Goal: Task Accomplishment & Management: Complete application form

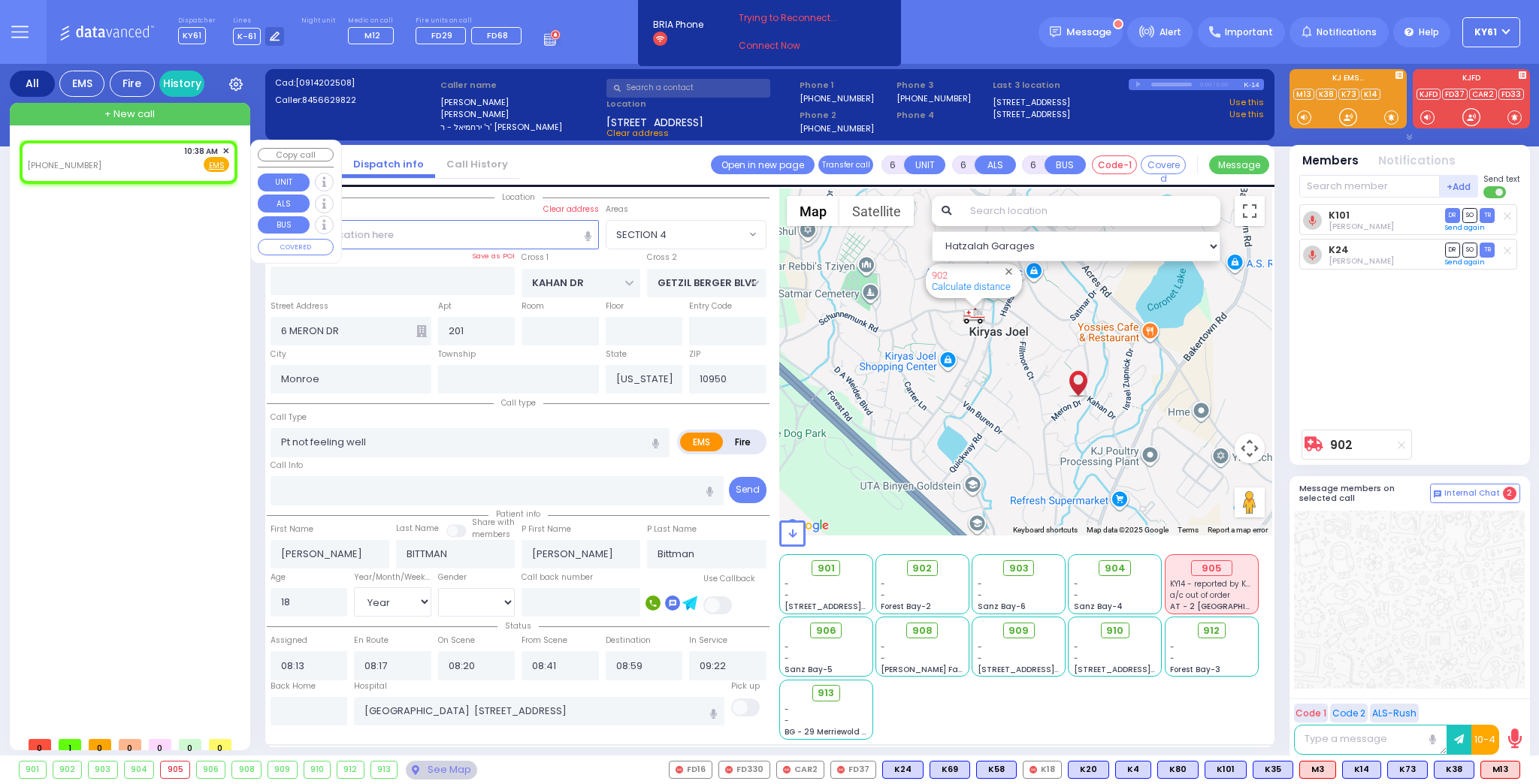
select select "SECTION 4"
select select "Year"
select select "[DEMOGRAPHIC_DATA]"
type input "2"
type input "1"
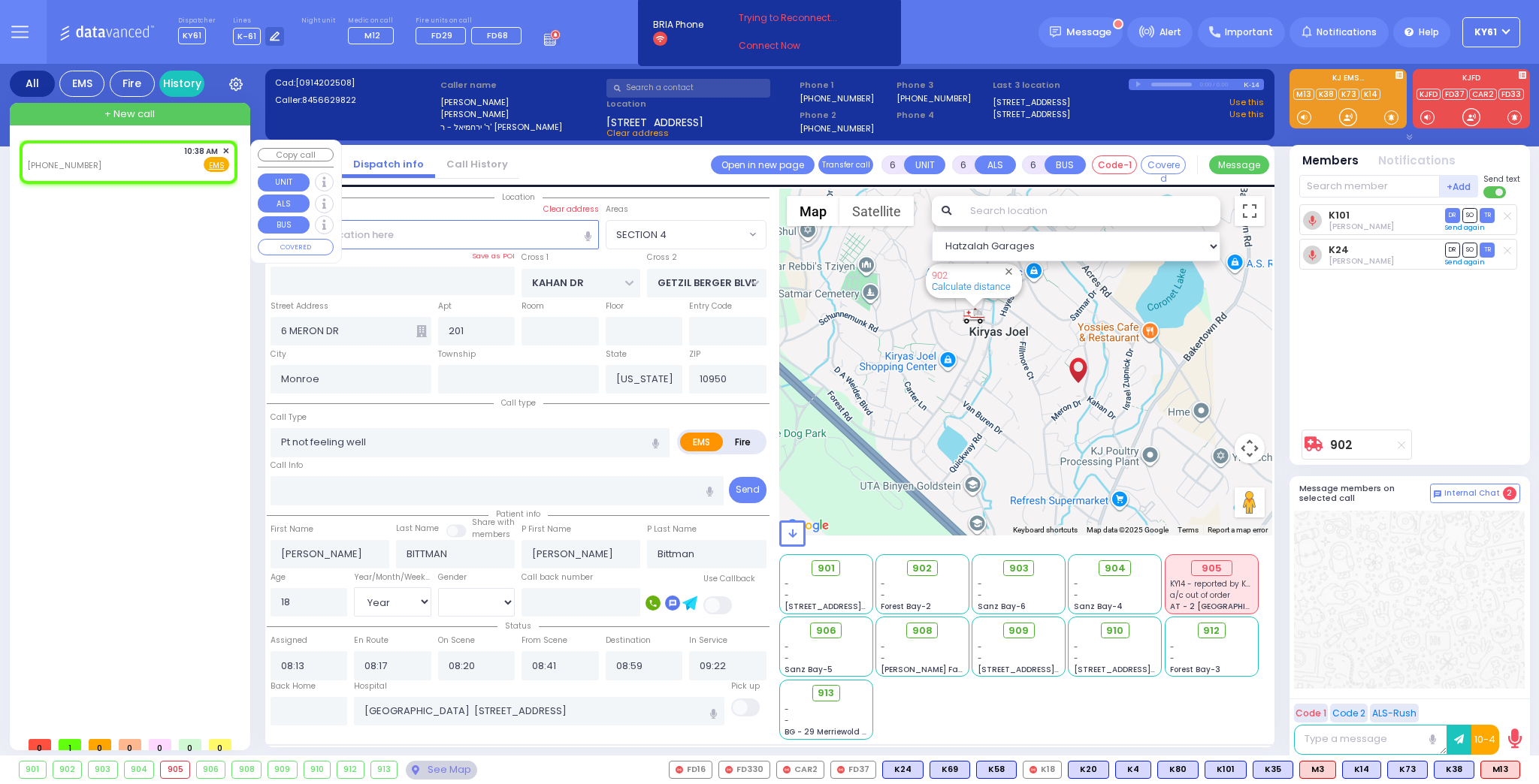
type input "1"
select select
radio input "true"
select select
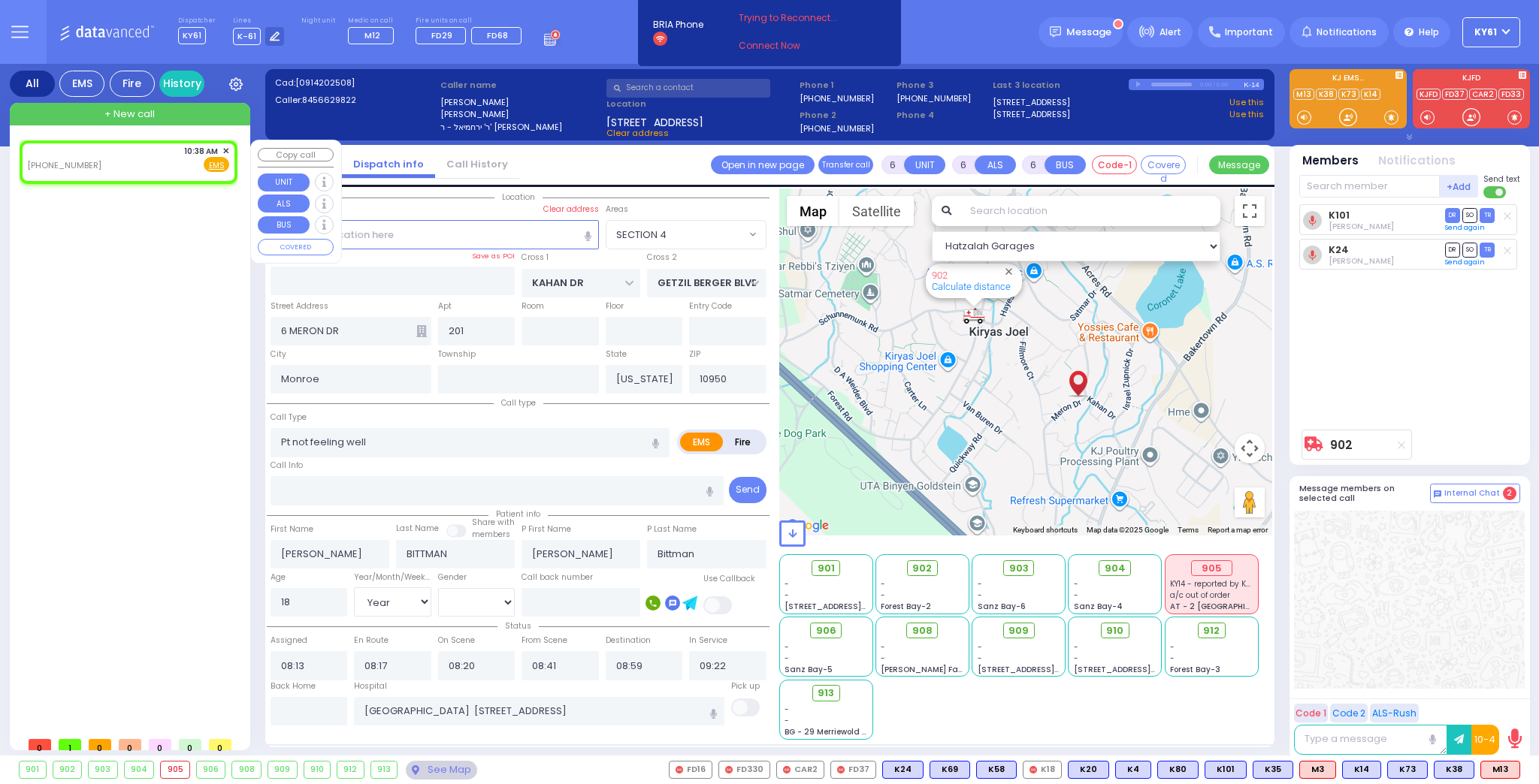
type input "10:38"
select select "Hatzalah Garages"
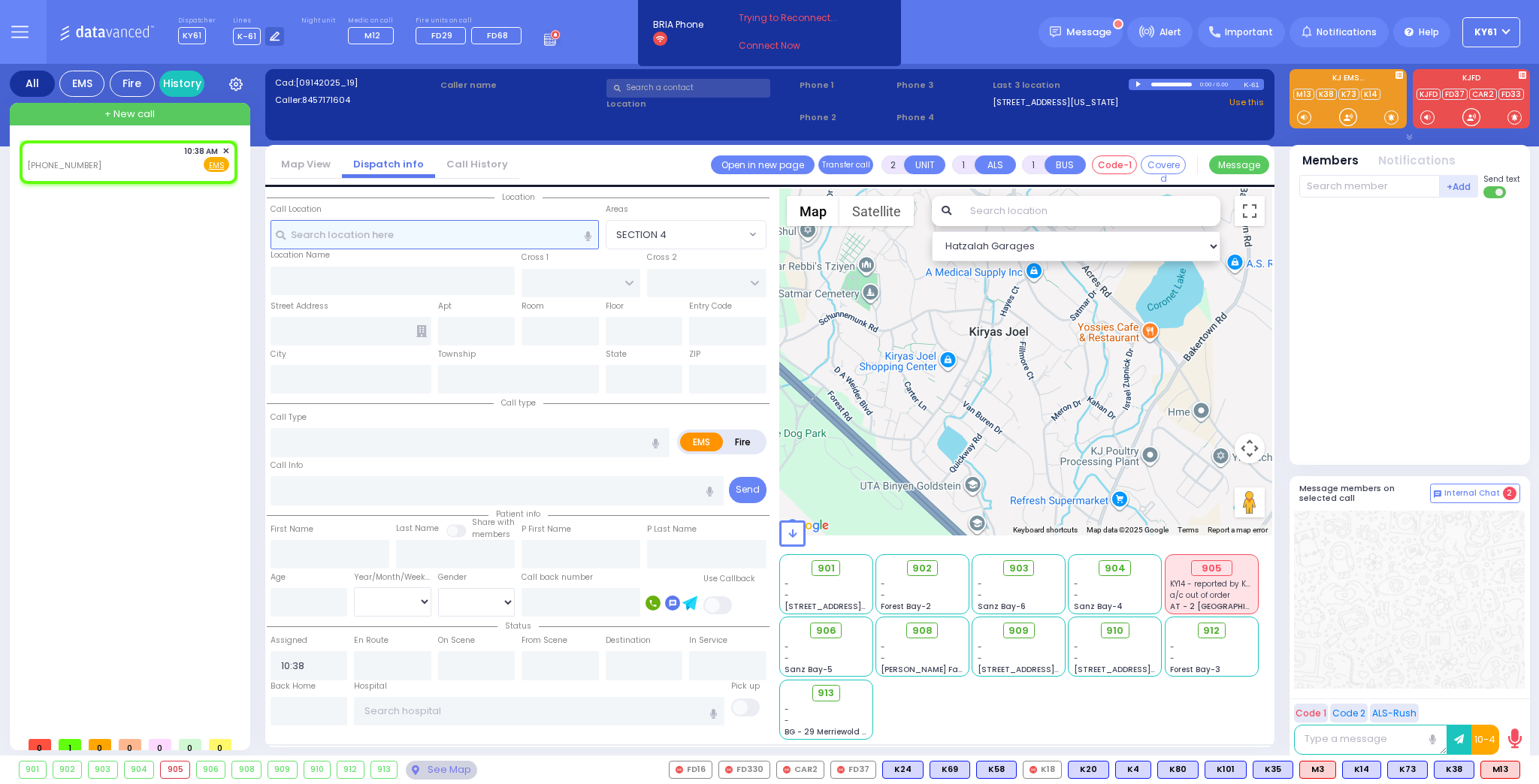
click at [466, 231] on input "text" at bounding box center [434, 234] width 328 height 29
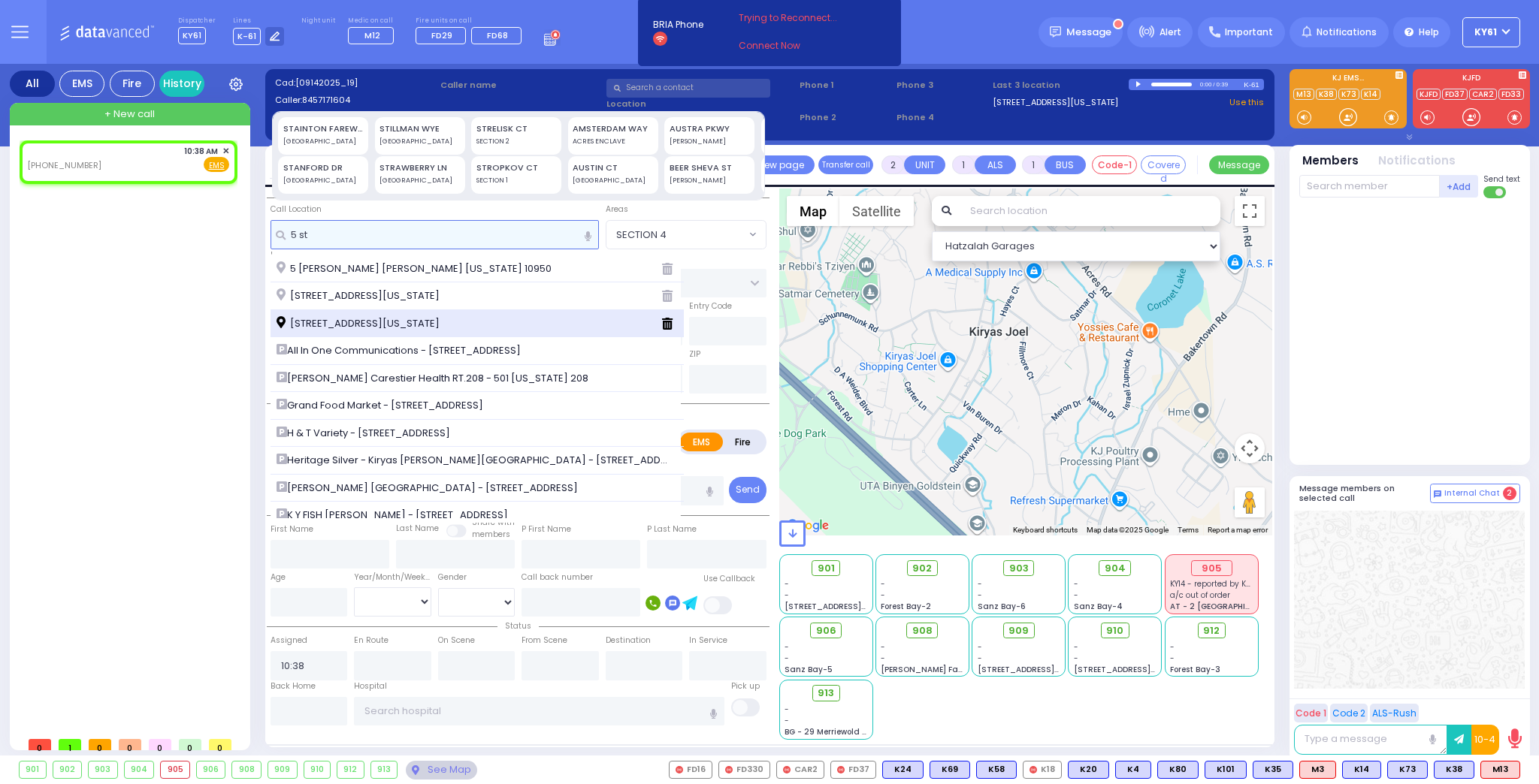
type input "5 st"
click at [437, 319] on span "5 Stropkov Court Monroe New York 10950" at bounding box center [360, 323] width 169 height 15
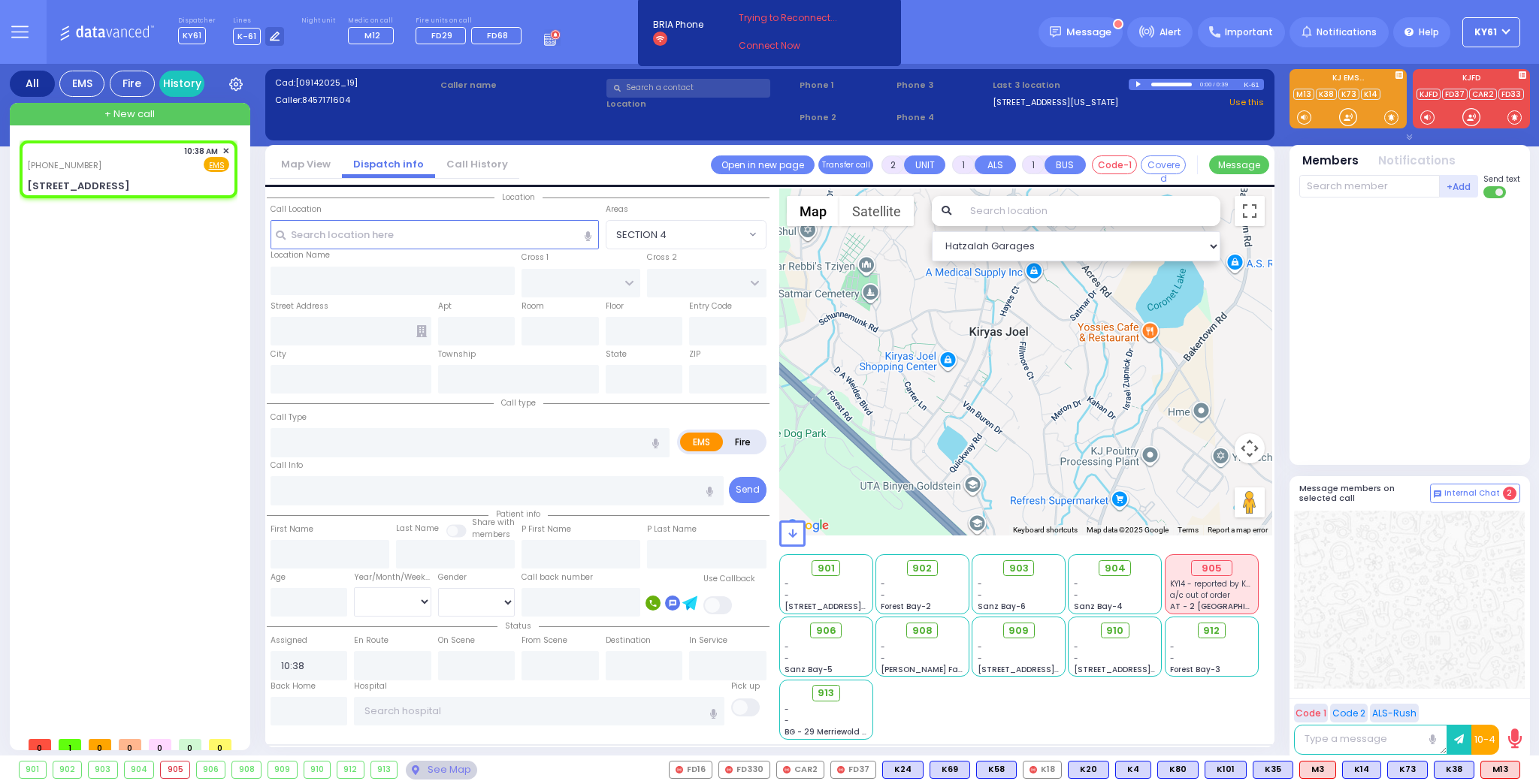
select select
radio input "true"
select select
select select "Hatzalah Garages"
type input "RIMENEV COURT"
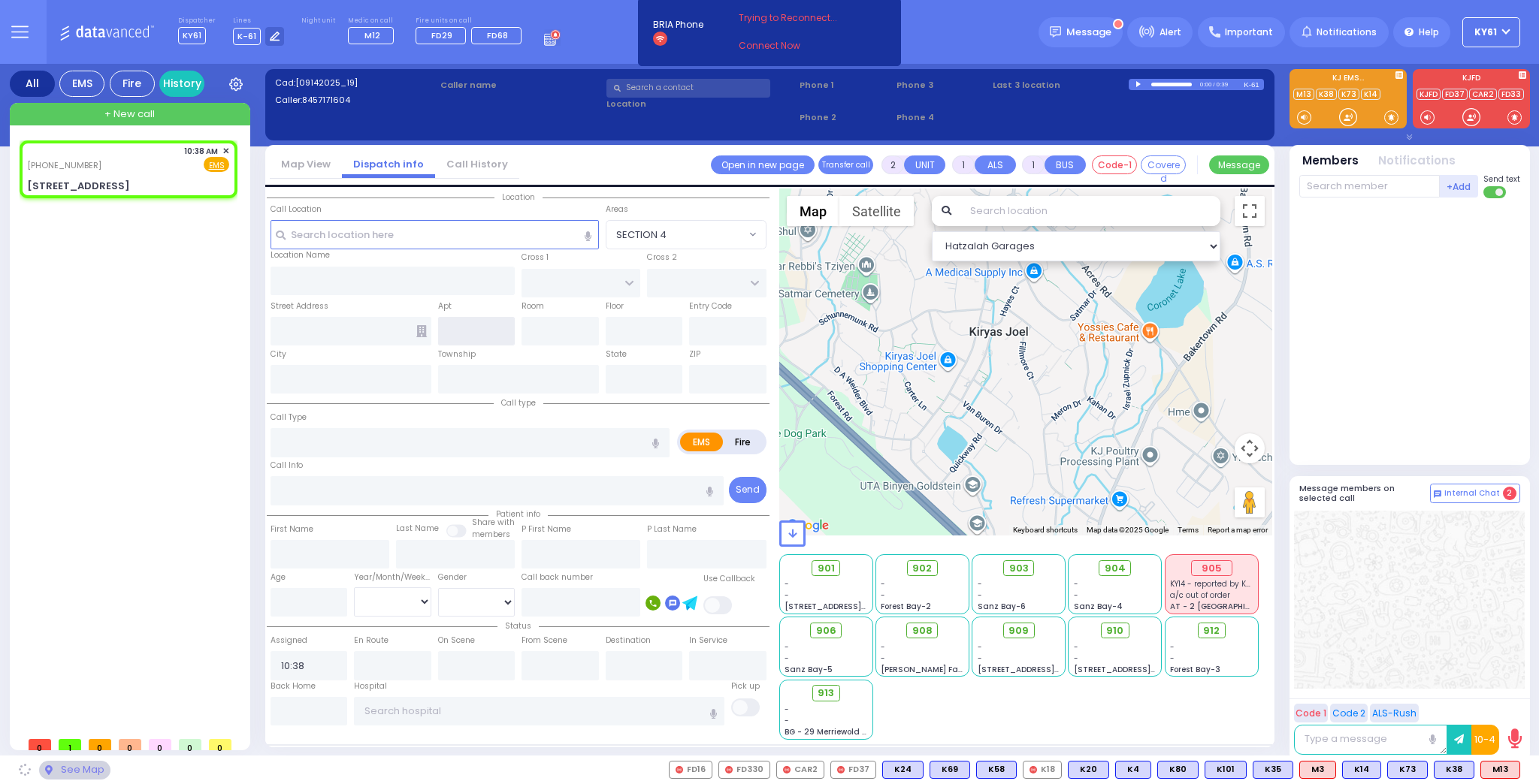
type input "STROPKOV COURT"
type input "[STREET_ADDRESS]"
type input "Monroe"
type input "[US_STATE]"
type input "10950"
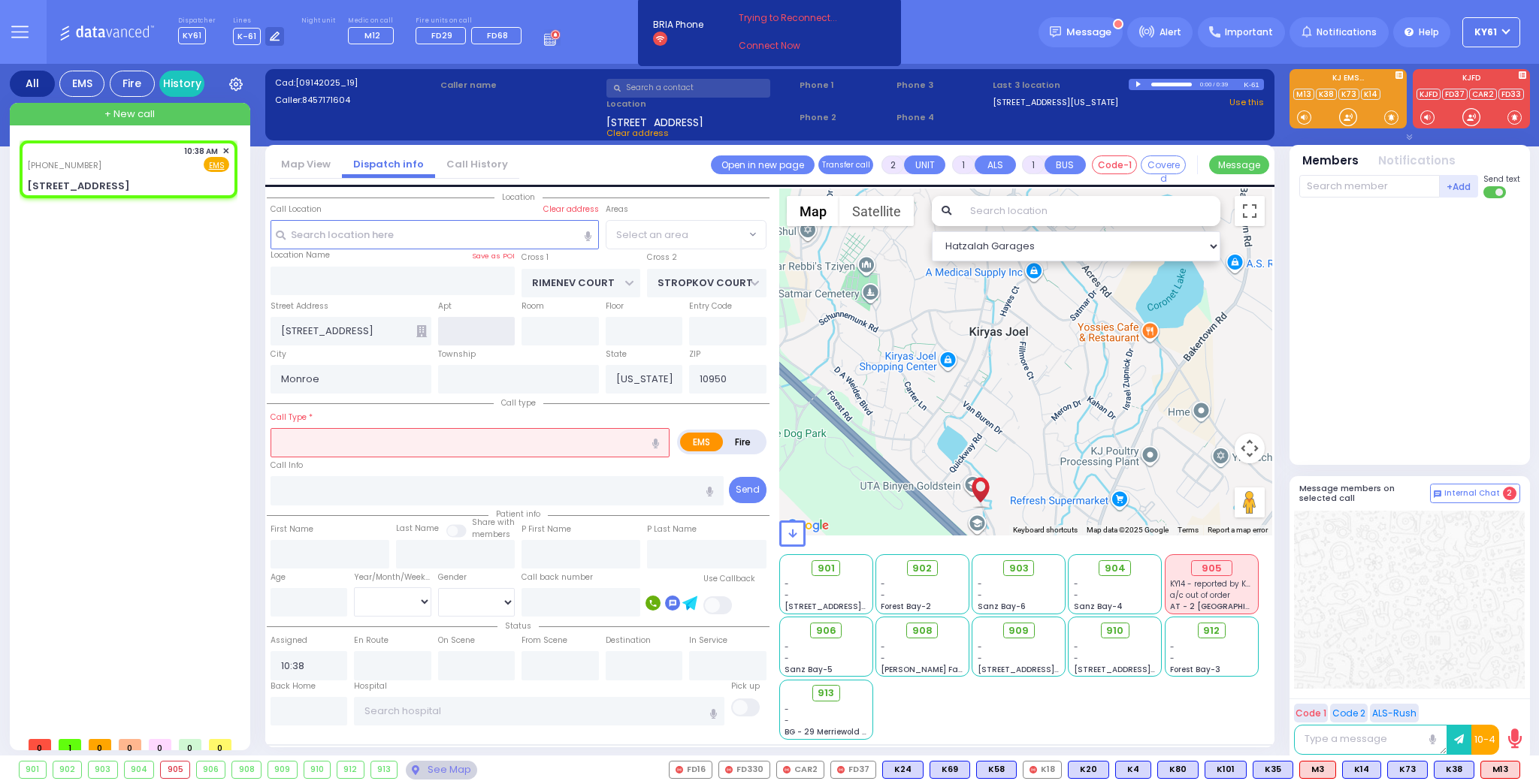
click at [467, 329] on input "text" at bounding box center [476, 331] width 77 height 29
select select "SECTION 1"
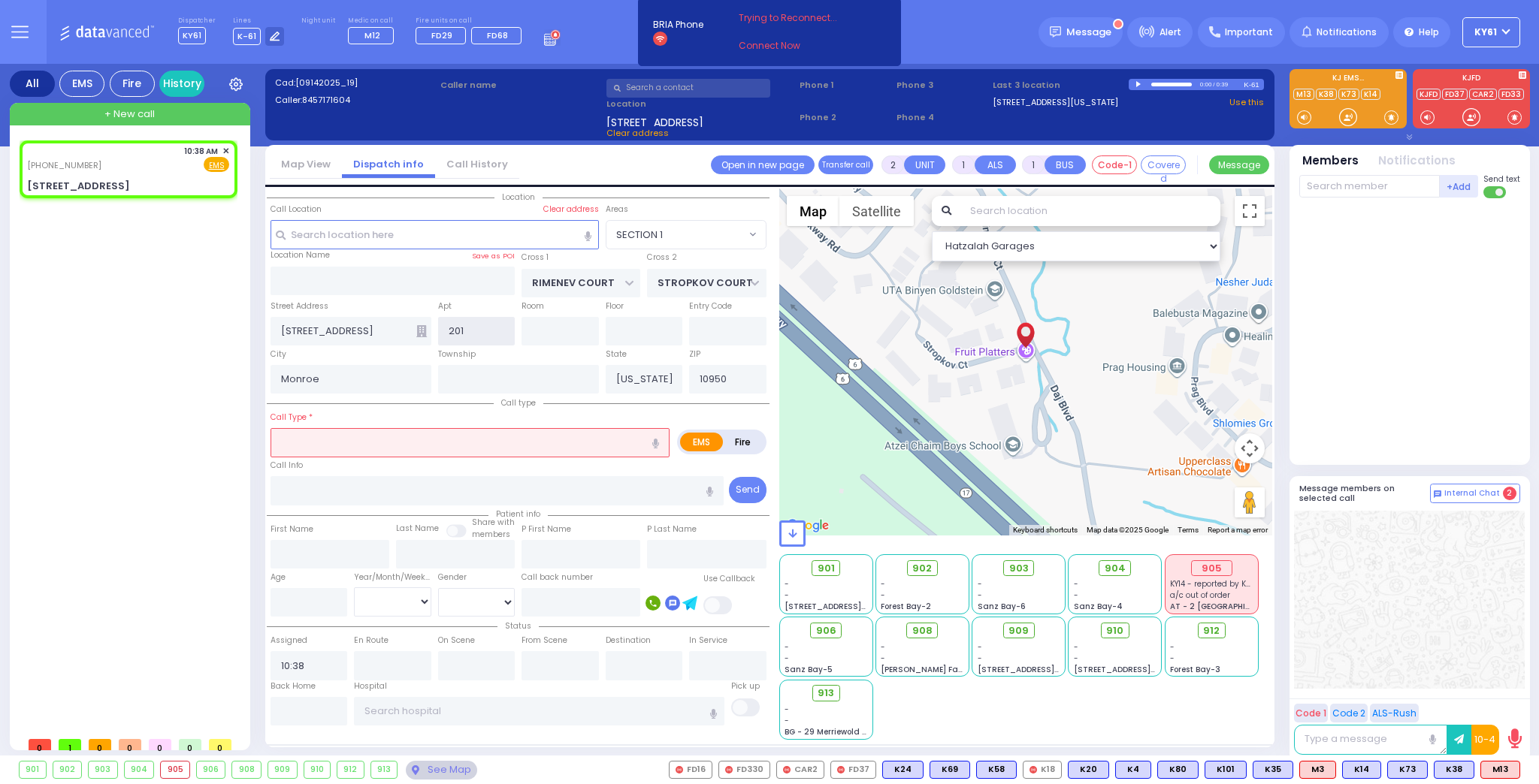
type input "201"
click at [349, 457] on div "Call Info" at bounding box center [497, 481] width 453 height 48
select select
radio input "true"
select select
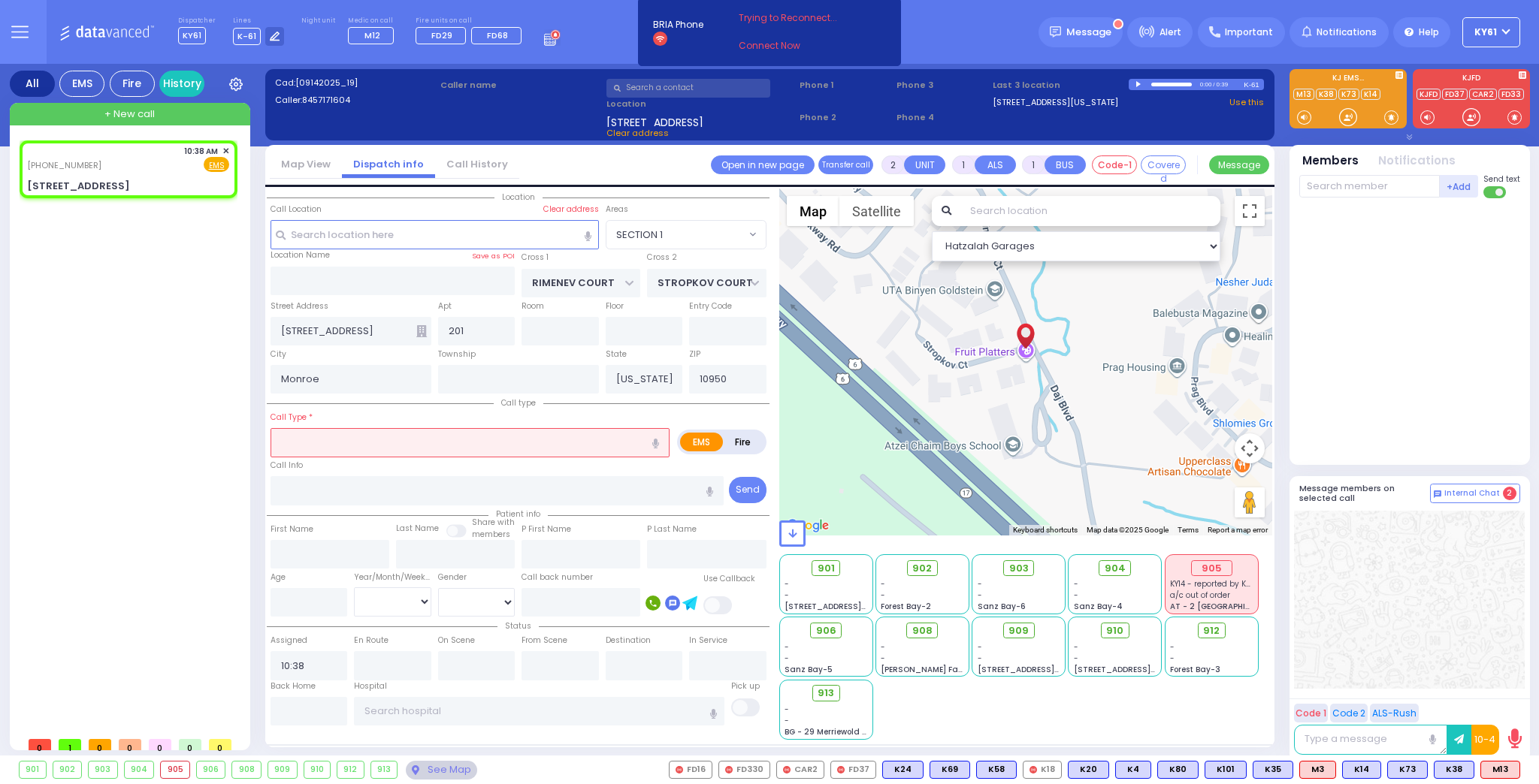
select select "Hatzalah Garages"
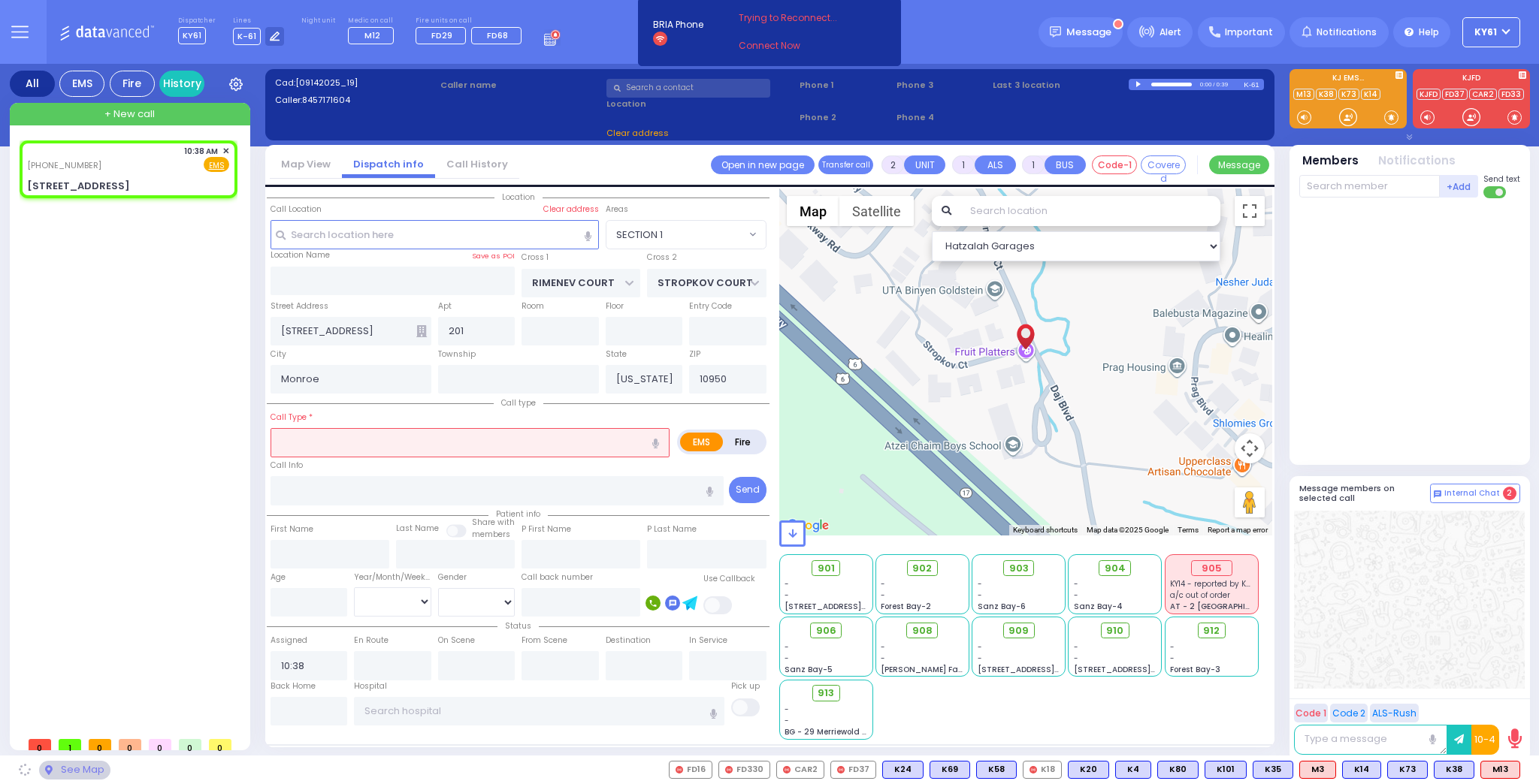
select select "SECTION 1"
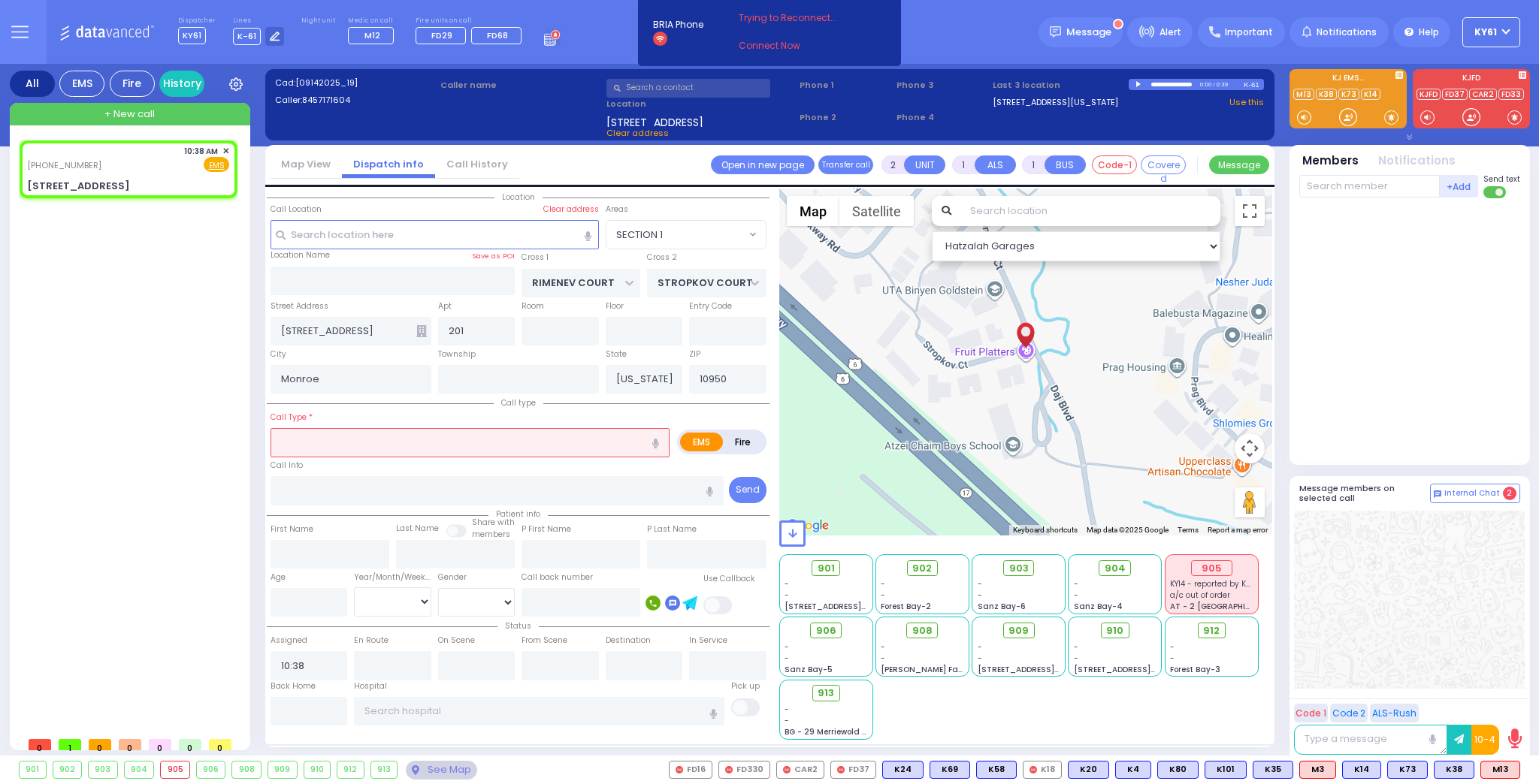
click at [324, 444] on input "text" at bounding box center [469, 442] width 399 height 29
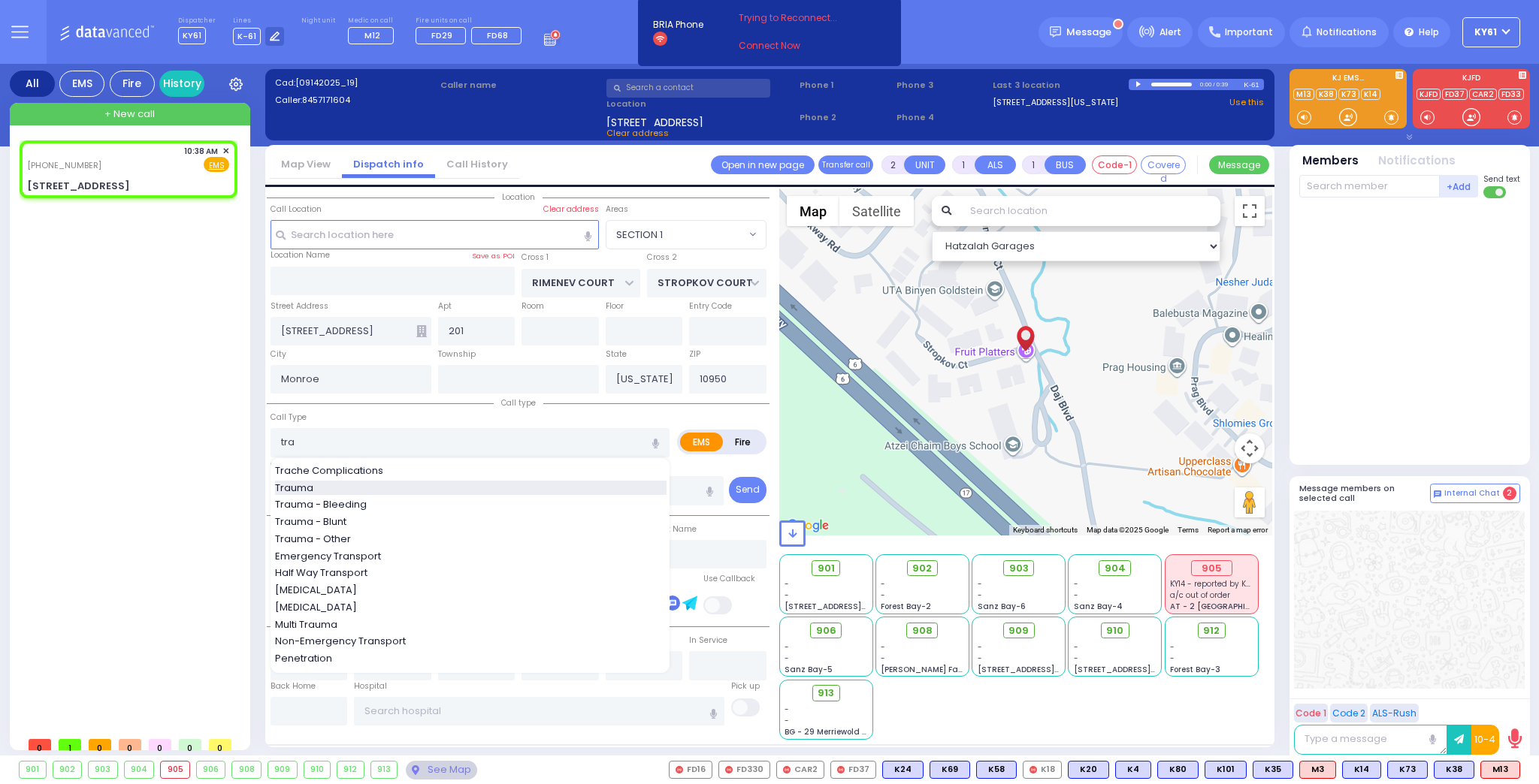
click at [341, 486] on div "Trauma" at bounding box center [470, 488] width 392 height 15
type input "Trauma"
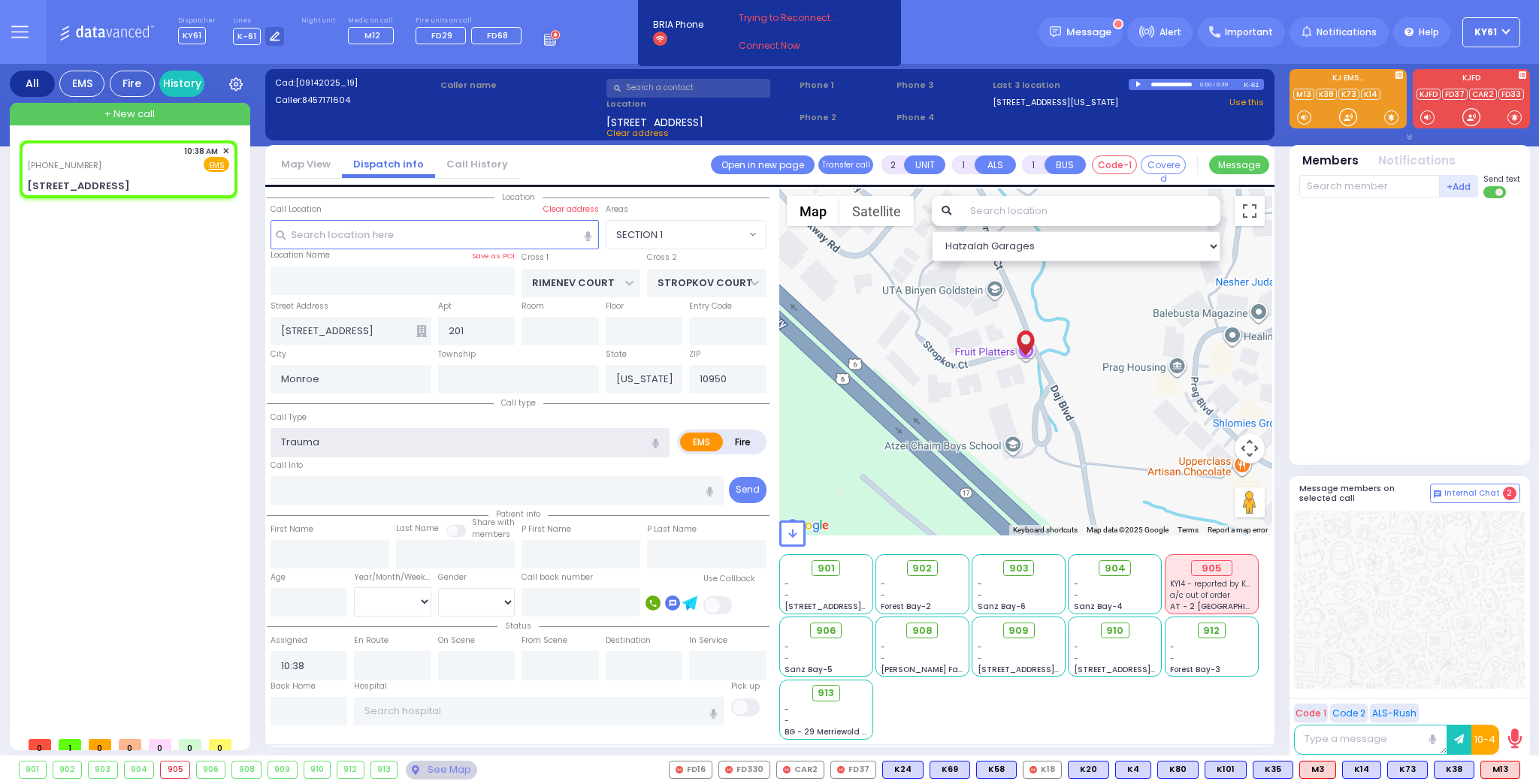
type input "0"
select select
radio input "true"
select select
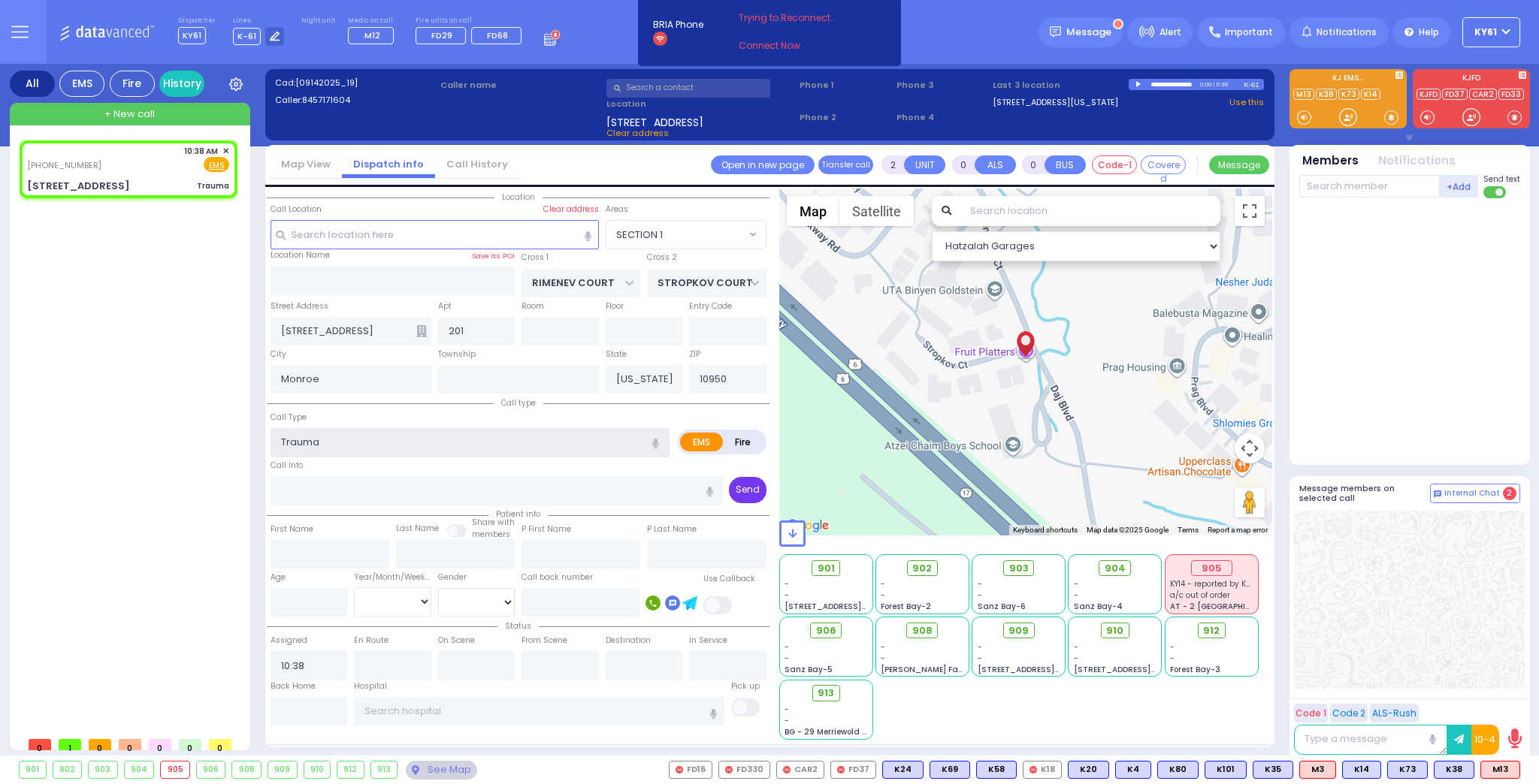
select select "Hatzalah Garages"
select select "SECTION 1"
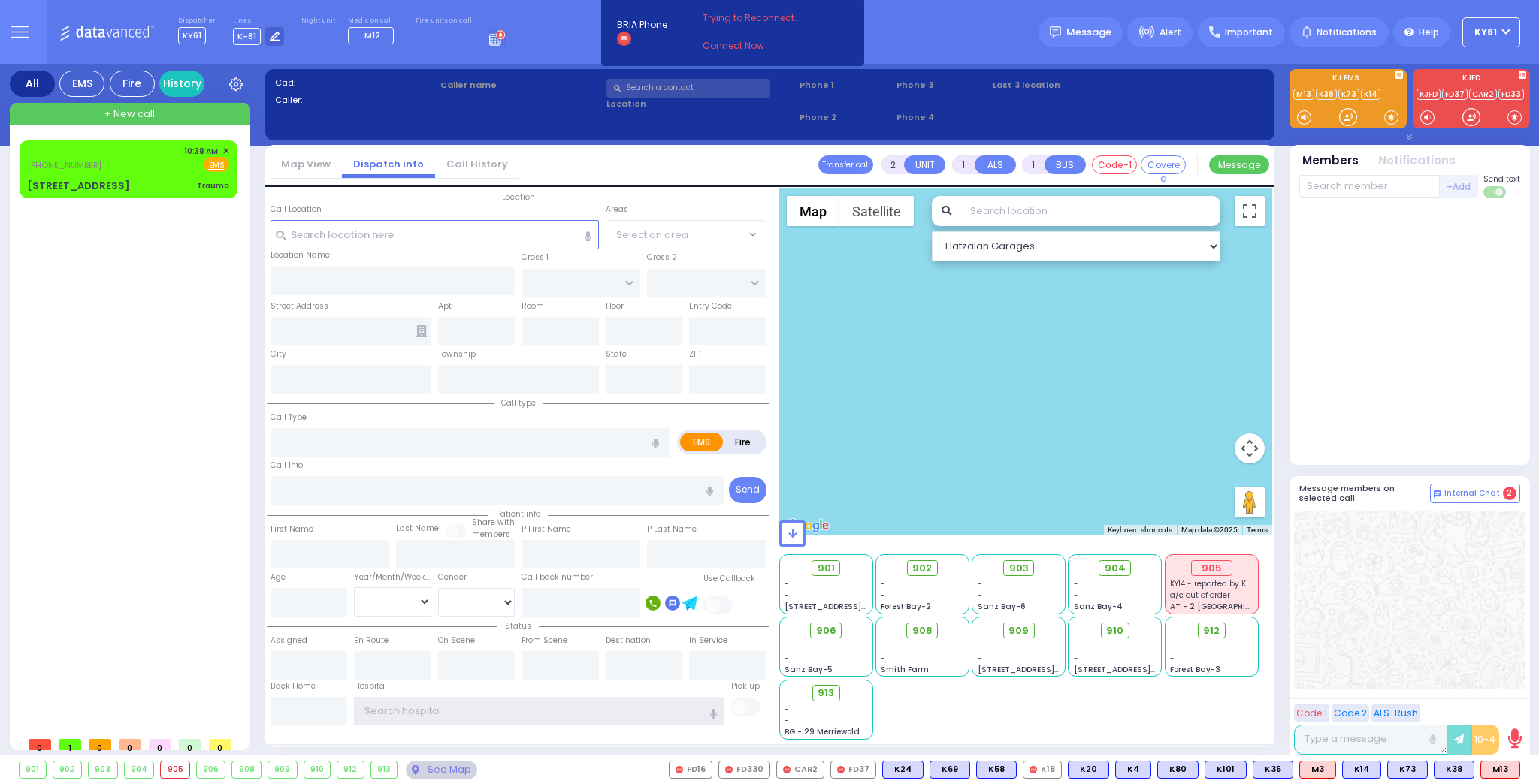
type input "ky61"
click at [1393, 117] on span at bounding box center [1391, 117] width 14 height 15
click at [169, 158] on div "[PHONE_NUMBER] 10:38 AM ✕ Fire EMS" at bounding box center [127, 158] width 202 height 28
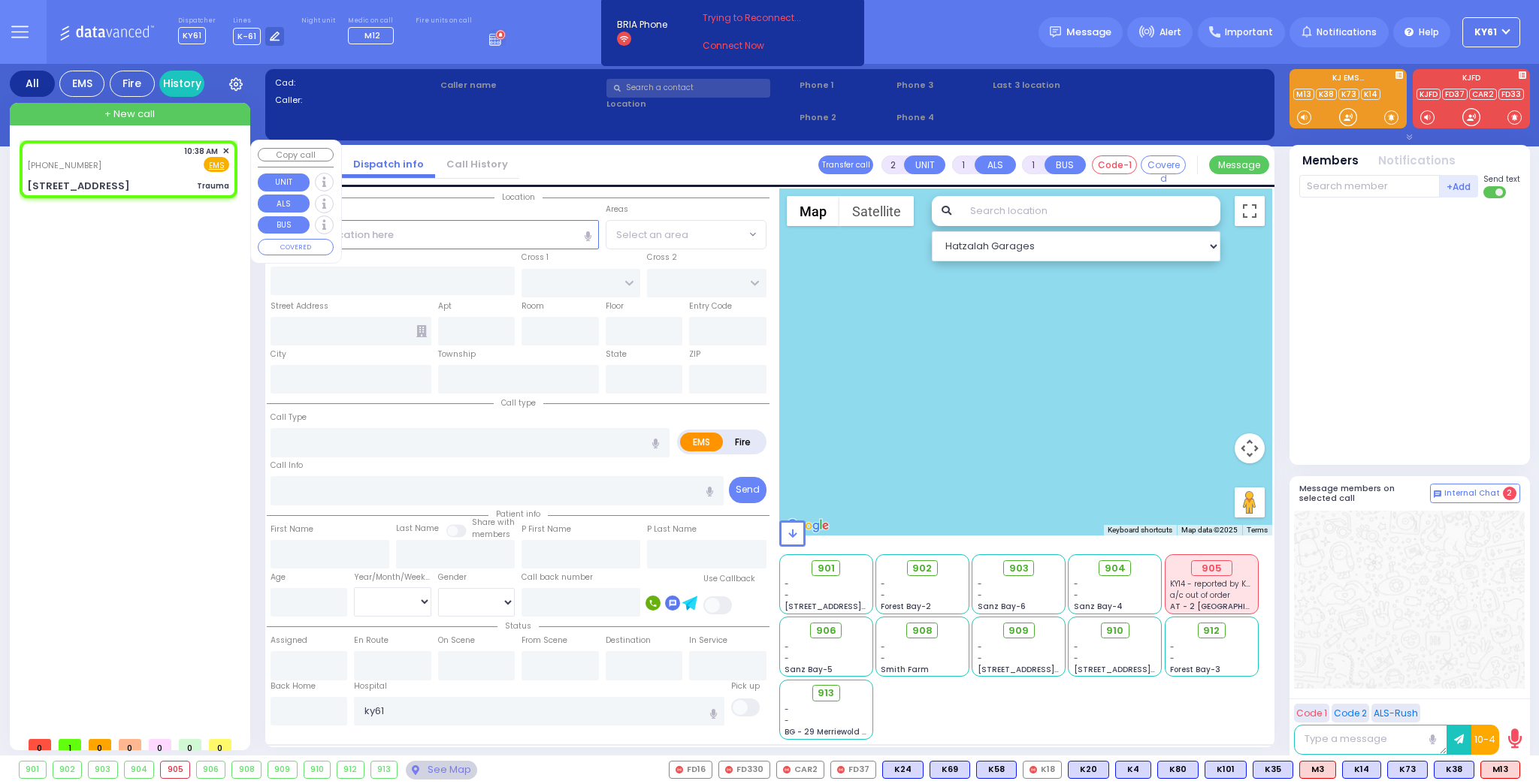
type input "0"
select select
type input "Trauma"
radio input "true"
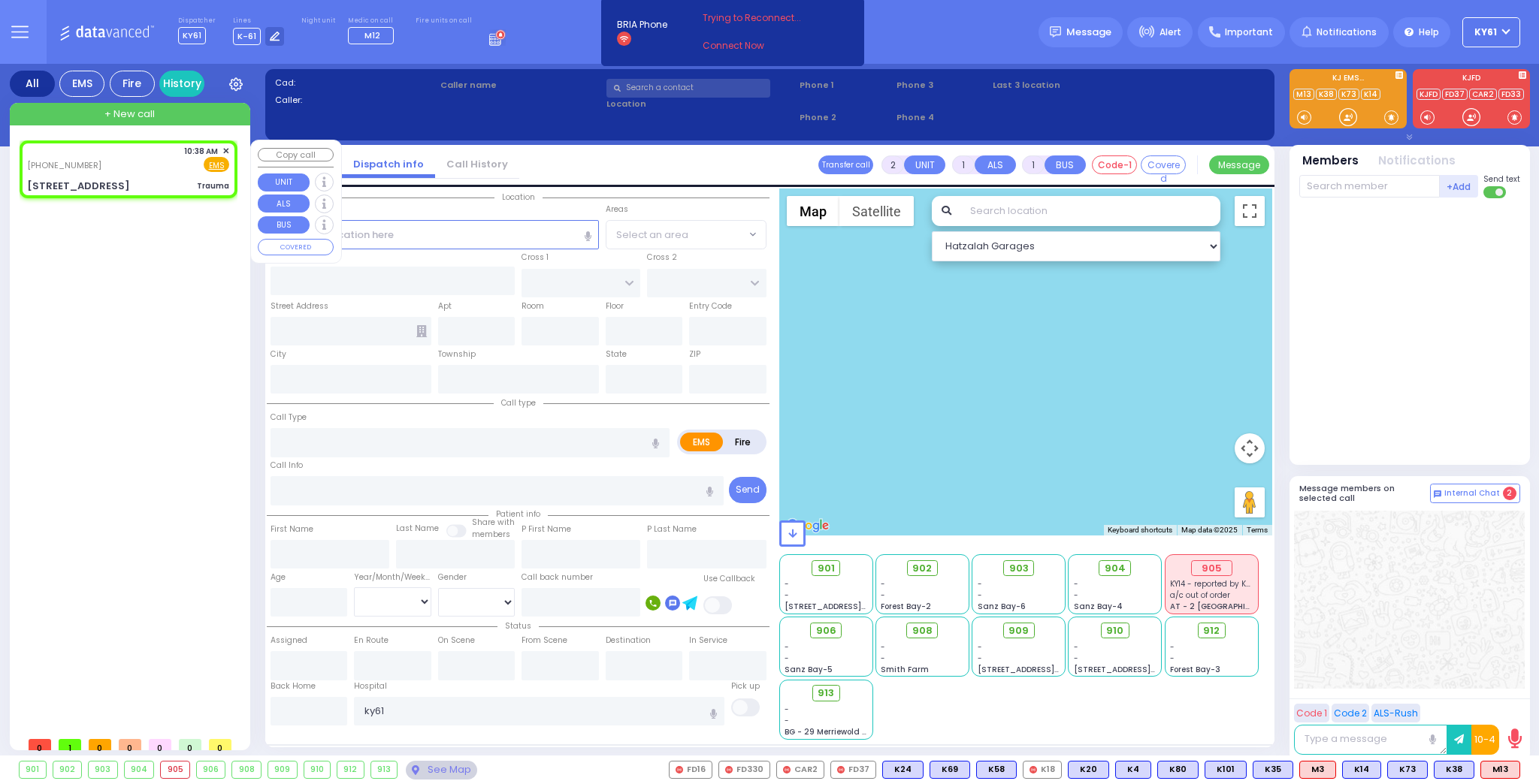
select select
type input "10:38"
select select "Hatzalah Garages"
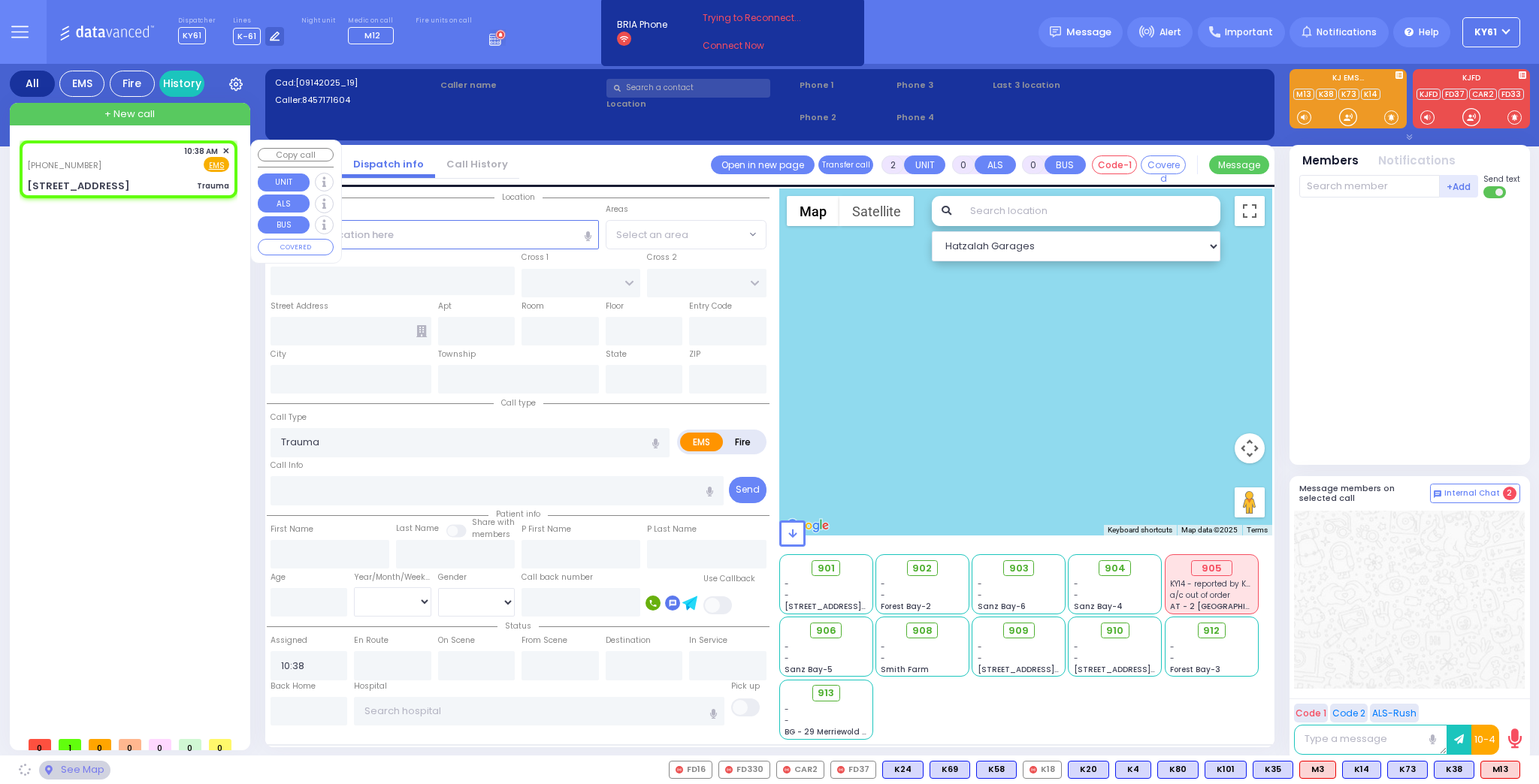
type input "RIMENEV COURT"
type input "STROPKOV COURT"
type input "[STREET_ADDRESS]"
type input "201"
type input "Monroe"
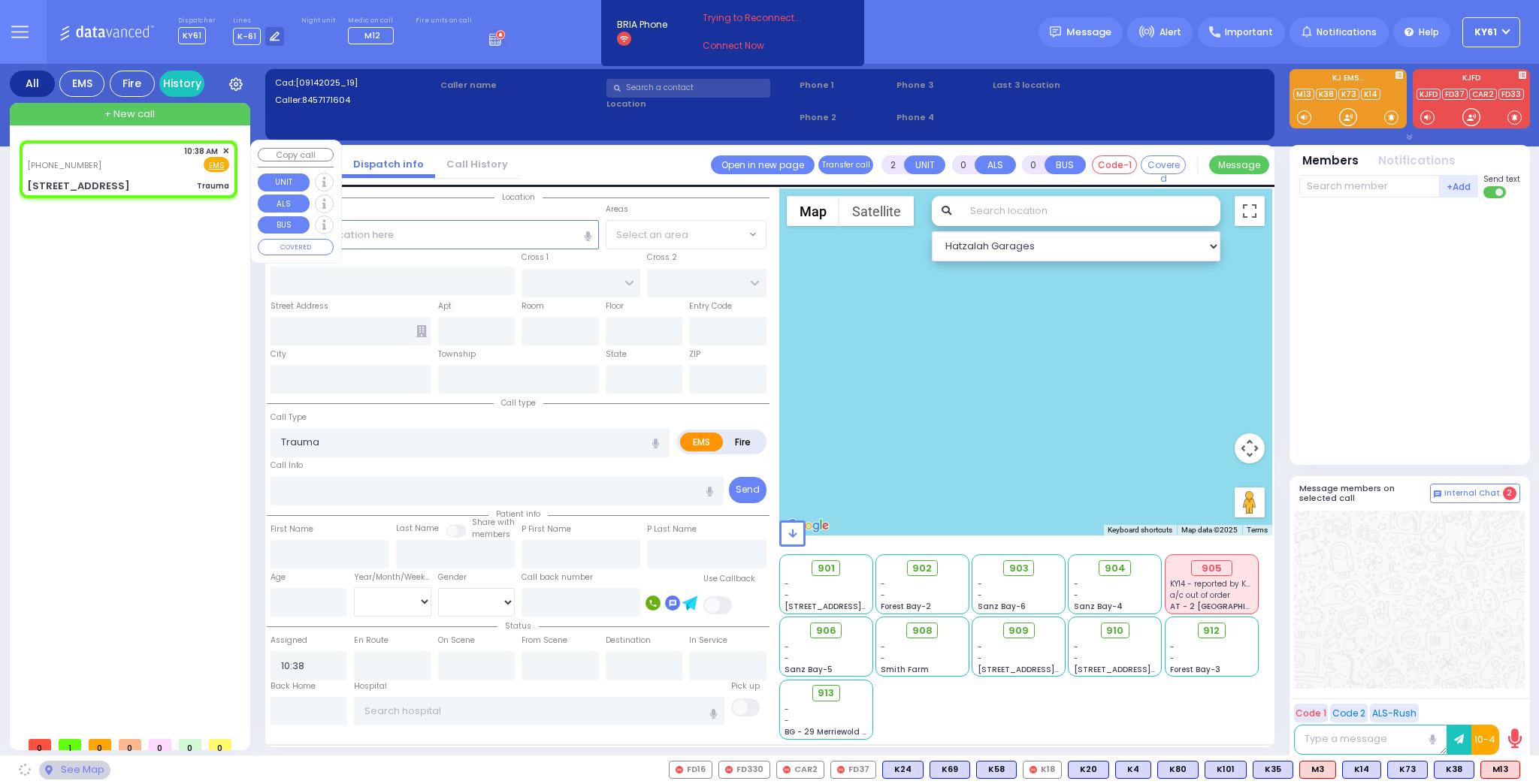
type input "[US_STATE]"
type input "10950"
select select "SECTION 1"
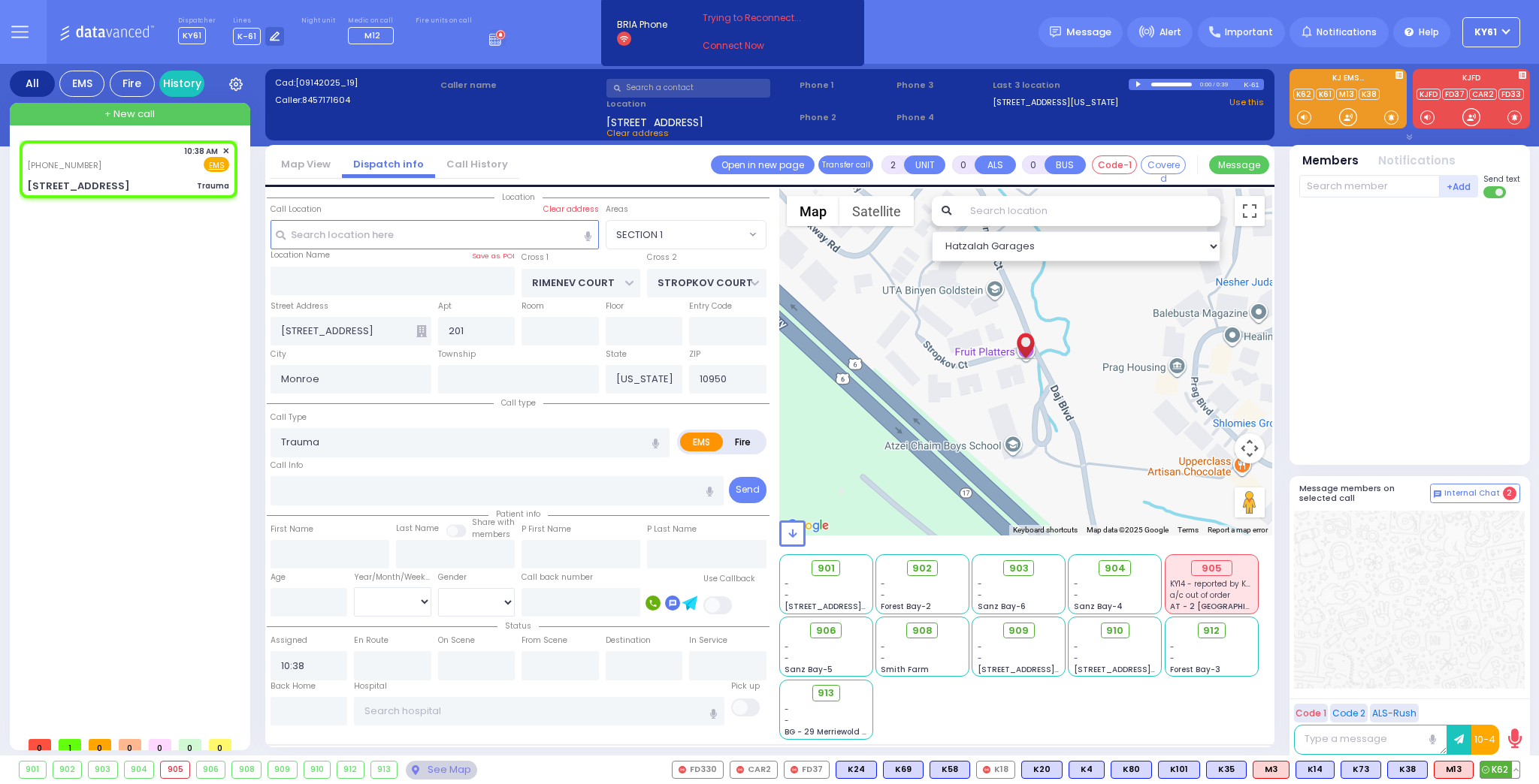
click at [1502, 770] on span "K62" at bounding box center [1499, 770] width 39 height 17
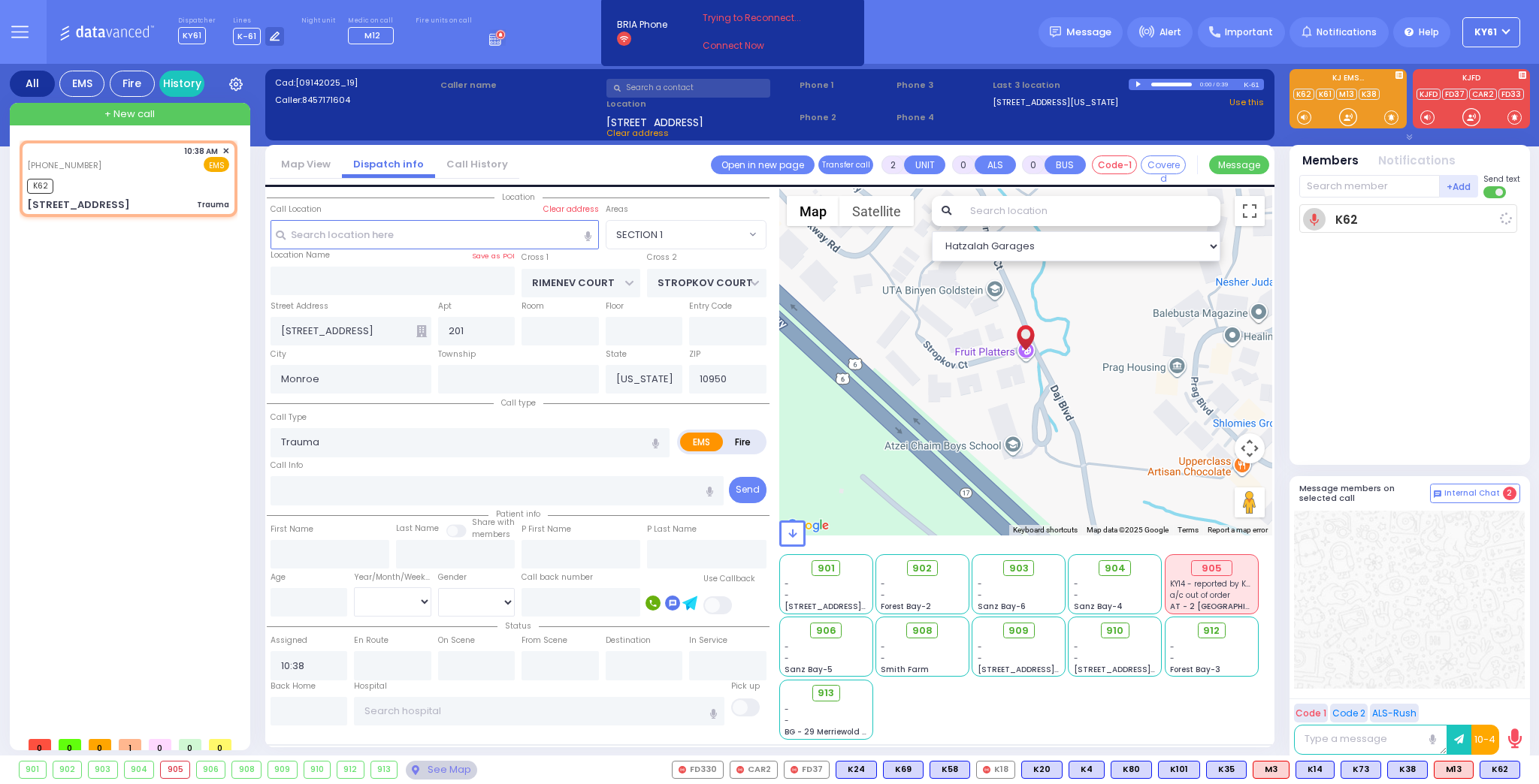
select select
radio input "true"
select select
type input "10:40"
select select "Hatzalah Garages"
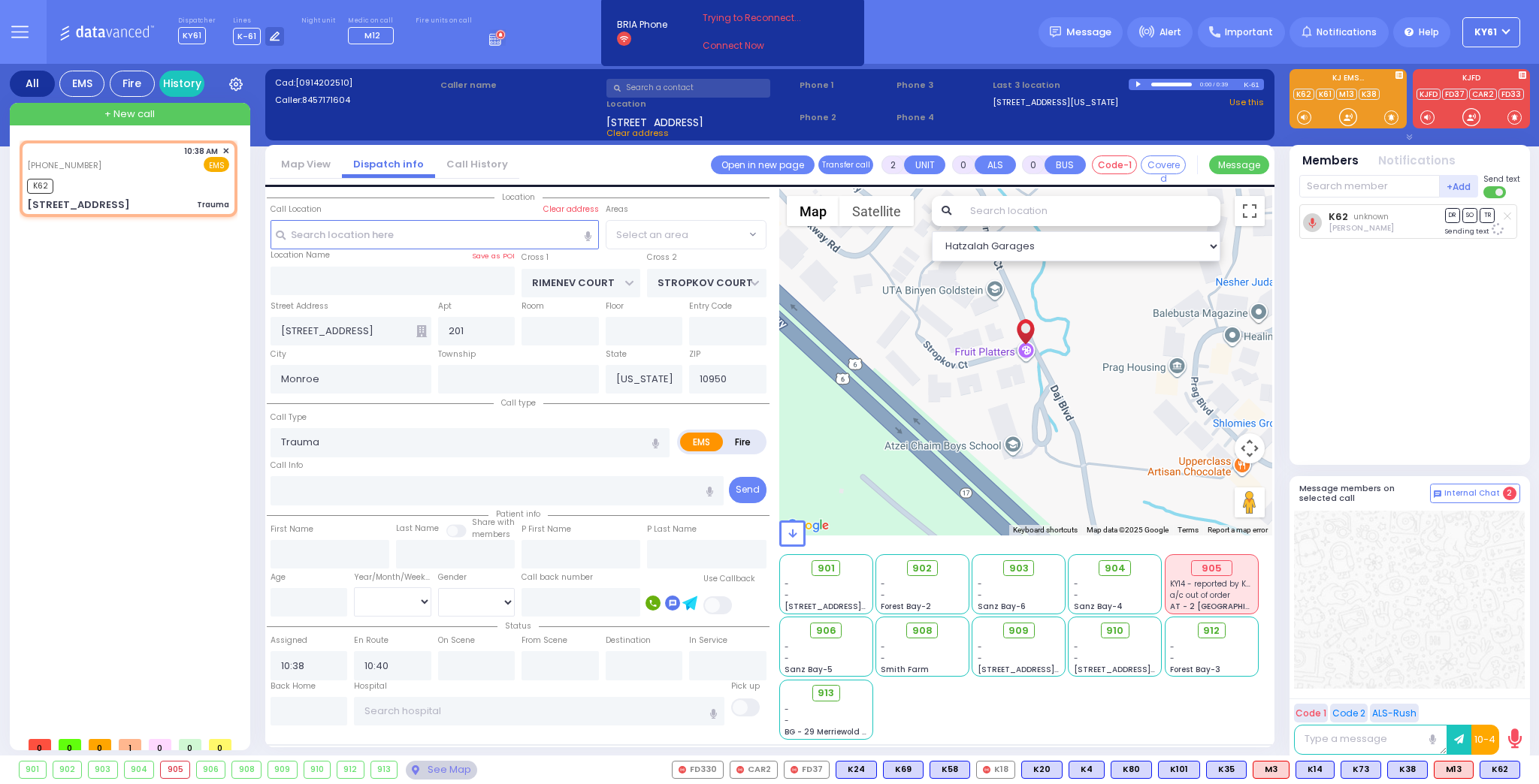
select select "SECTION 1"
click at [1498, 769] on span "K22" at bounding box center [1499, 770] width 39 height 17
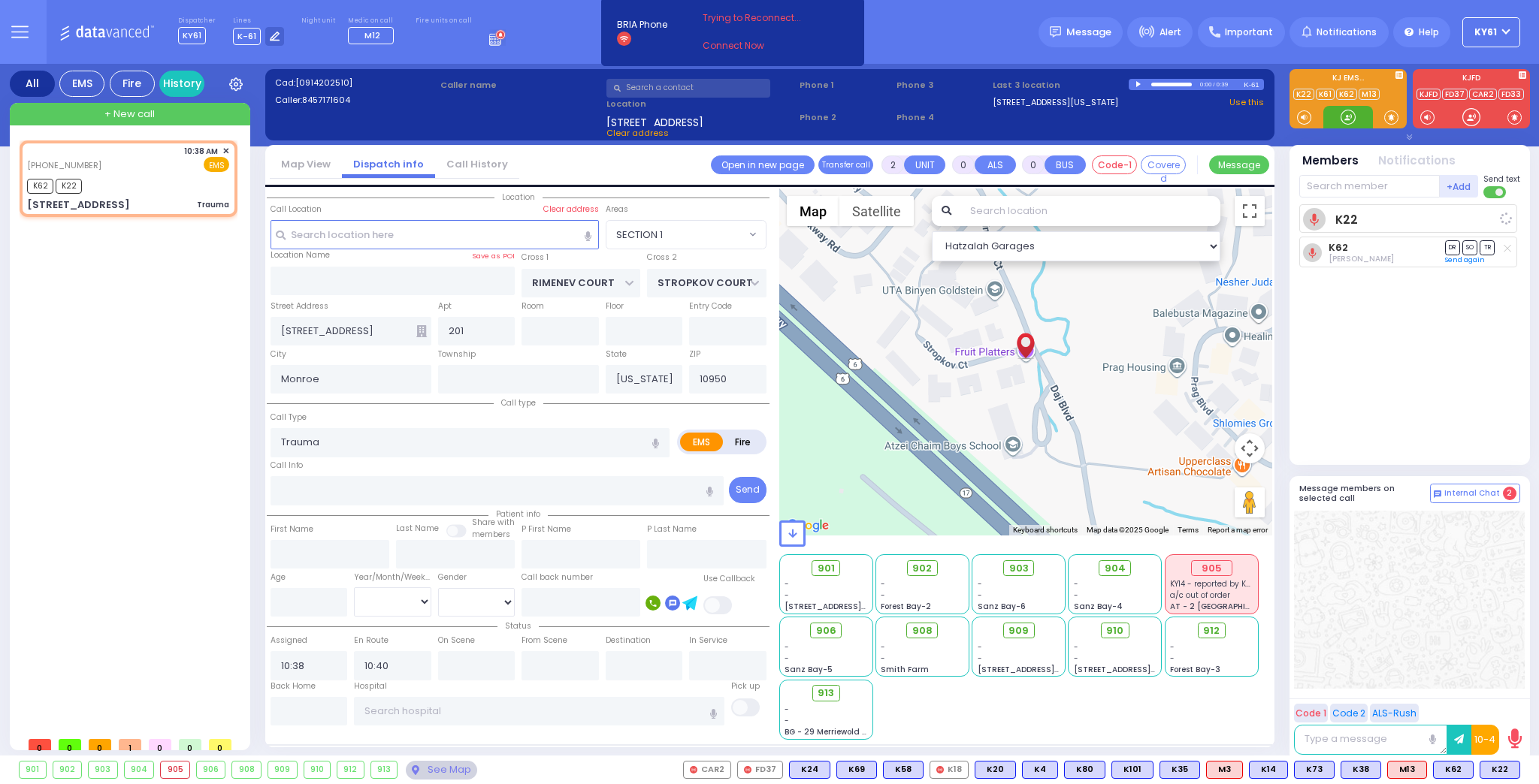
select select
radio input "true"
select select
select select "Hatzalah Garages"
select select "SECTION 1"
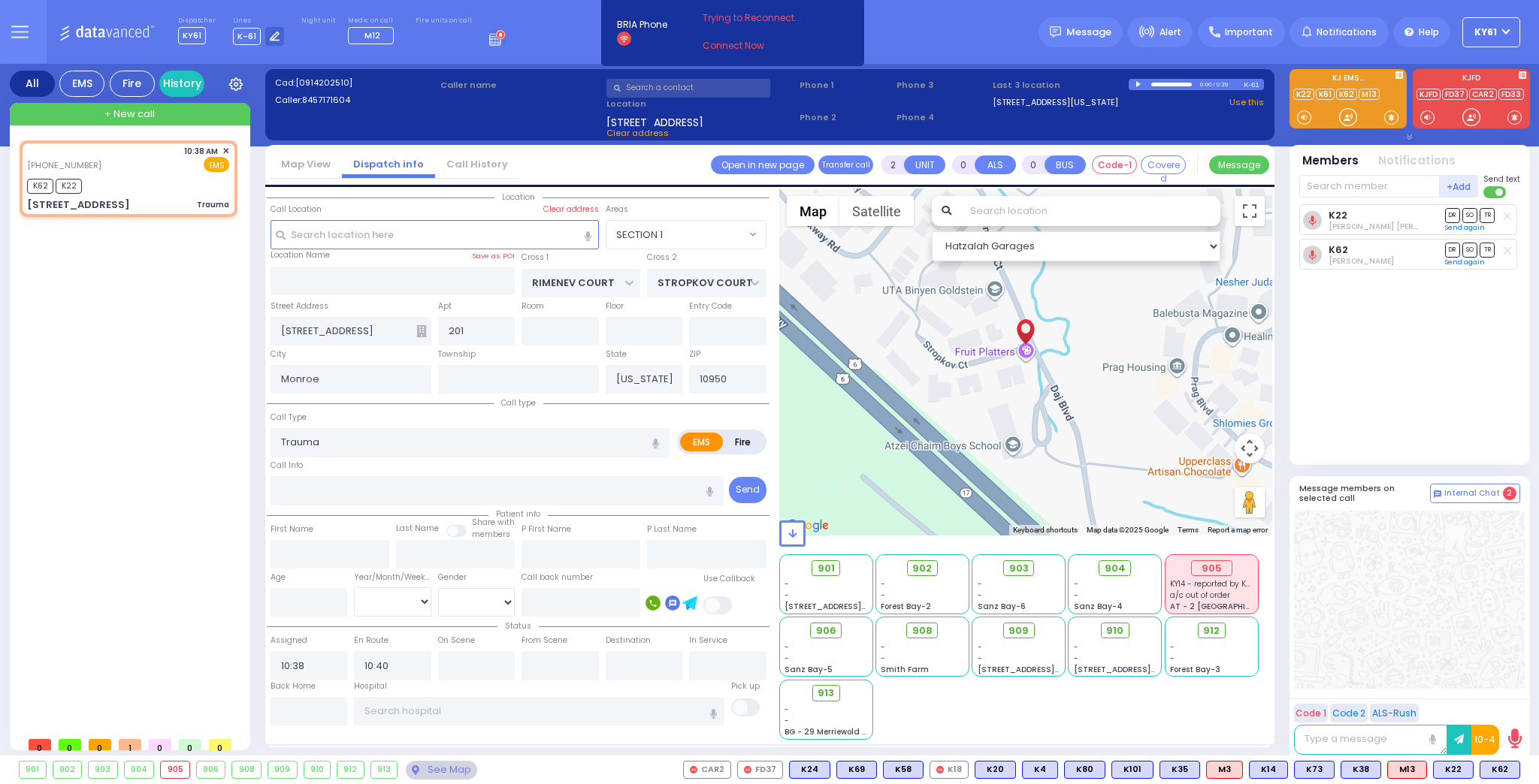
type input "6"
select select
radio input "true"
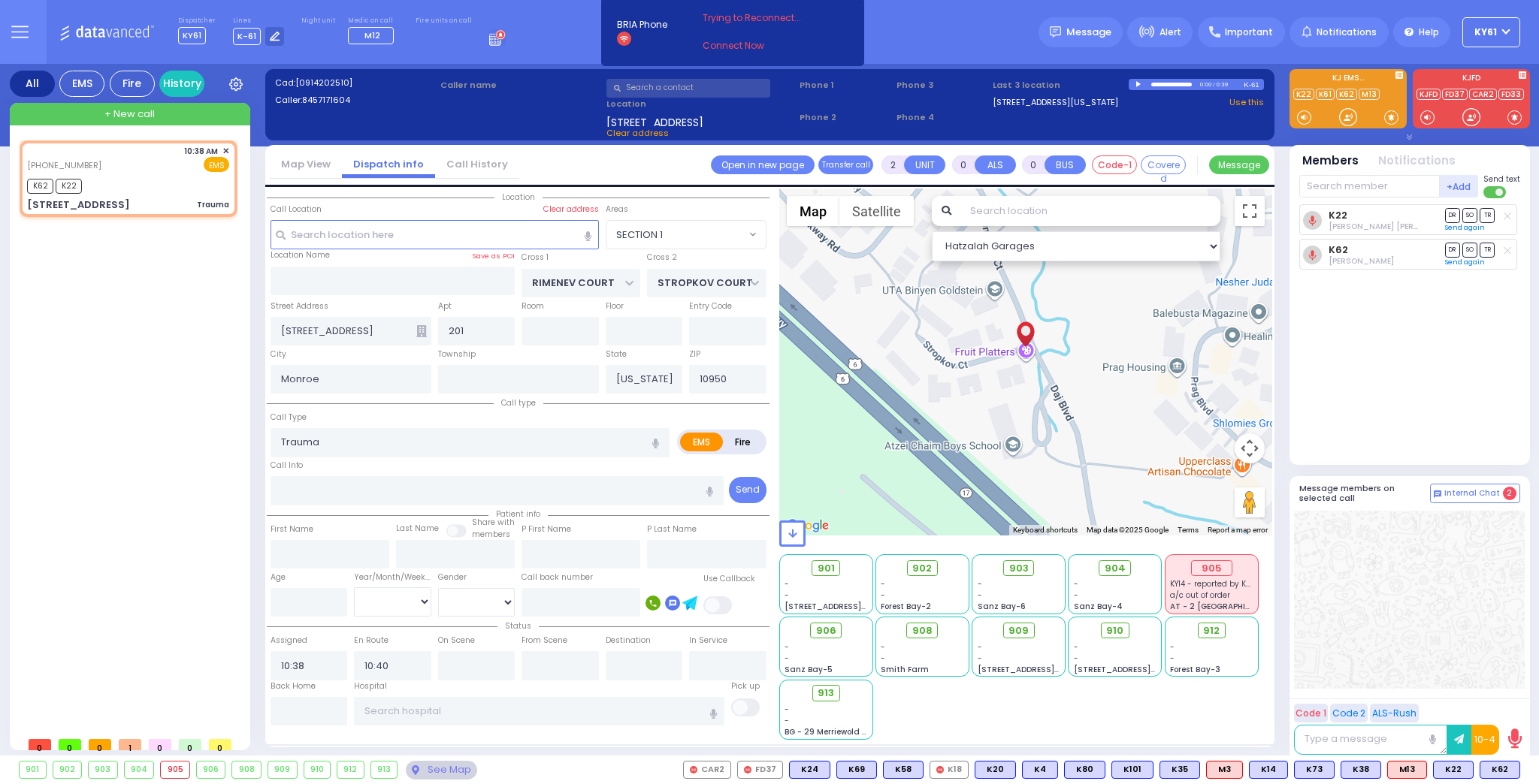
type input "Unknown"
select select "Year"
select select "Hatzalah Garages"
select select "SECTION 1"
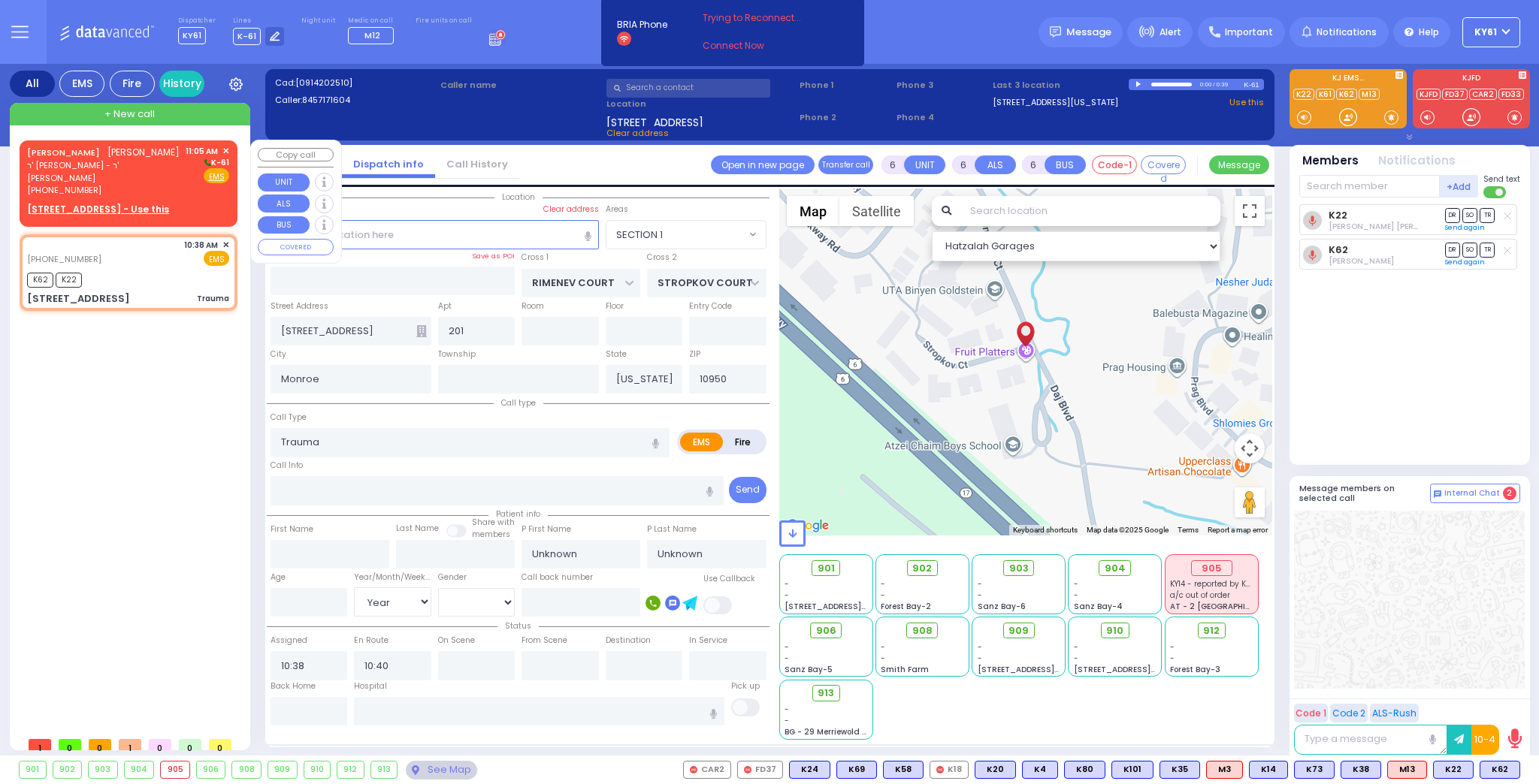
click at [44, 203] on u "[STREET_ADDRESS] - Use this" at bounding box center [98, 209] width 142 height 13
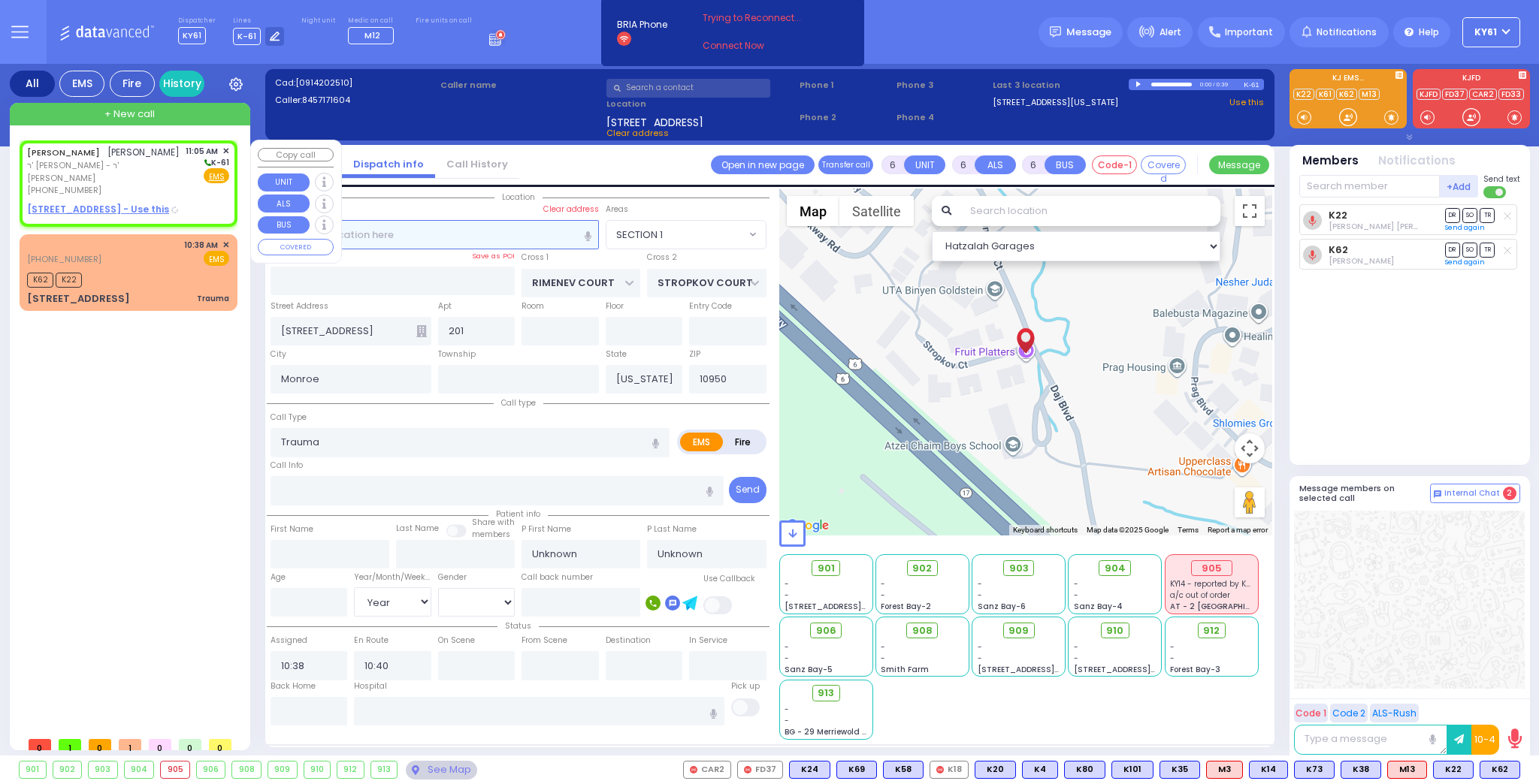
type input "2"
type input "1"
select select
radio input "true"
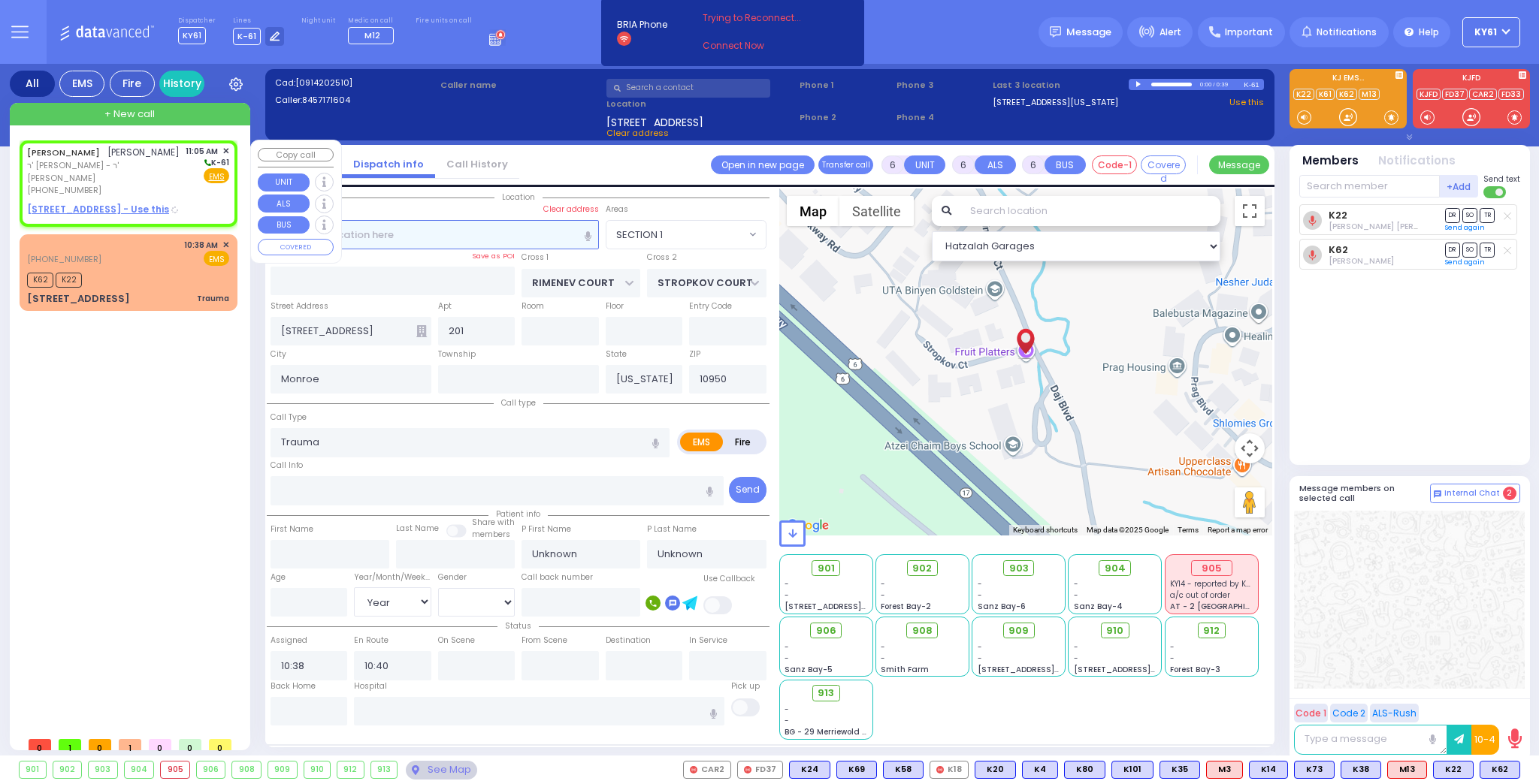
type input "[PERSON_NAME]"
select select
type input "11:05"
select select "Hatzalah Garages"
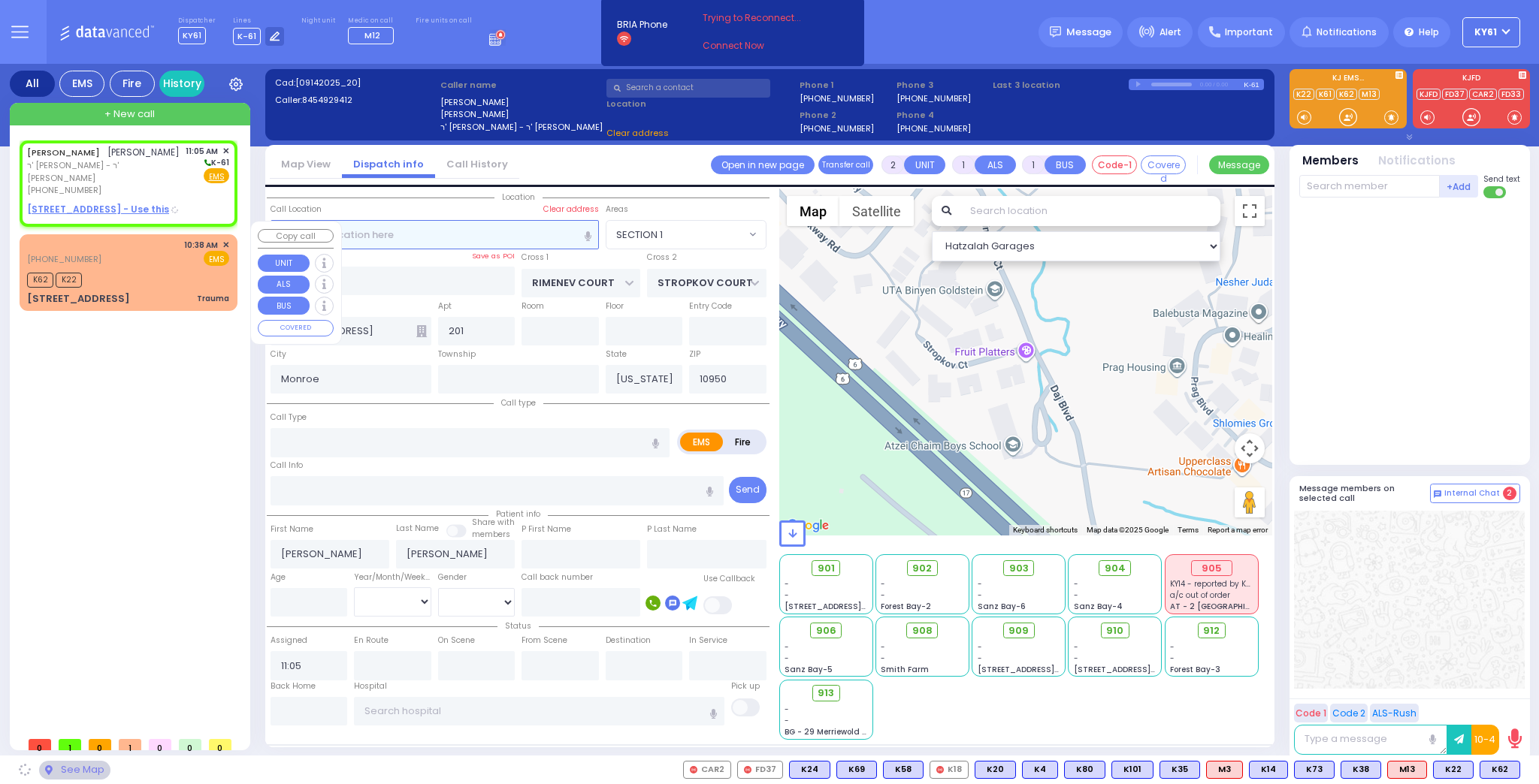
type input "[GEOGRAPHIC_DATA]"
type input "COUNTY ROUTE 105"
type input "[STREET_ADDRESS]"
type input "[PERSON_NAME]"
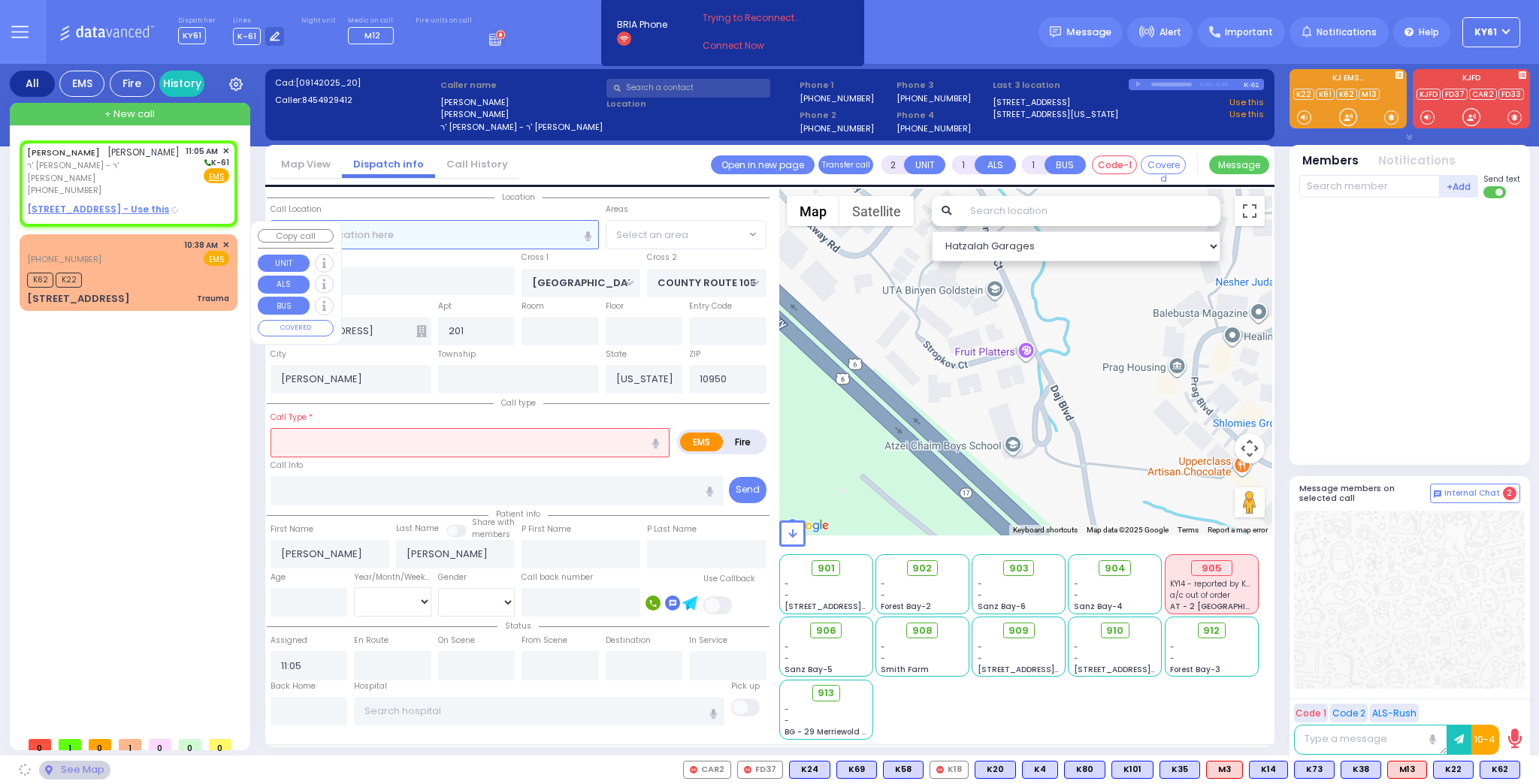
select select "SECTION 4"
select select
radio input "true"
select select
select select "Hatzalah Garages"
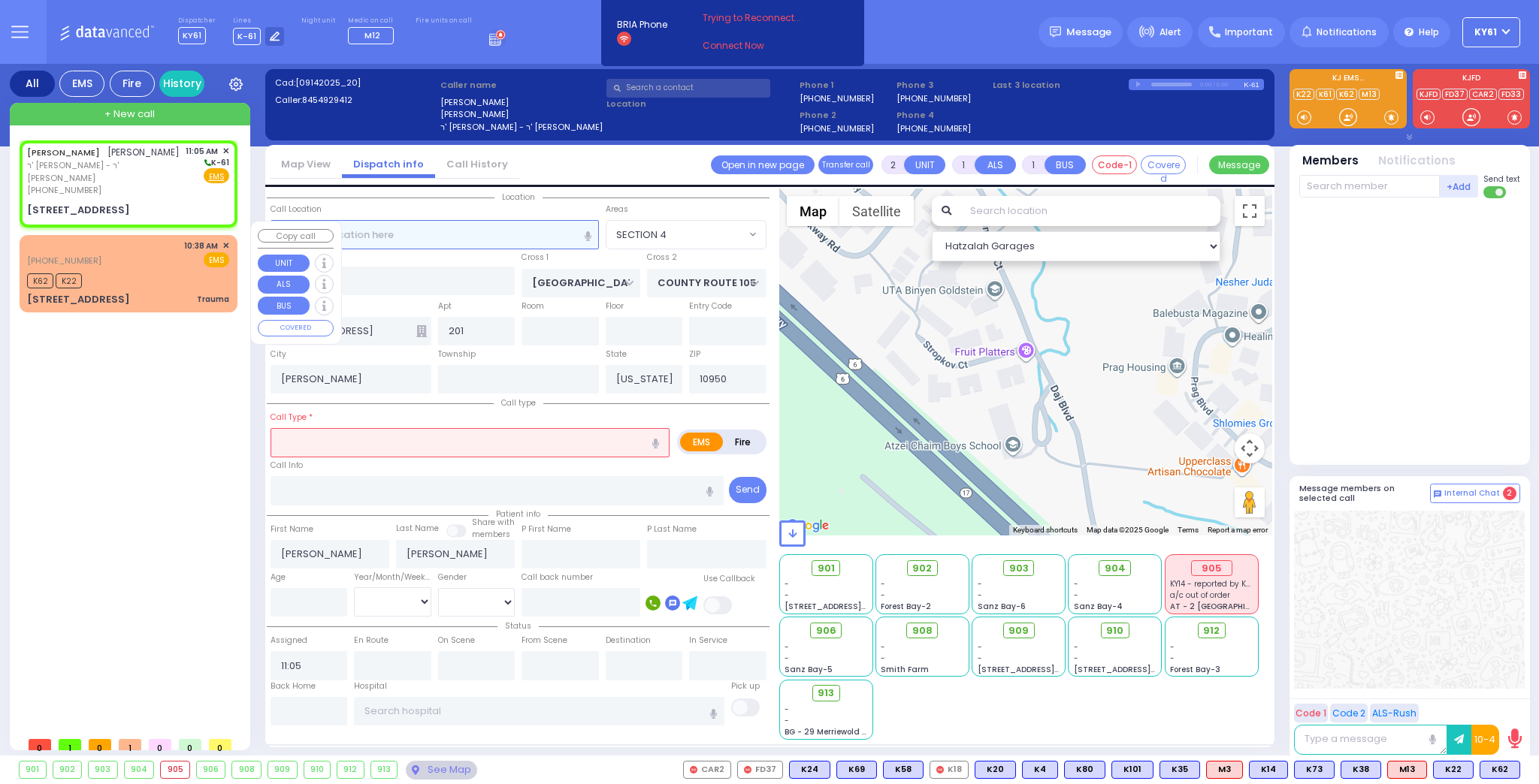
select select
radio input "true"
select select
select select "Hatzalah Garages"
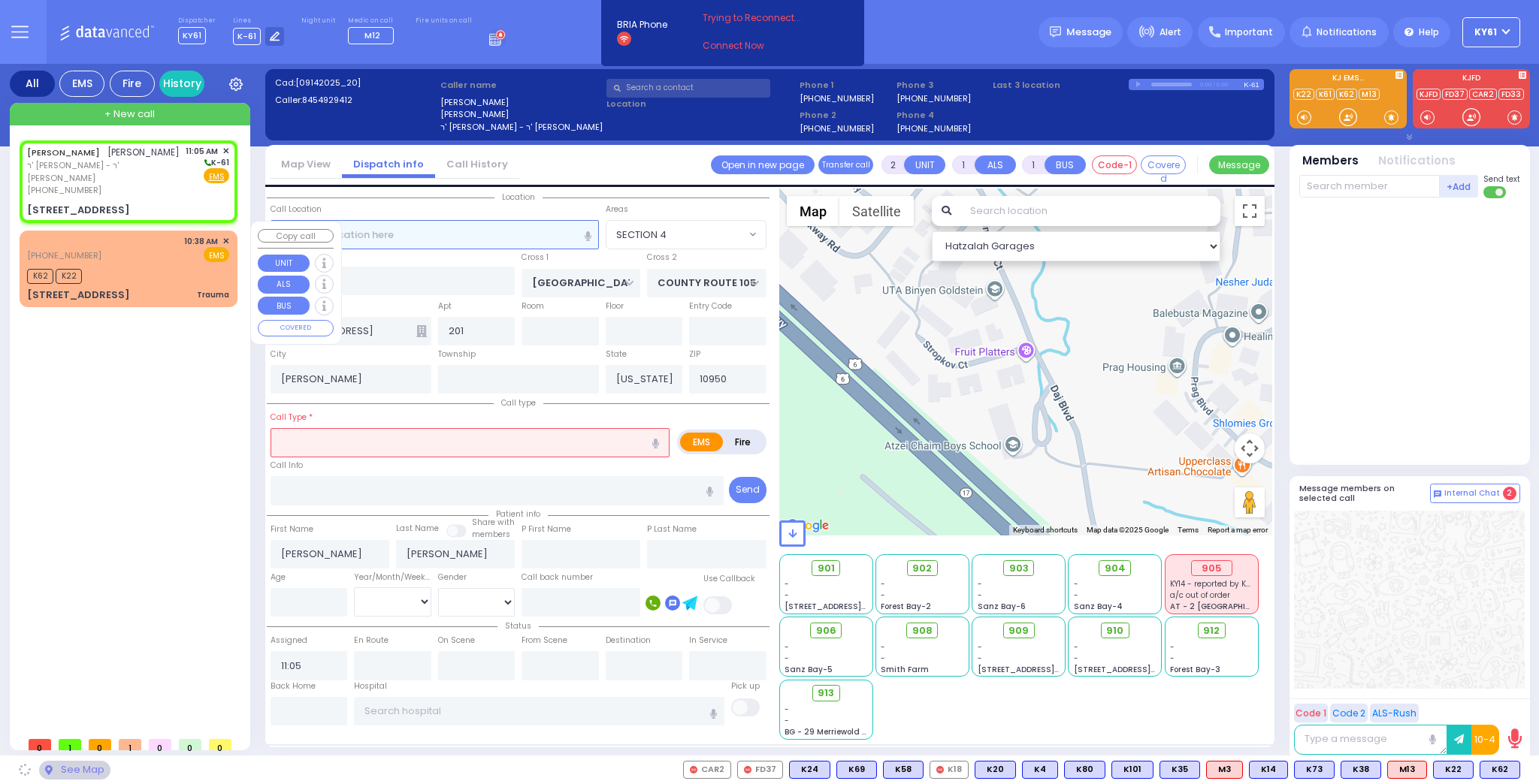
select select
radio input "true"
select select
select select "SECTION 4"
select select "Hatzalah Garages"
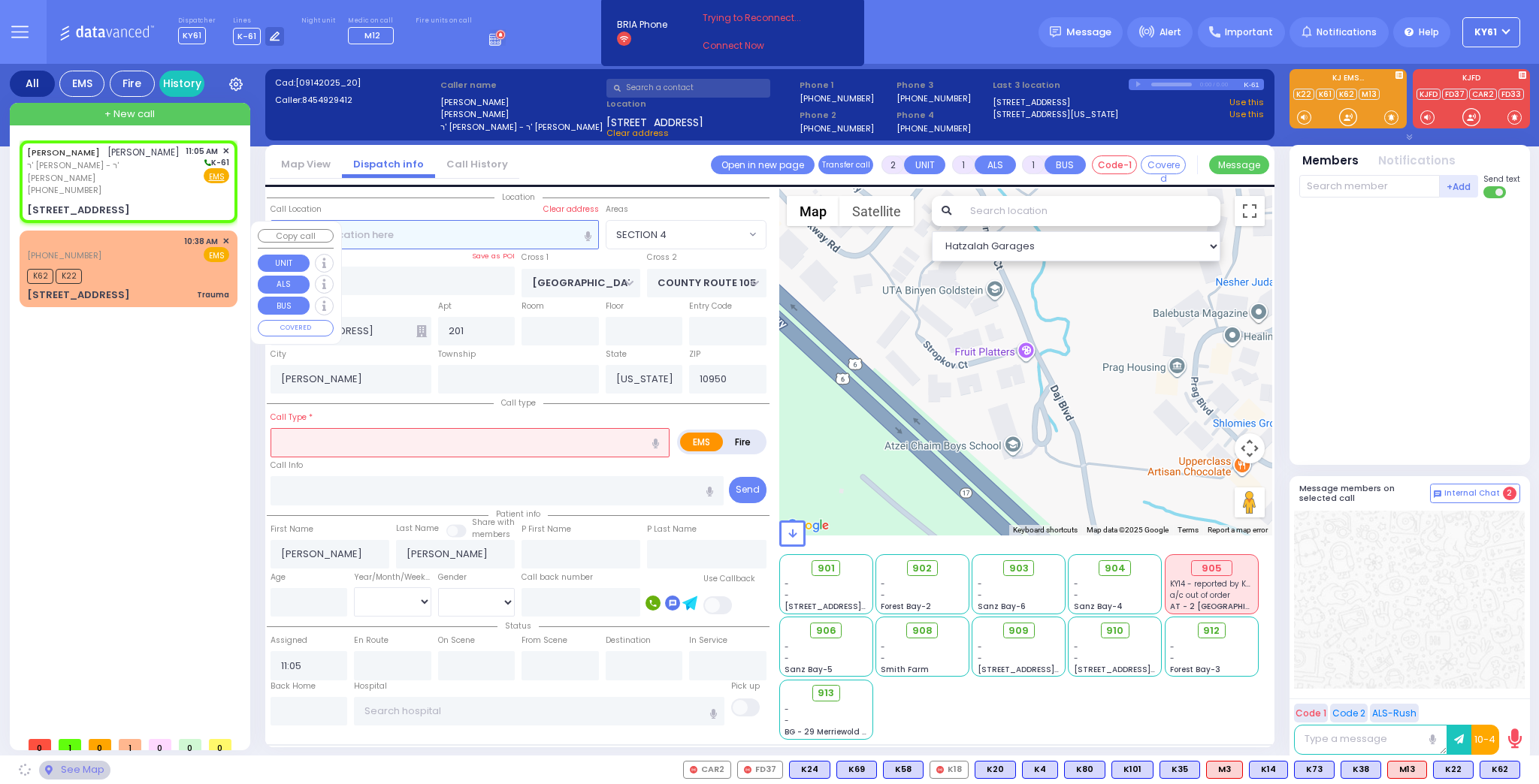
select select "SECTION 4"
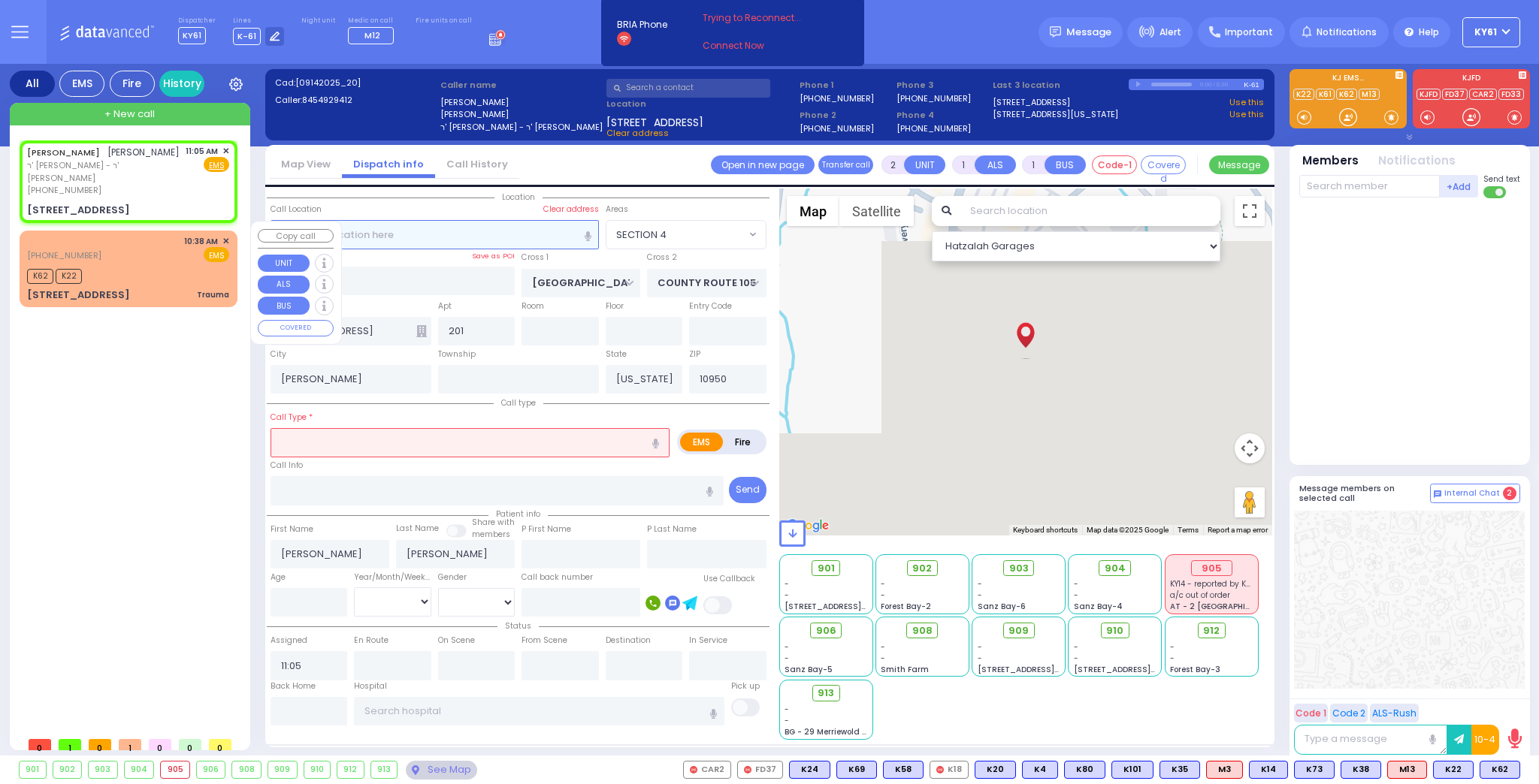
select select
radio input "true"
select select
select select "Hatzalah Garages"
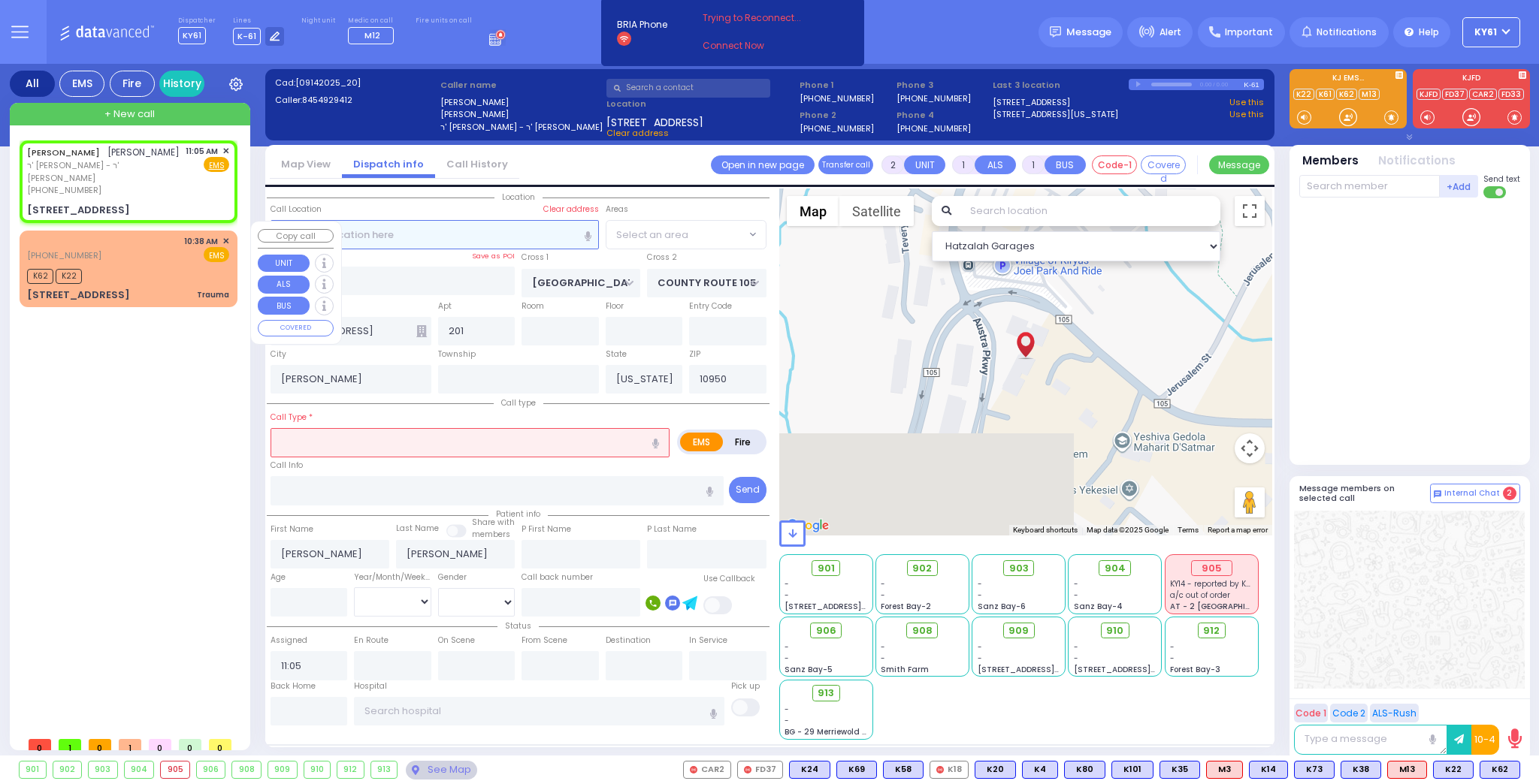
select select "SECTION 4"
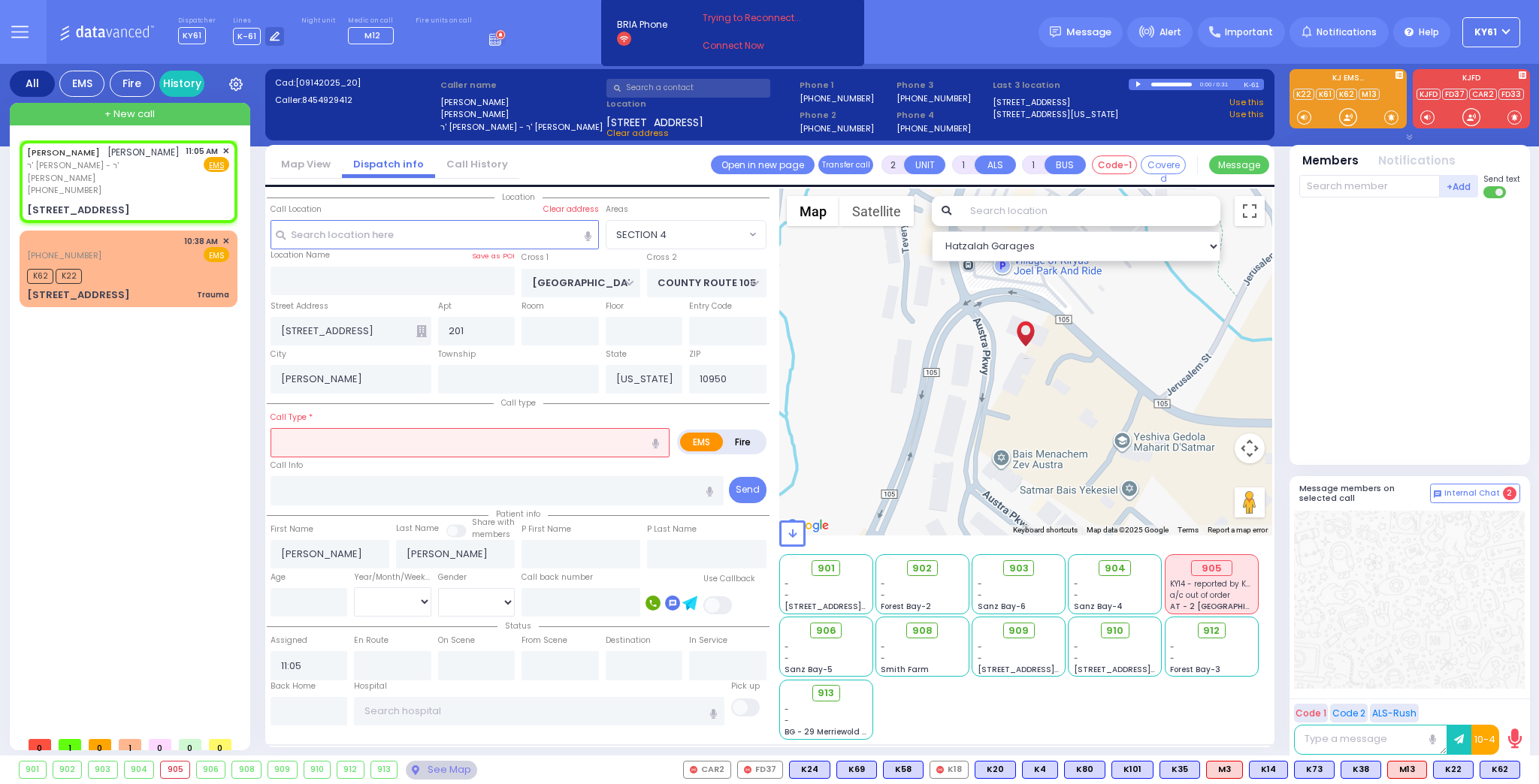
drag, startPoint x: 382, startPoint y: 444, endPoint x: 397, endPoint y: 437, distance: 16.6
click at [388, 443] on input "text" at bounding box center [469, 442] width 399 height 29
type input "3"
select select
radio input "true"
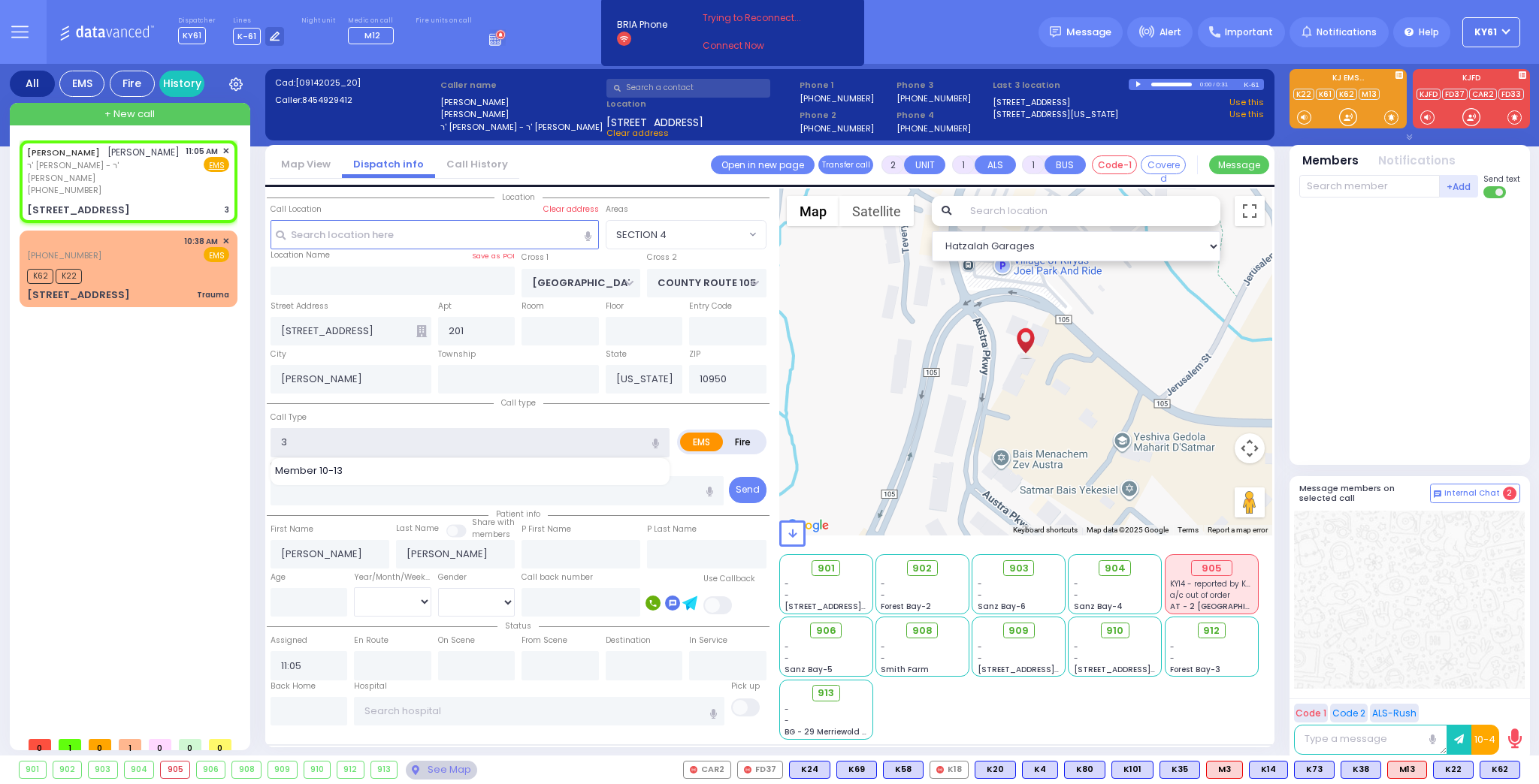
select select
select select "Hatzalah Garages"
select select "SECTION 4"
type input "baby fell"
select select
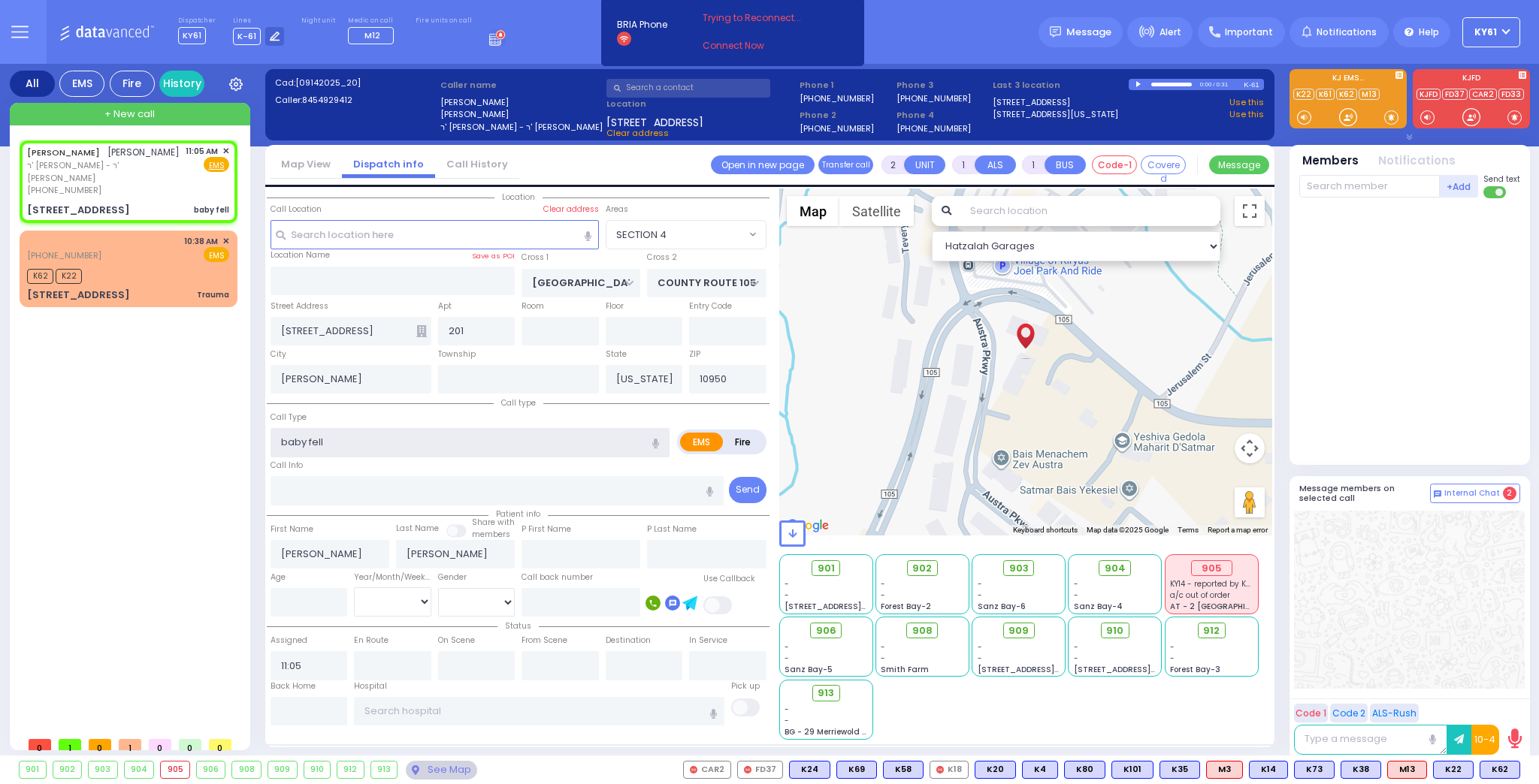
radio input "true"
select select
select select "Hatzalah Garages"
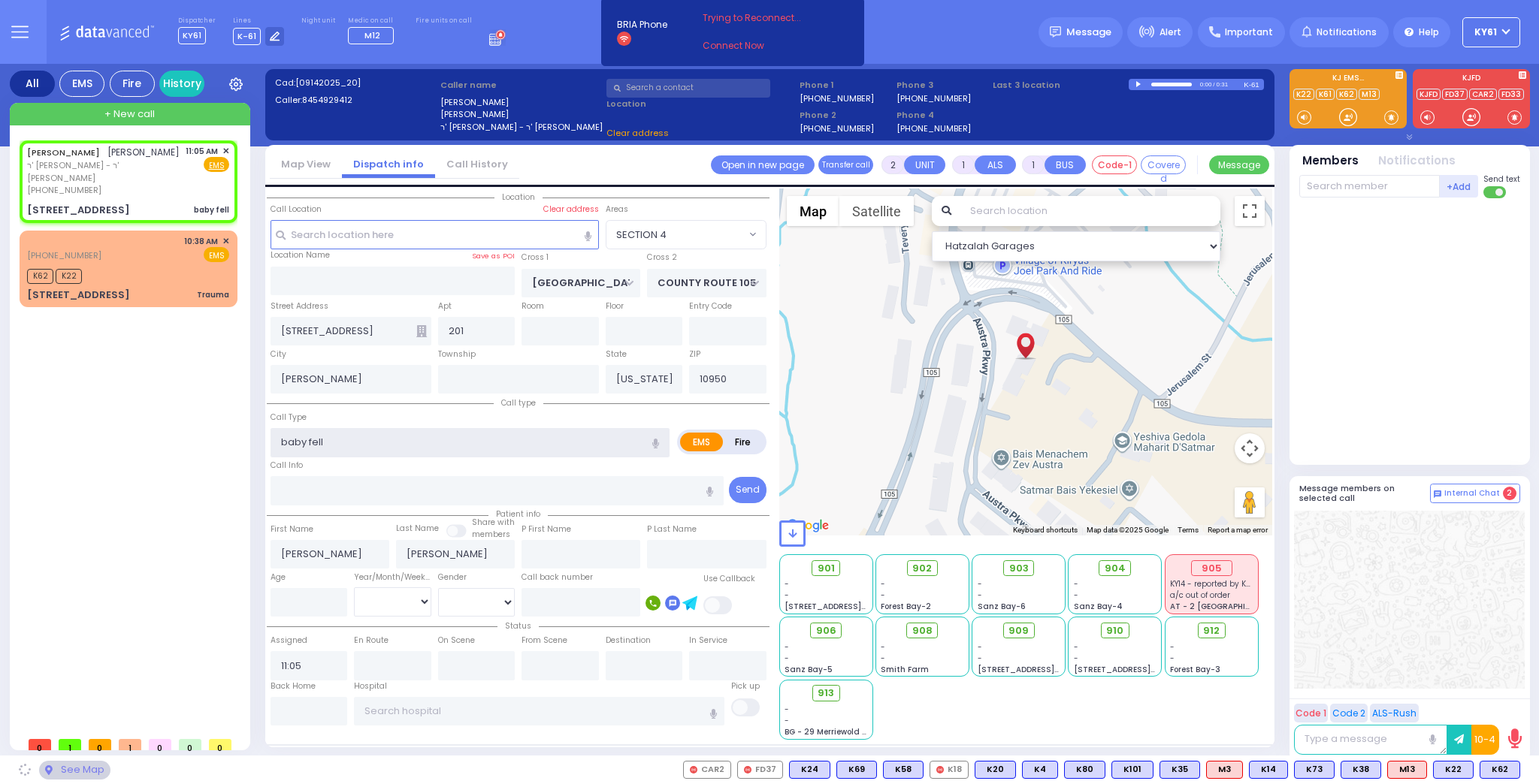
select select "SECTION 4"
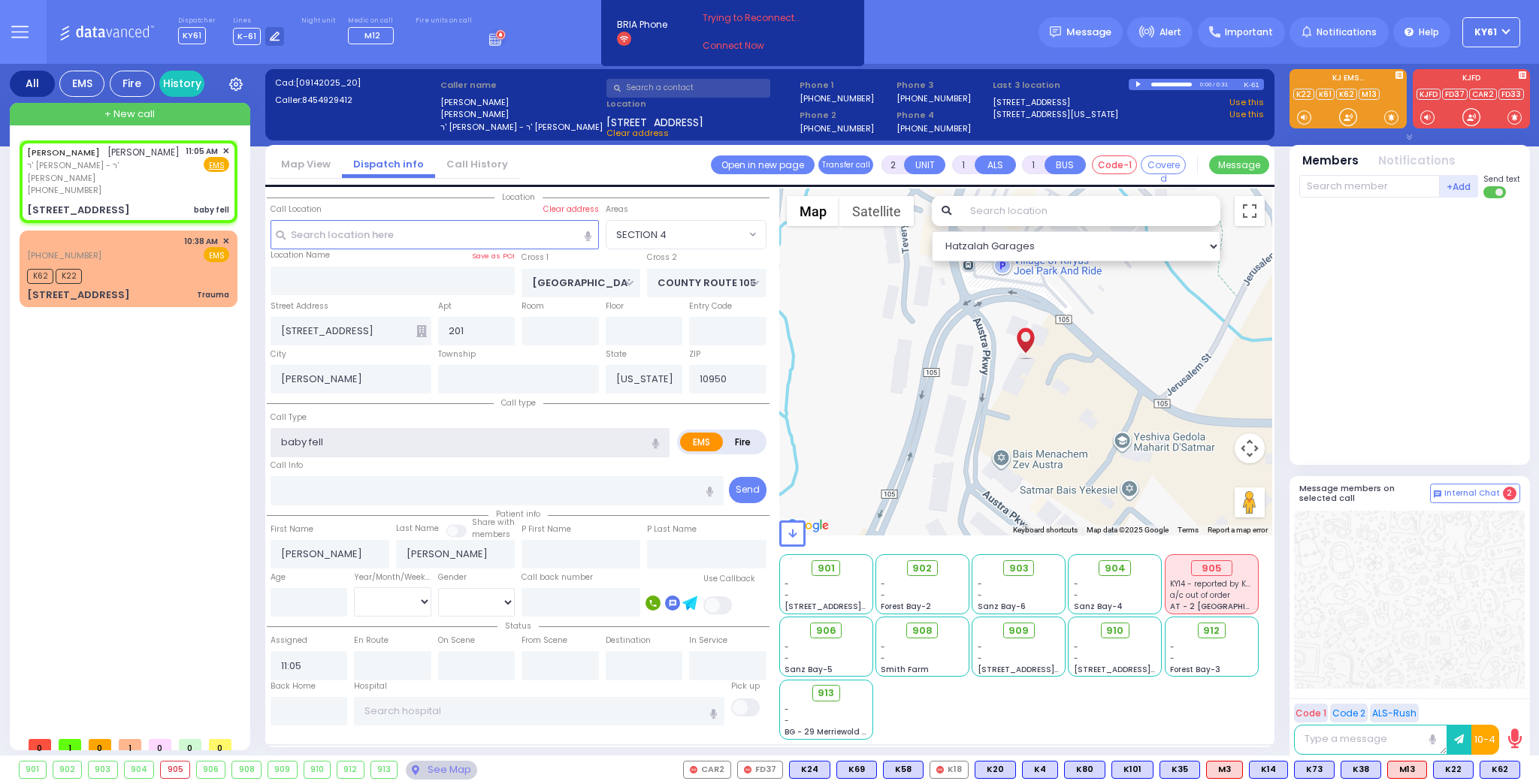
drag, startPoint x: 286, startPoint y: 440, endPoint x: 311, endPoint y: 465, distance: 35.4
click at [299, 445] on input "baby fell" at bounding box center [469, 442] width 399 height 29
click at [287, 437] on input "baby fell" at bounding box center [469, 442] width 399 height 29
click at [285, 439] on input "baby fell" at bounding box center [469, 442] width 399 height 29
type input "Baby fell"
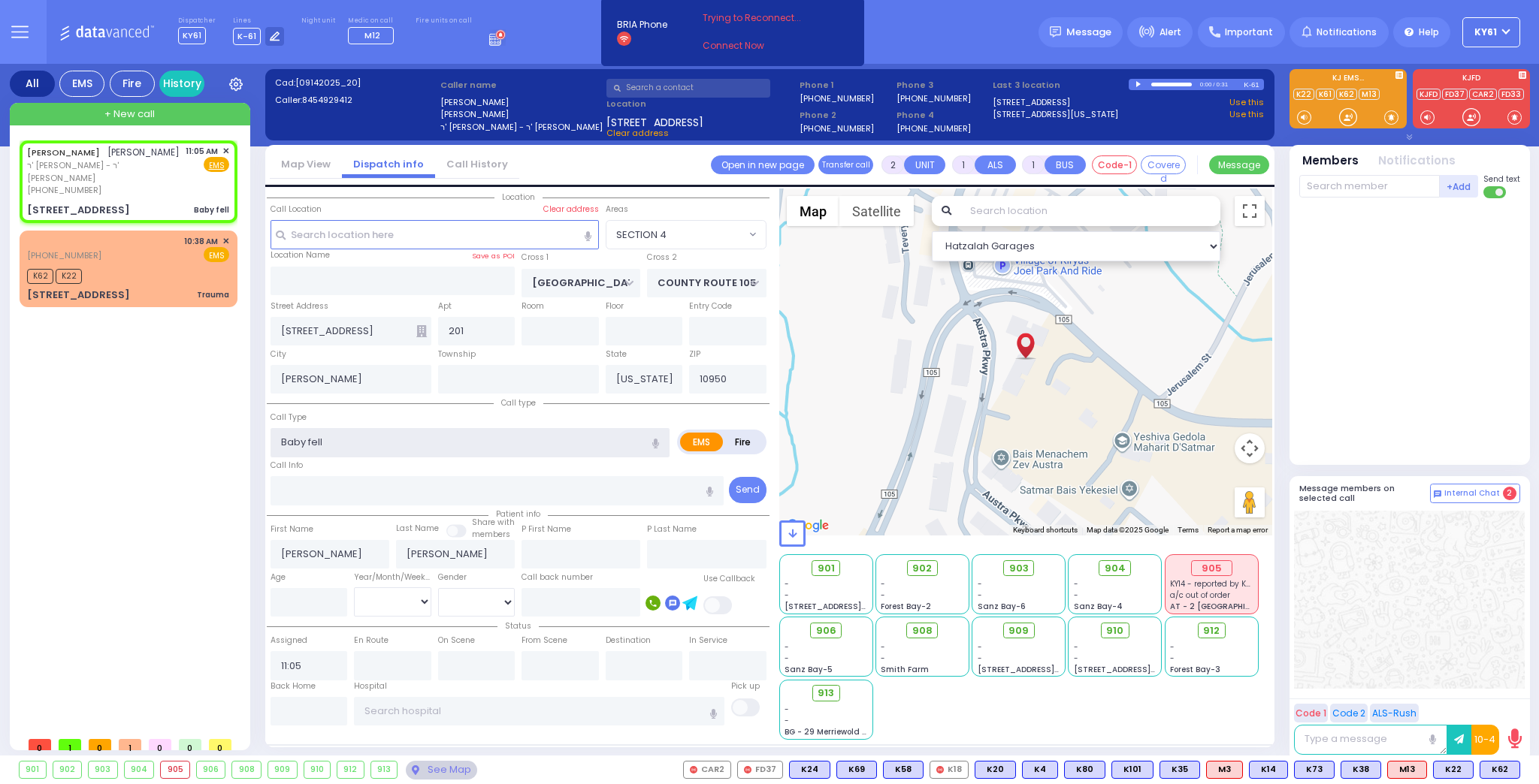
select select
radio input "true"
select select
select select "Hatzalah Garages"
select select "SECTION 4"
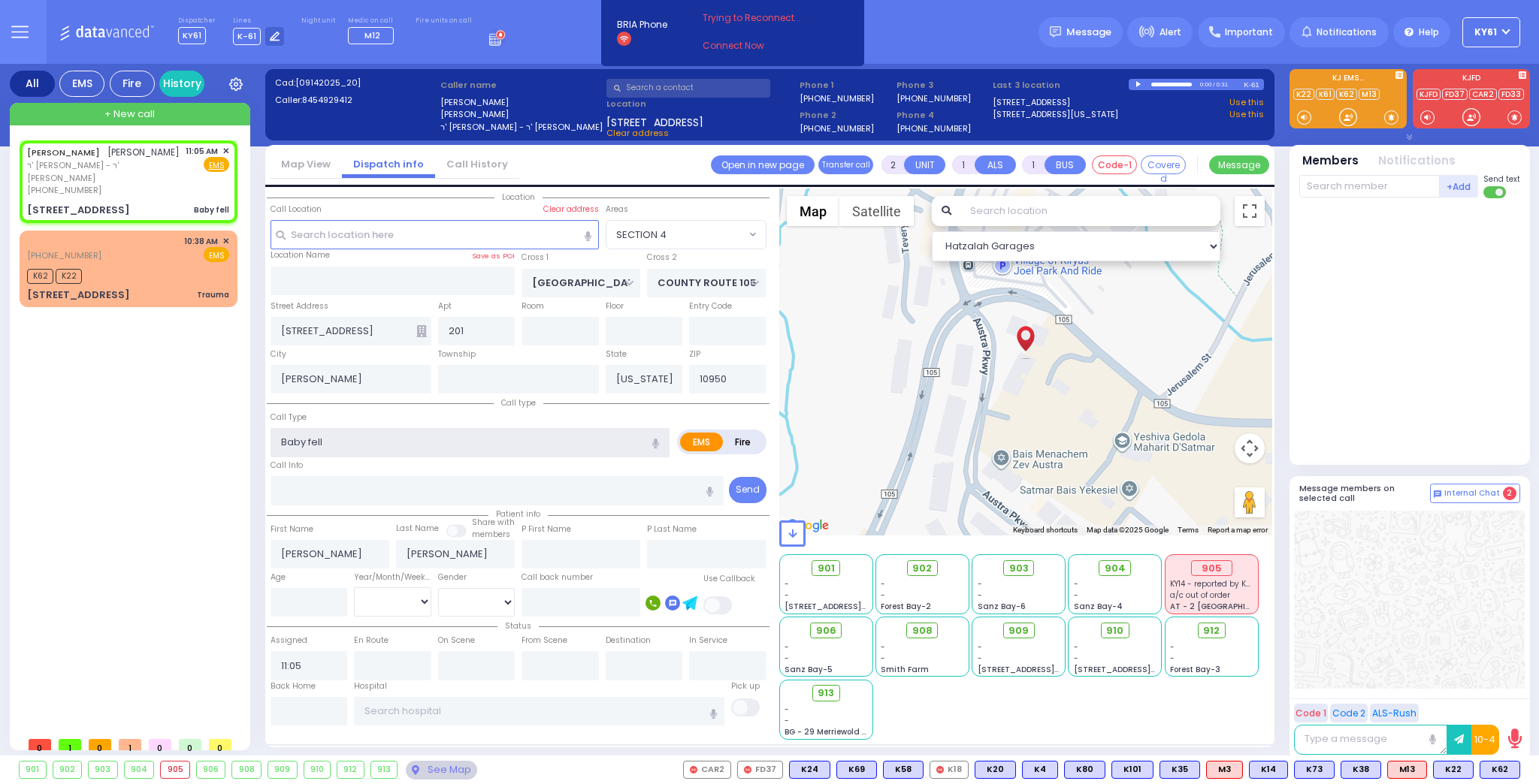
type input "Baby fell"
click at [1389, 119] on span at bounding box center [1391, 117] width 14 height 15
select select
radio input "true"
select select
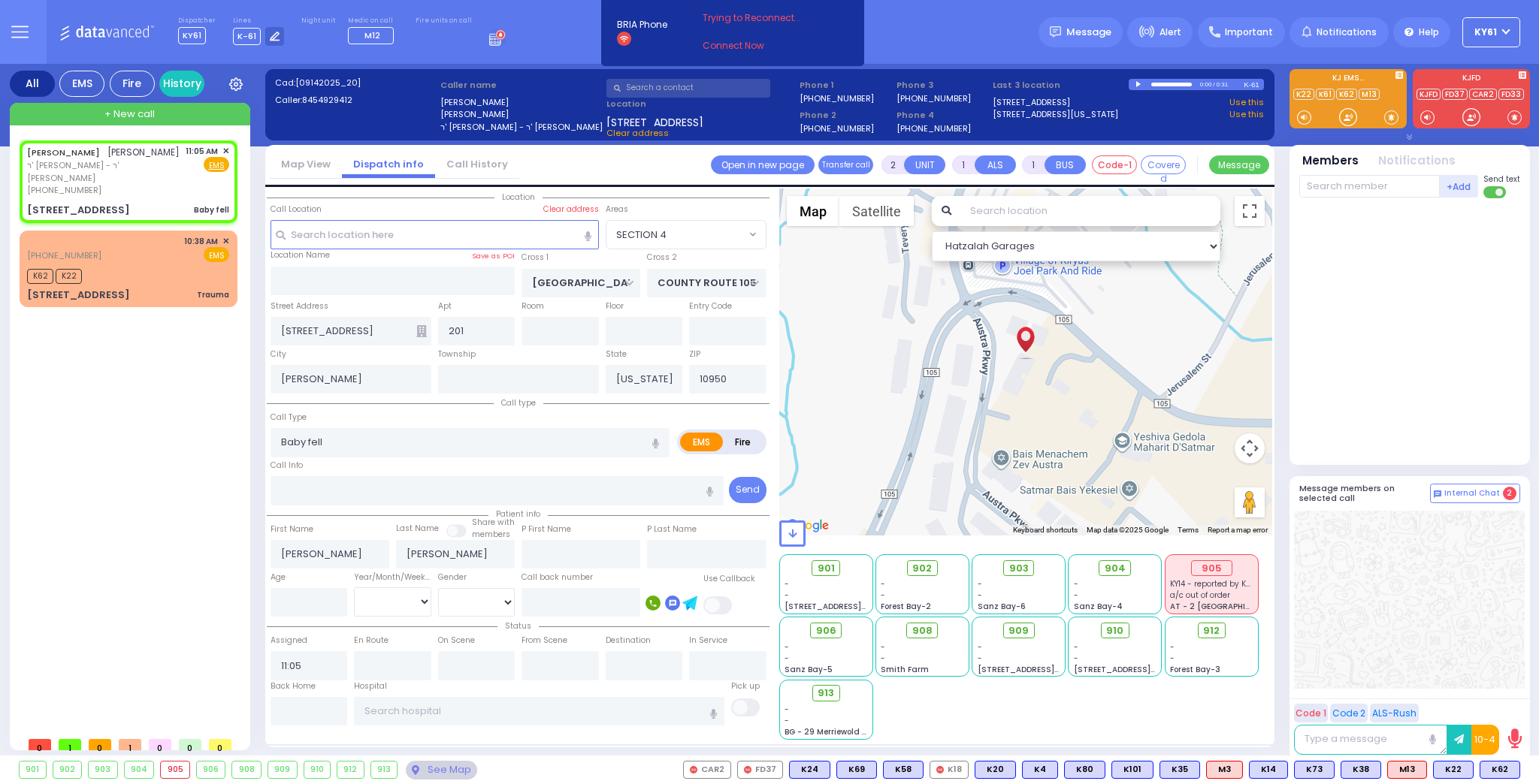
select select "Hatzalah Garages"
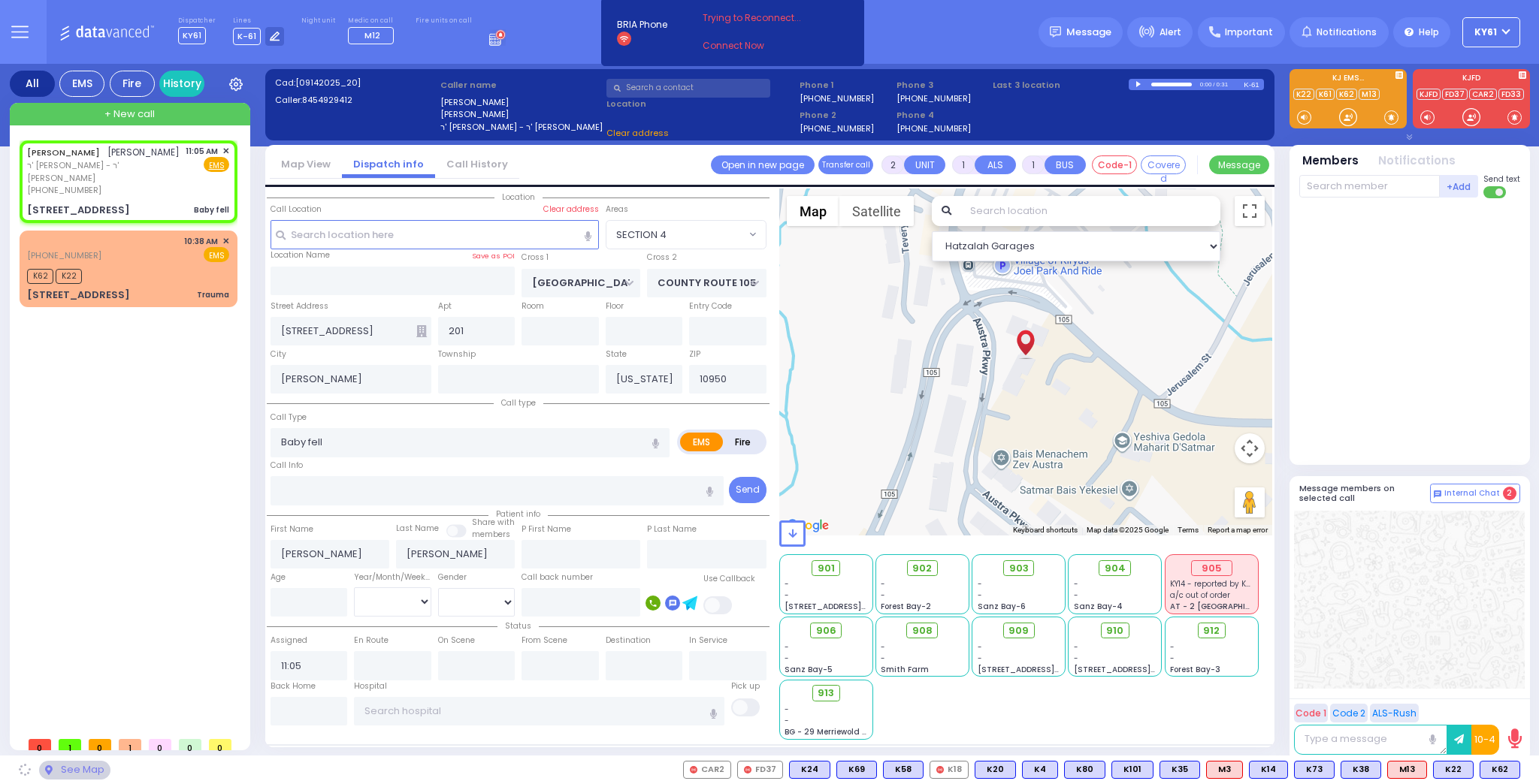
select select "SECTION 4"
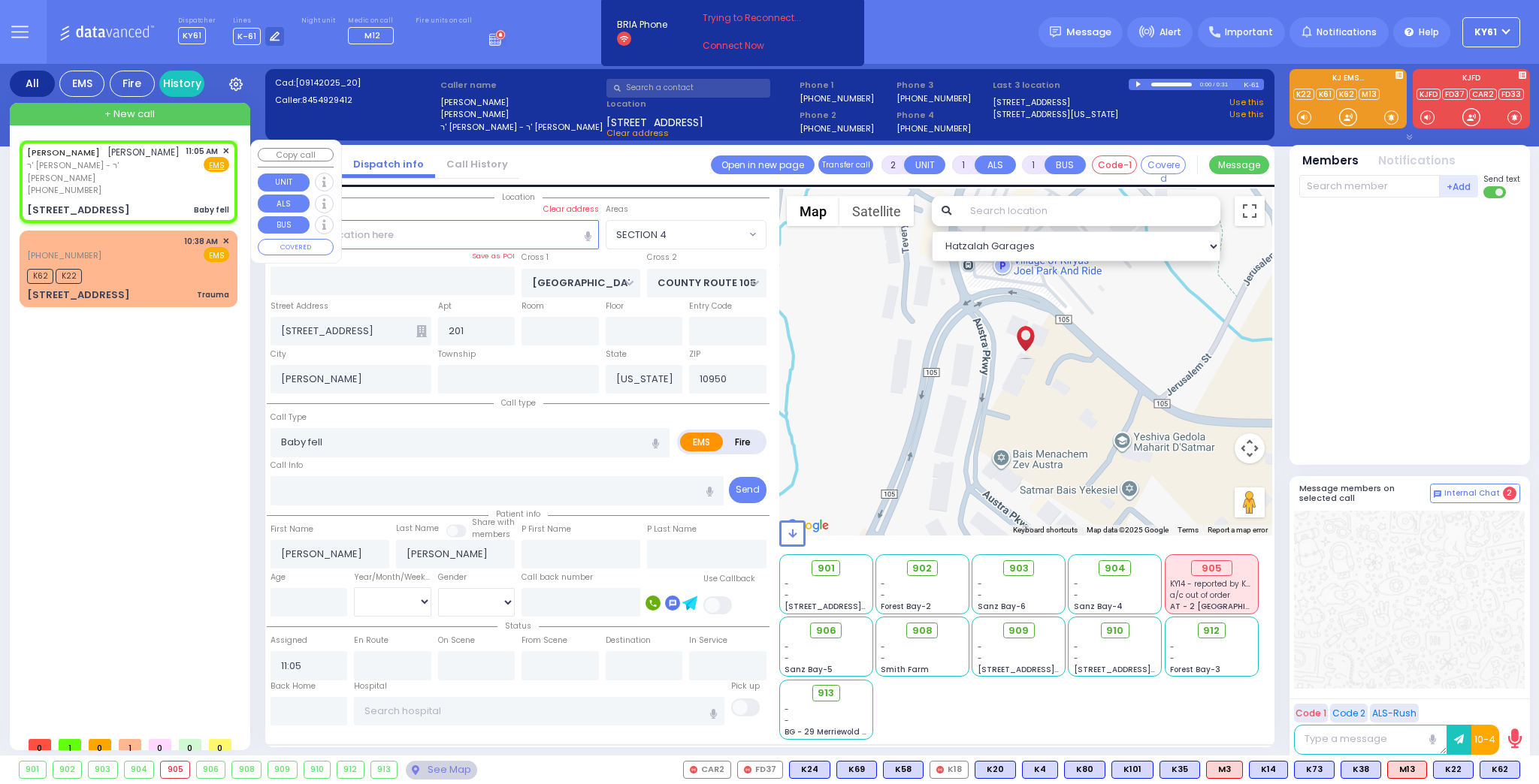
click at [186, 177] on div "11:05 AM ✕ Fire EMS" at bounding box center [207, 170] width 44 height 52
select select
radio input "true"
select select
select select "Hatzalah Garages"
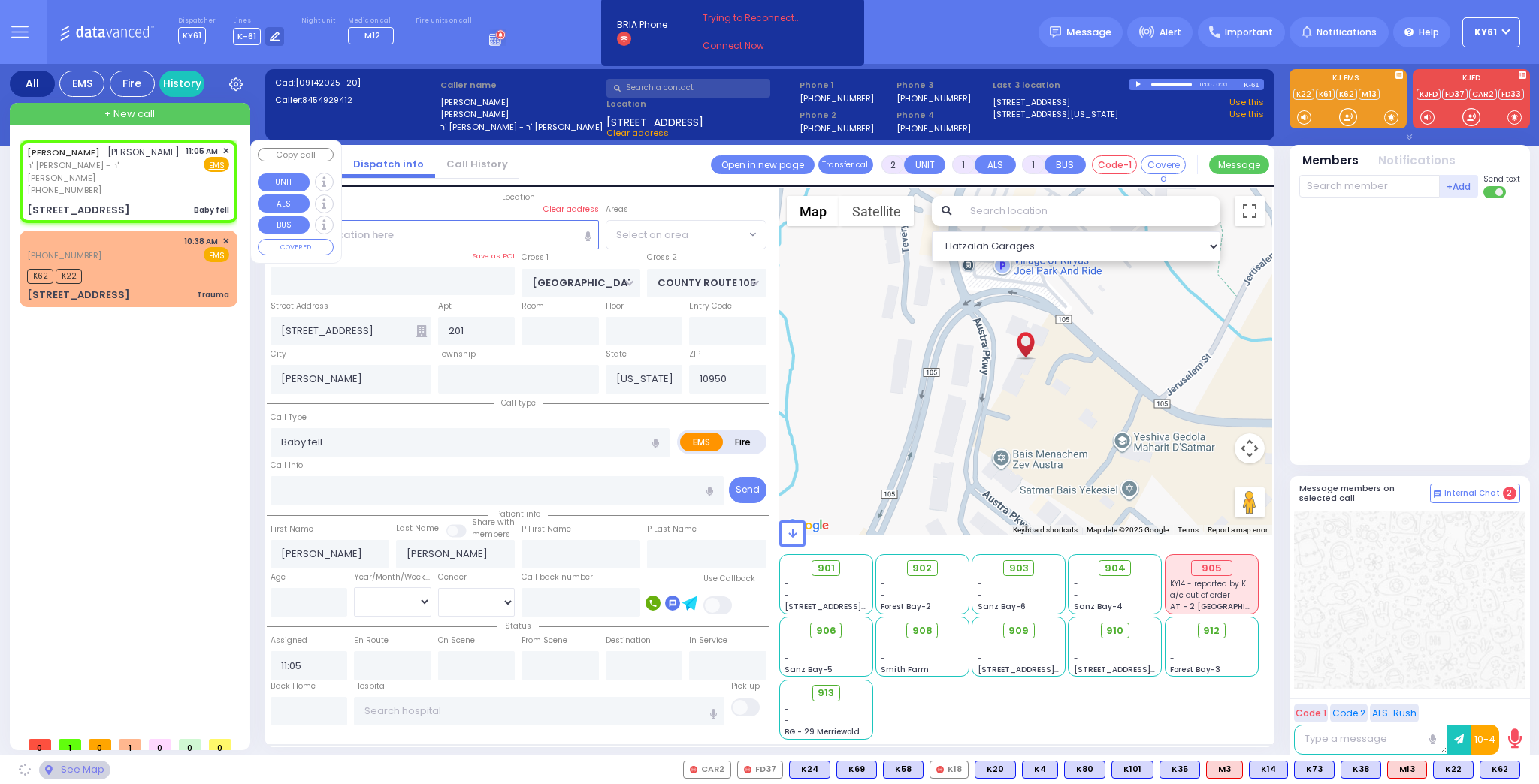
select select "SECTION 4"
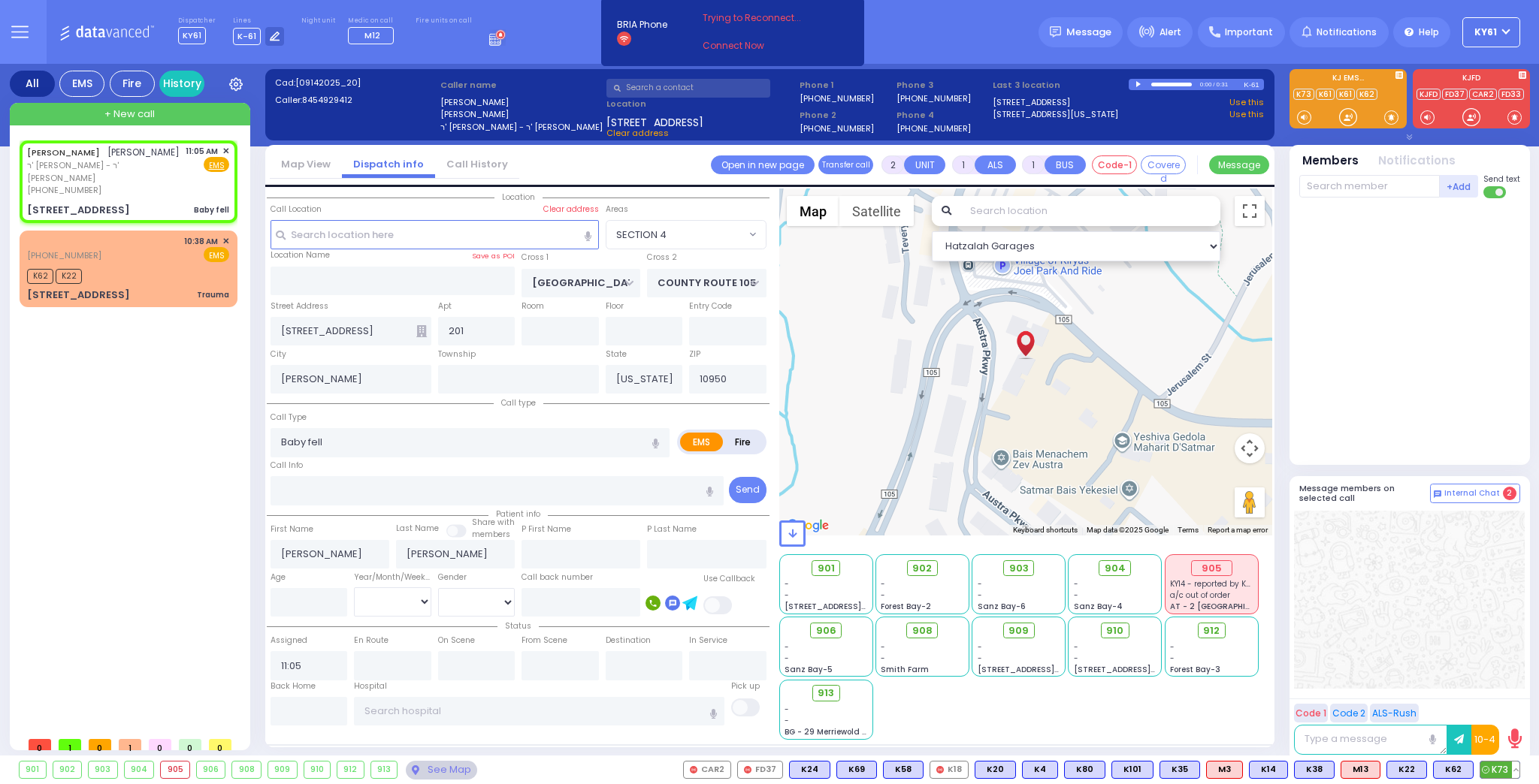
click at [1494, 766] on span "K73" at bounding box center [1499, 770] width 39 height 17
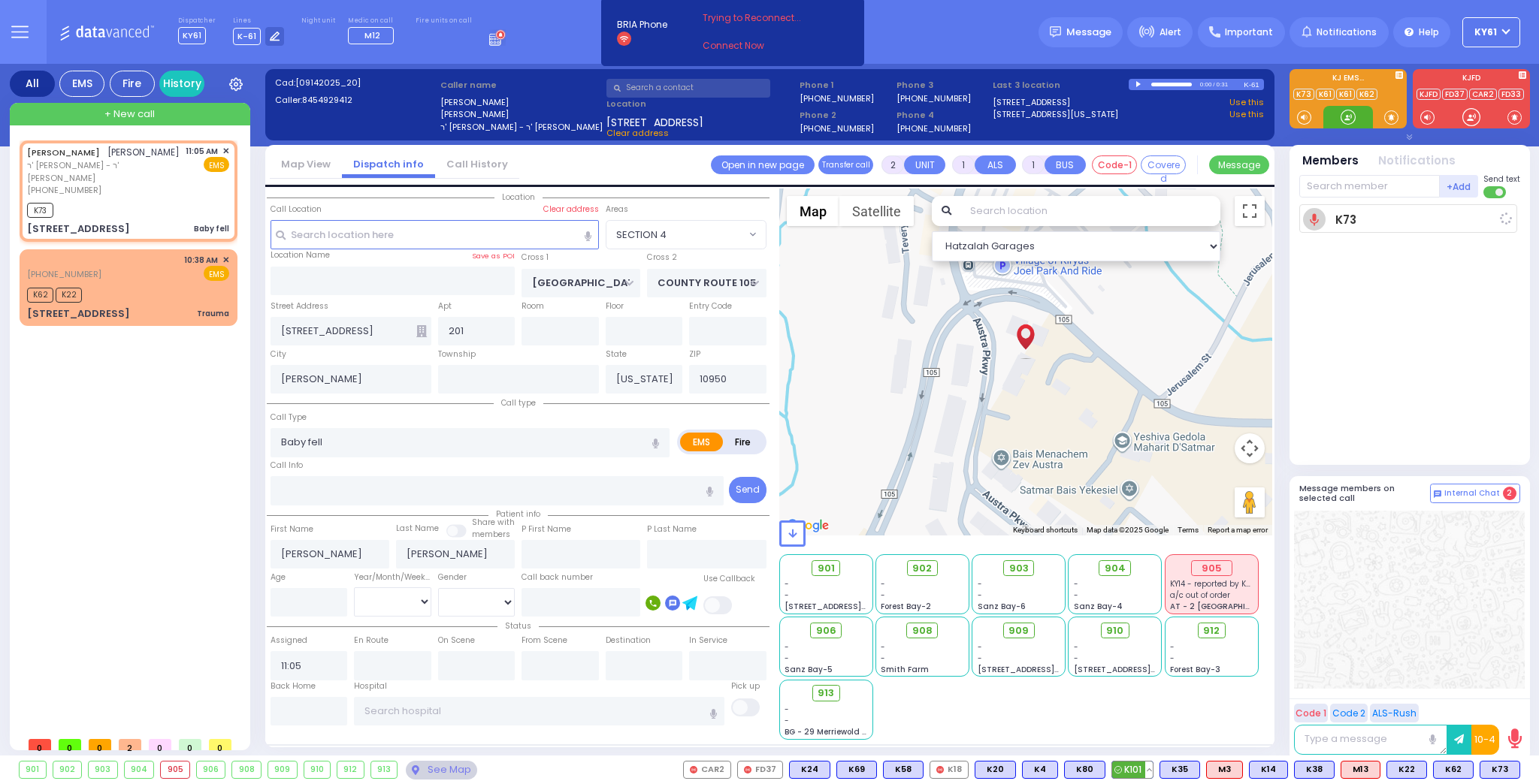
select select
radio input "true"
select select
type input "11:07"
select select "Hatzalah Garages"
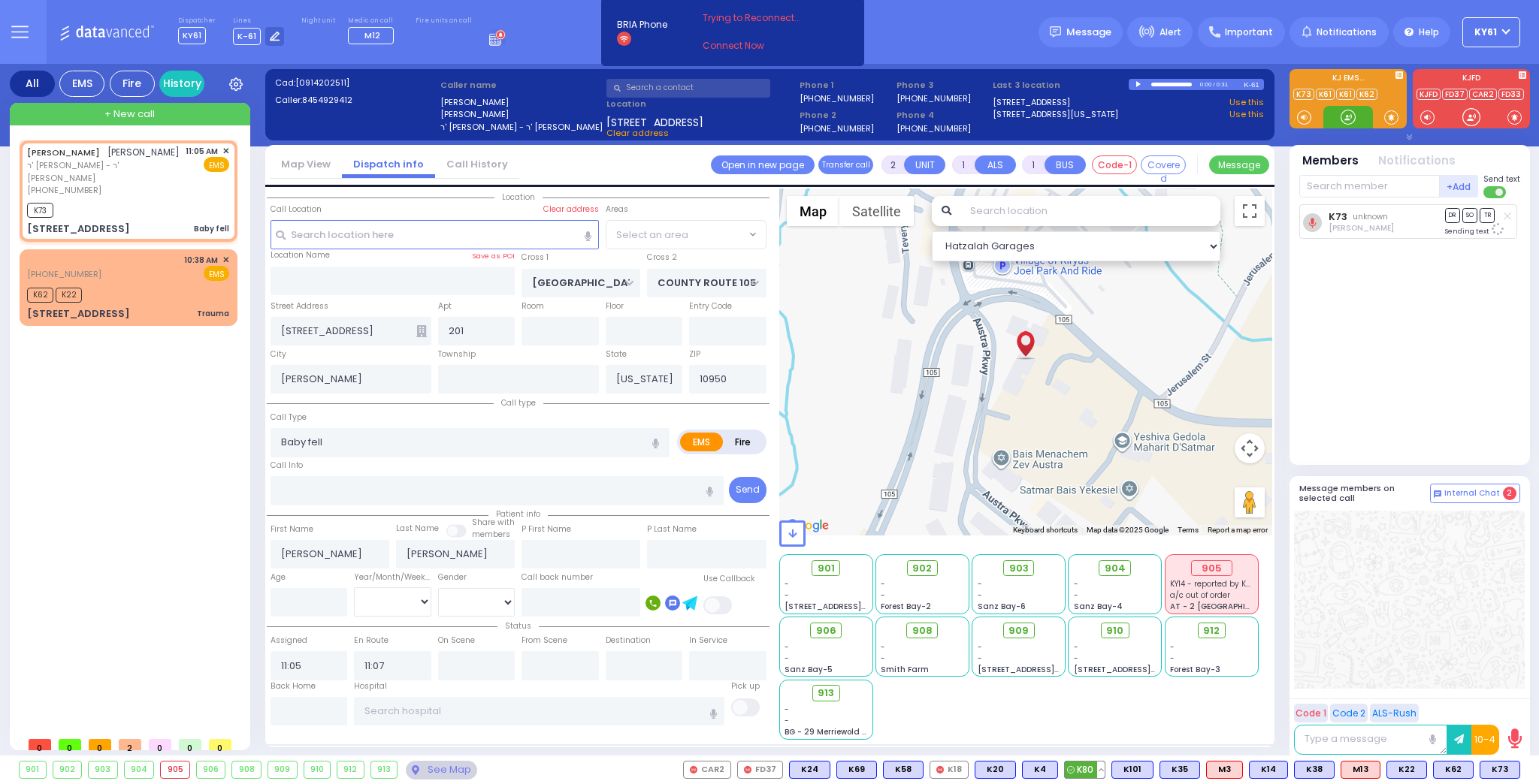
select select "SECTION 4"
click at [1498, 772] on span "K101" at bounding box center [1498, 770] width 41 height 17
select select
radio input "true"
select select
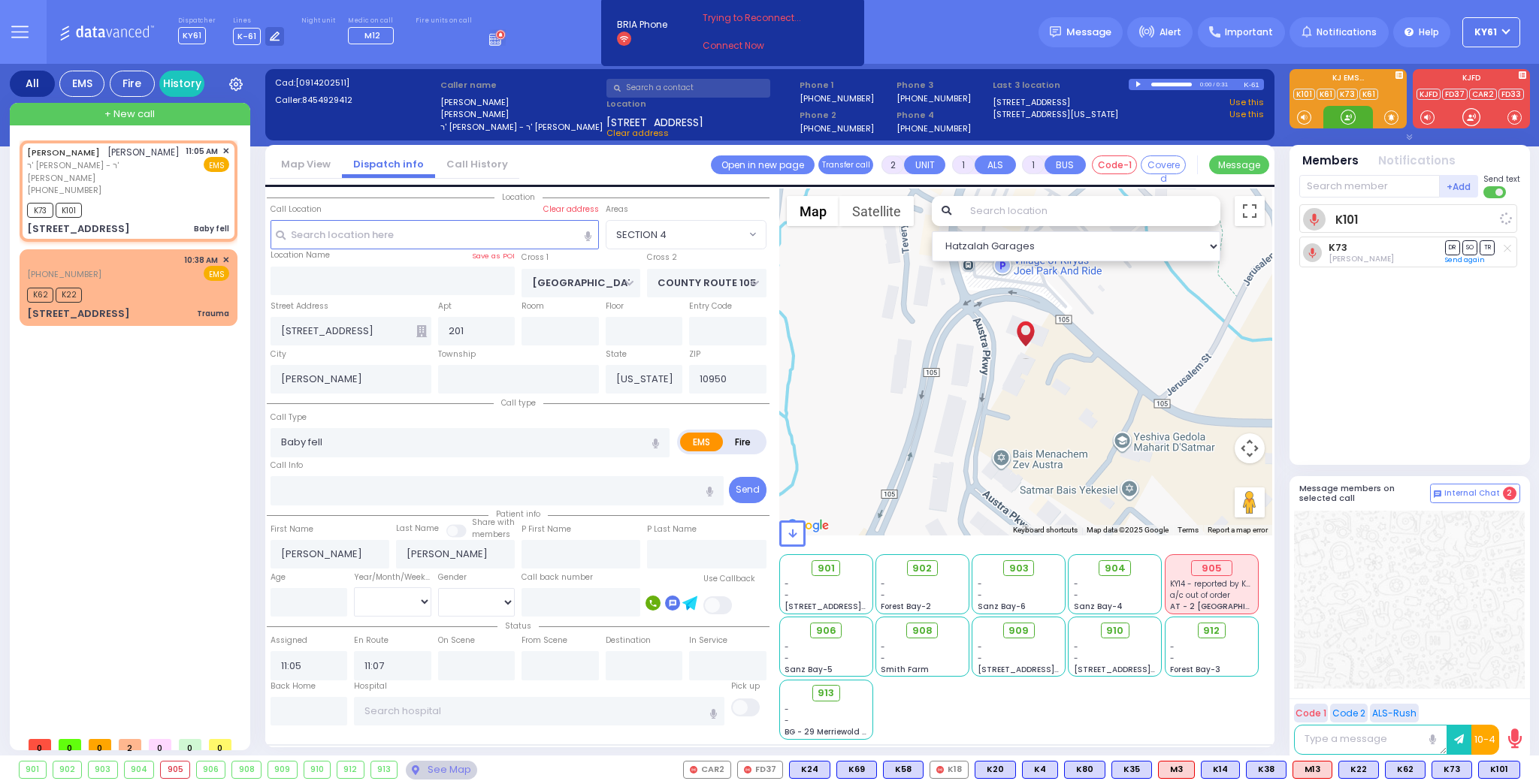
select select "Hatzalah Garages"
select select "SECTION 4"
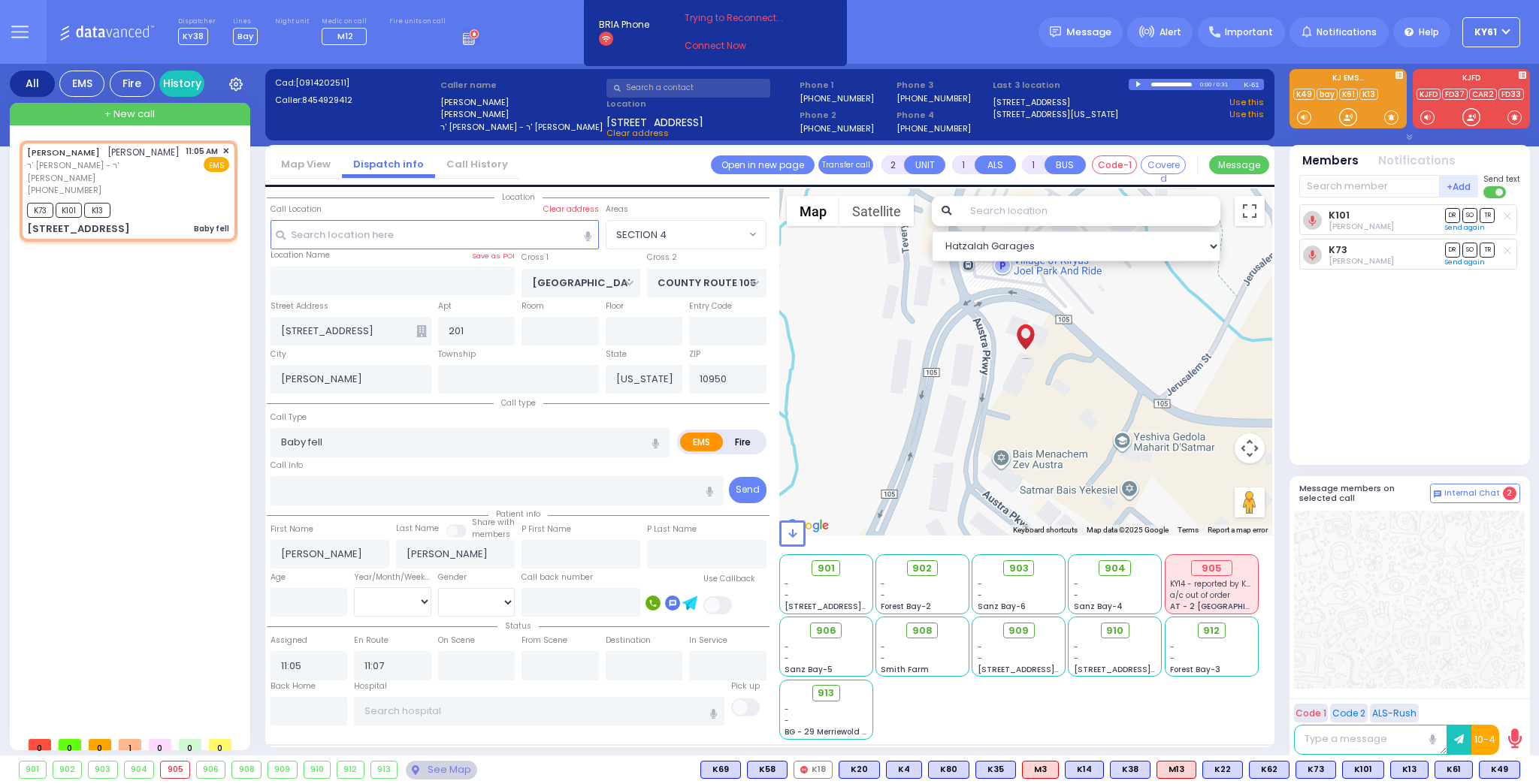
select select
radio input "true"
select select
select select "Hatzalah Garages"
select select "SECTION 4"
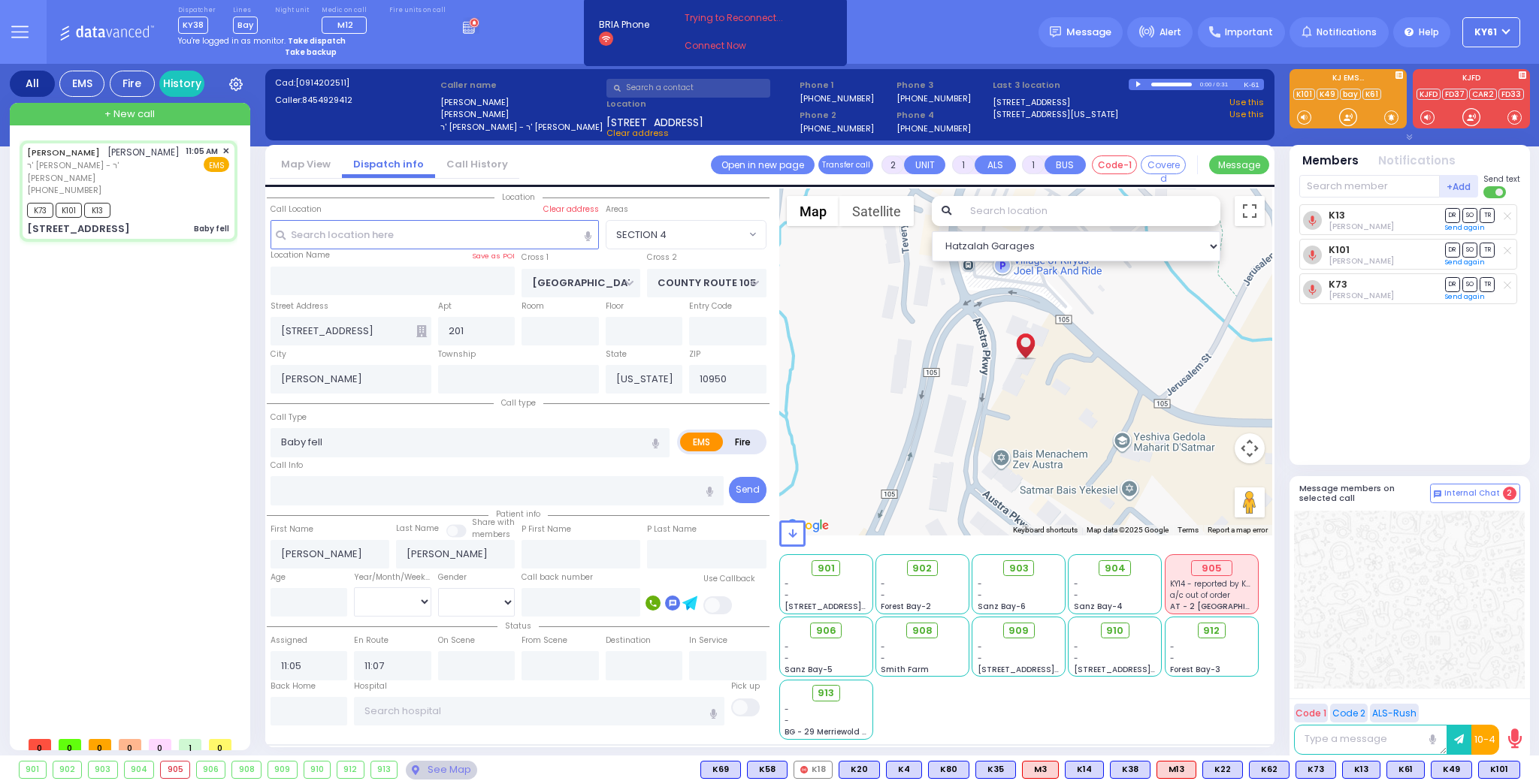
type input "6"
select select
radio input "true"
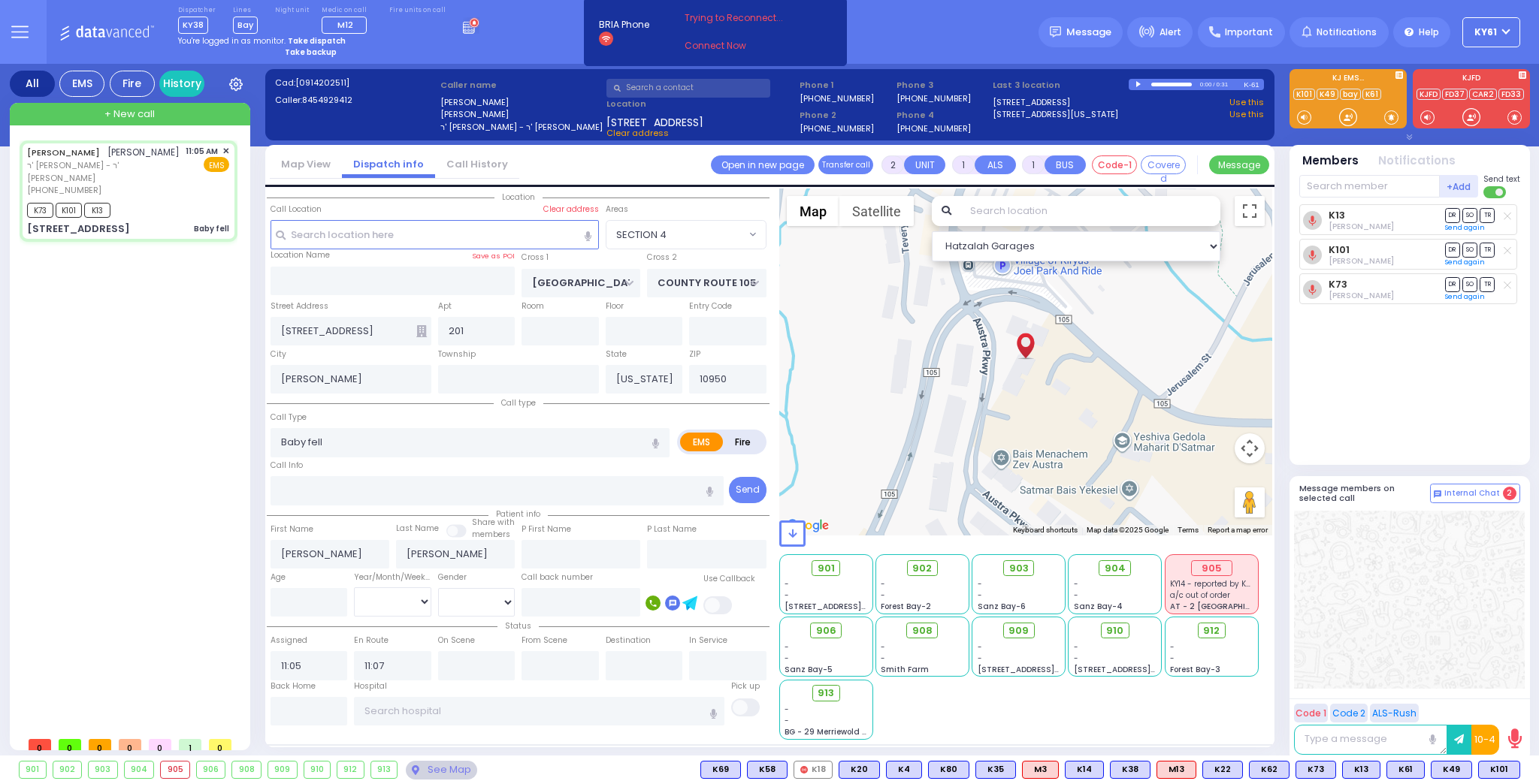
type input "Unknown"
select select "Year"
type input "11:24"
select select "Hatzalah Garages"
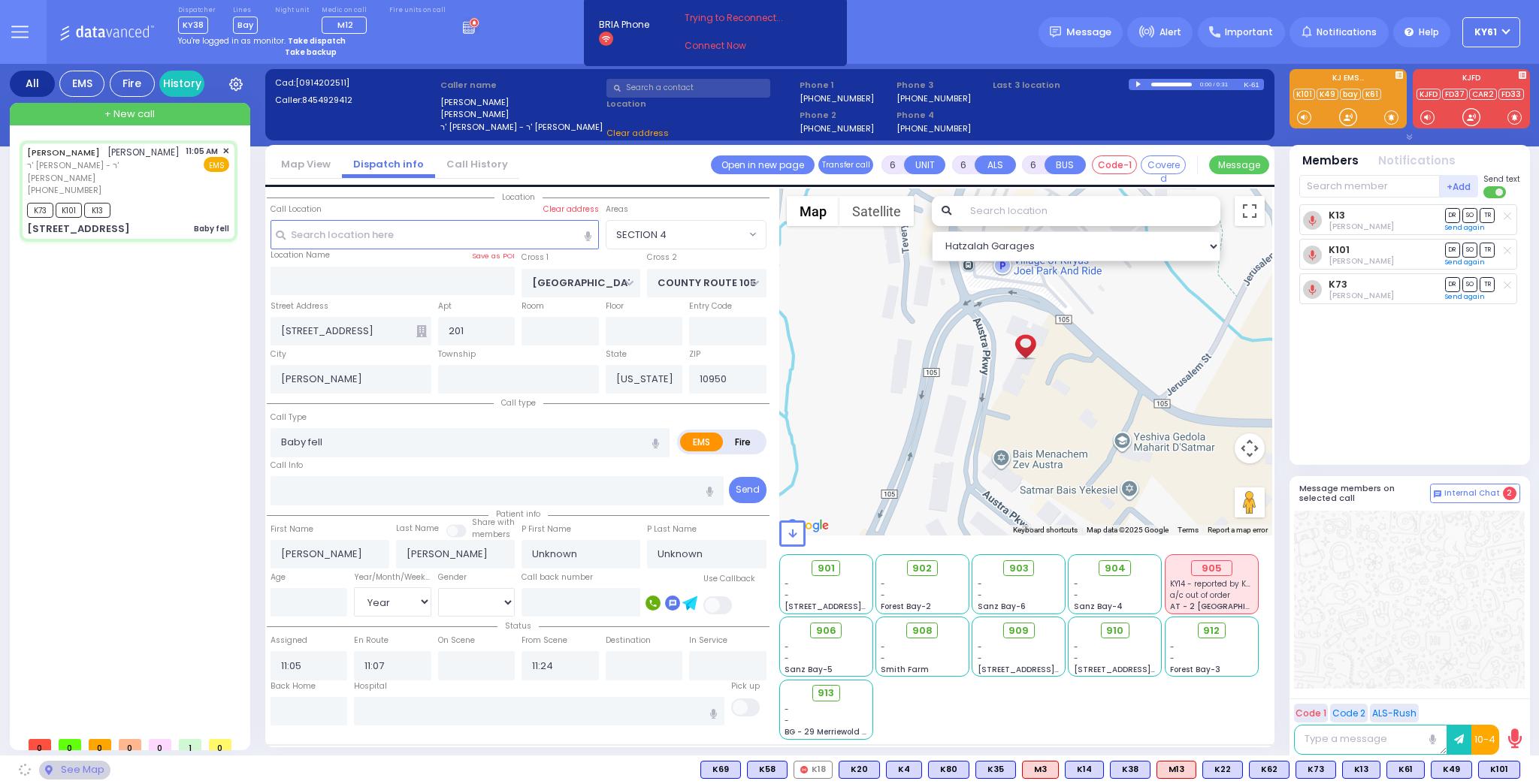
select select
radio input "true"
select select "Year"
select select "Hatzalah Garages"
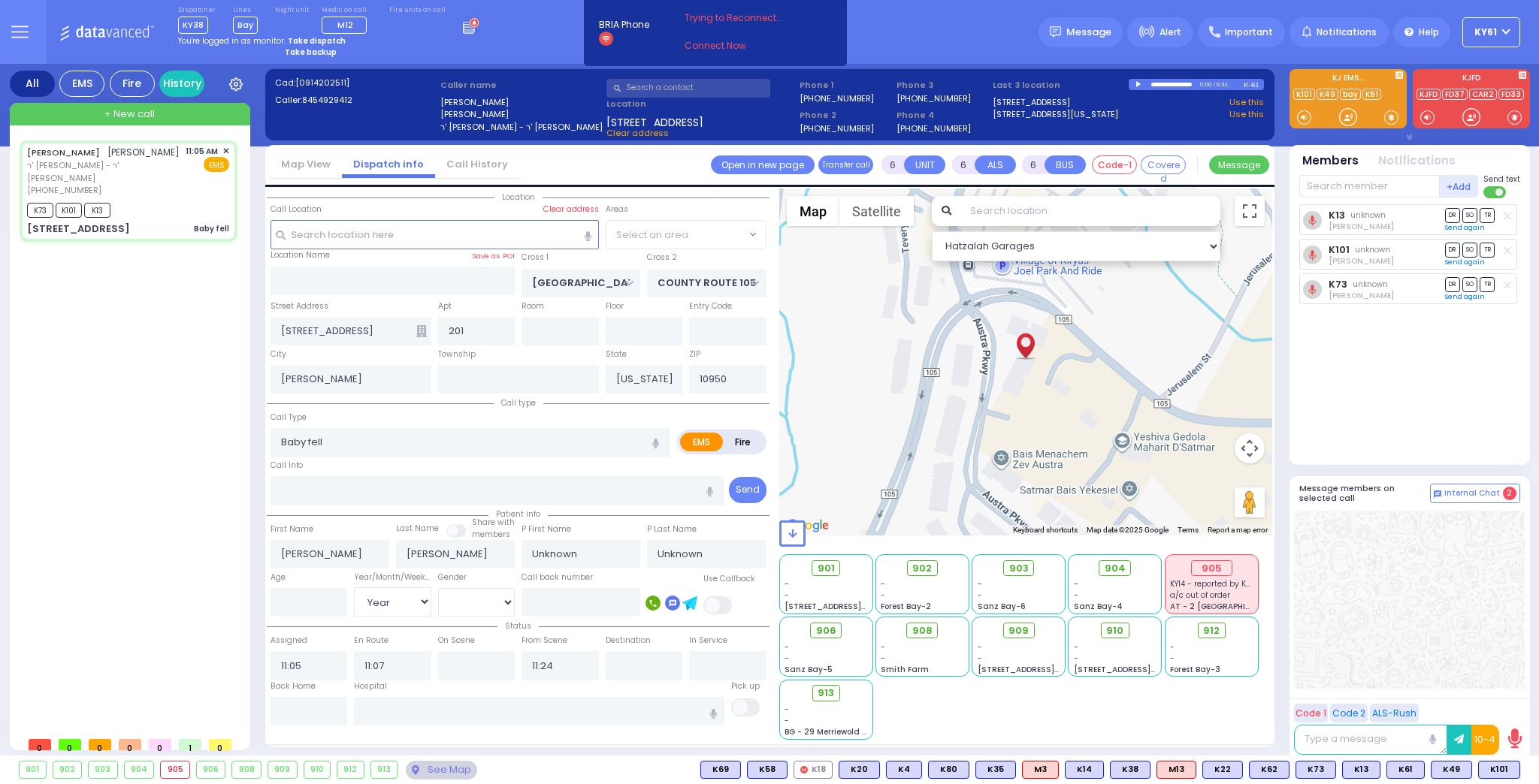
select select "SECTION 4"
select select
radio input "true"
select select "Year"
type input "11:08"
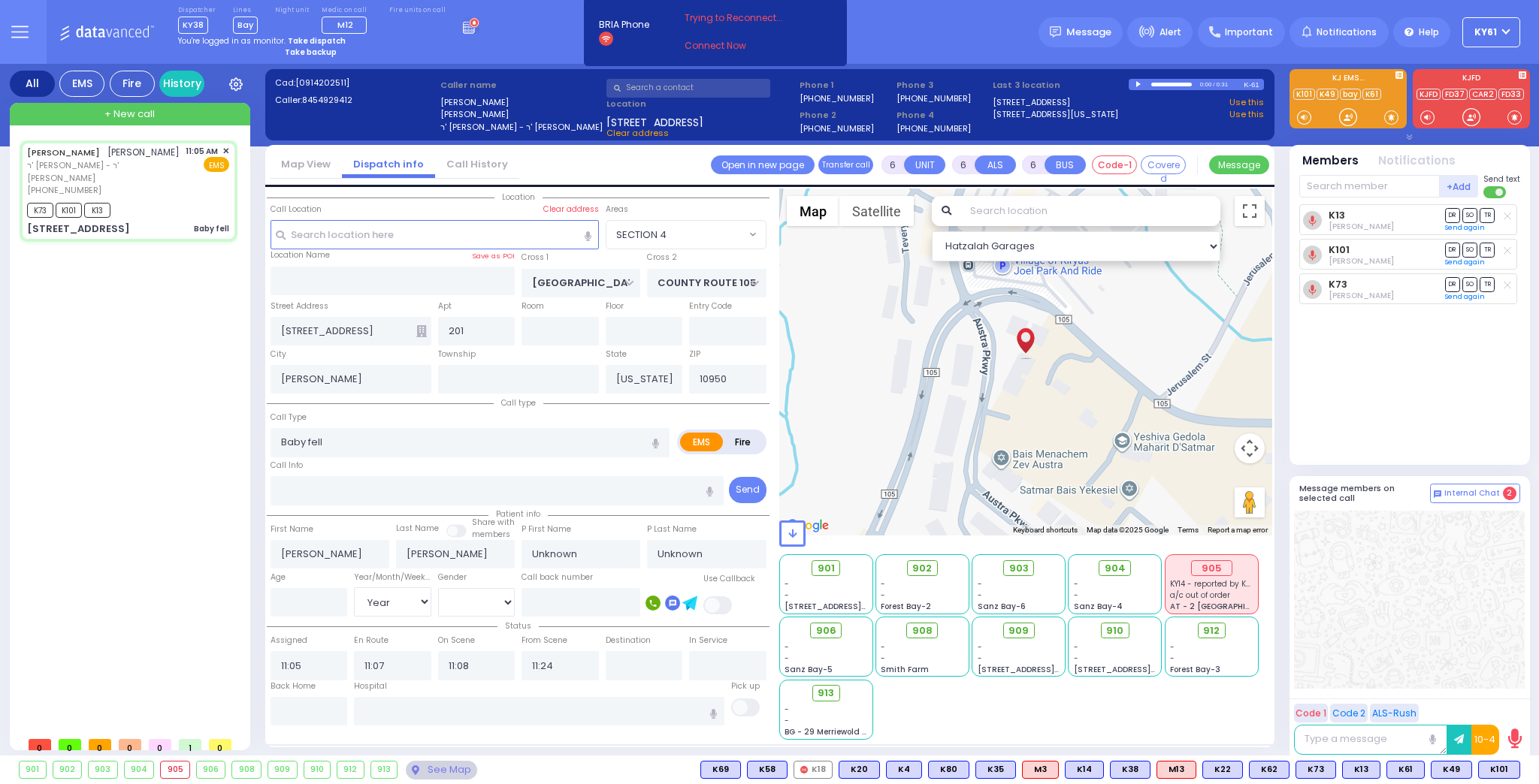
select select "Hatzalah Garages"
select select "SECTION 4"
select select
radio input "true"
type input "[PERSON_NAME]"
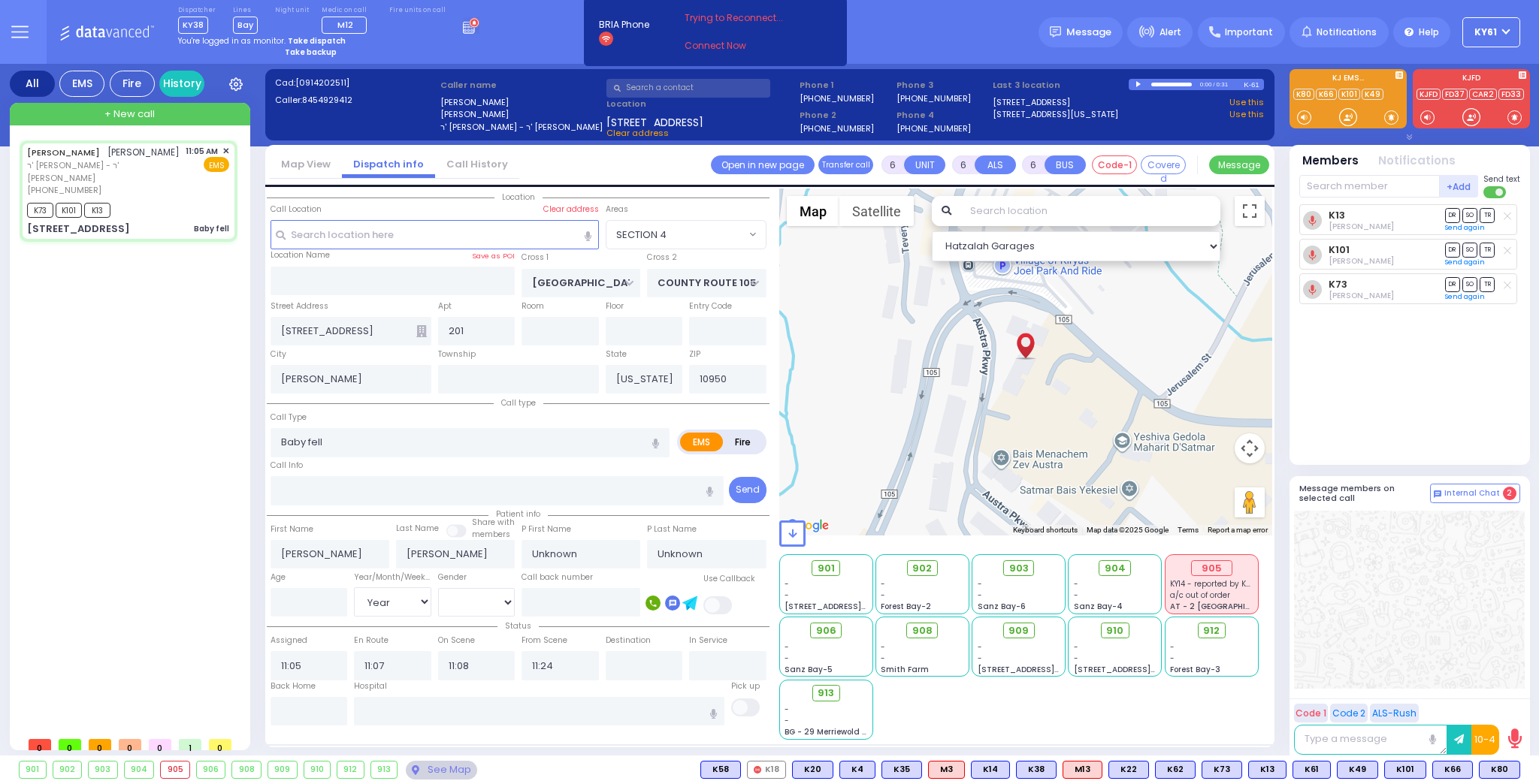
type input "[PERSON_NAME]"
type input "10"
select select "Month"
select select "[DEMOGRAPHIC_DATA]"
select select "Hatzalah Garages"
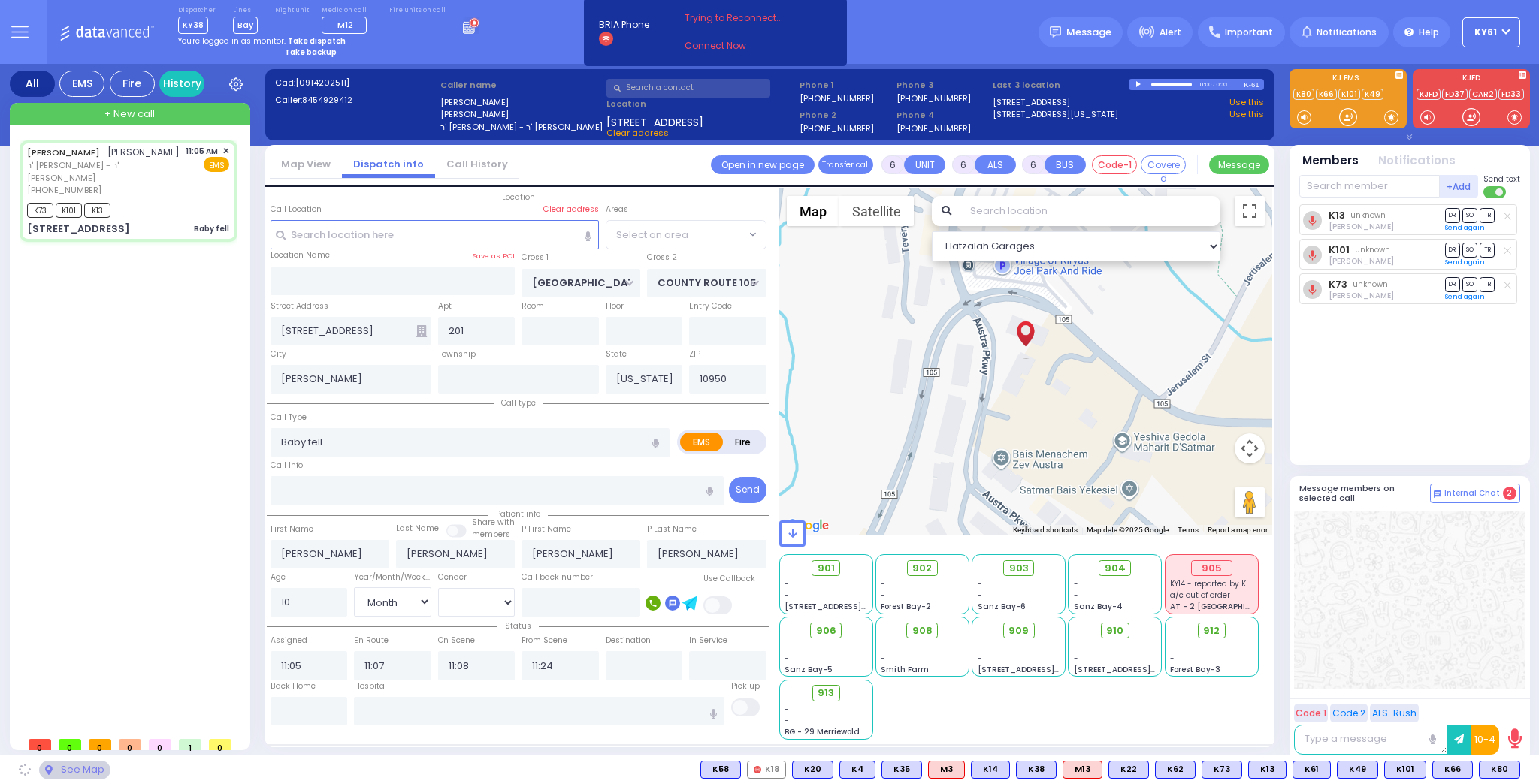
select select "SECTION 4"
select select
radio input "true"
select select "Month"
select select "[DEMOGRAPHIC_DATA]"
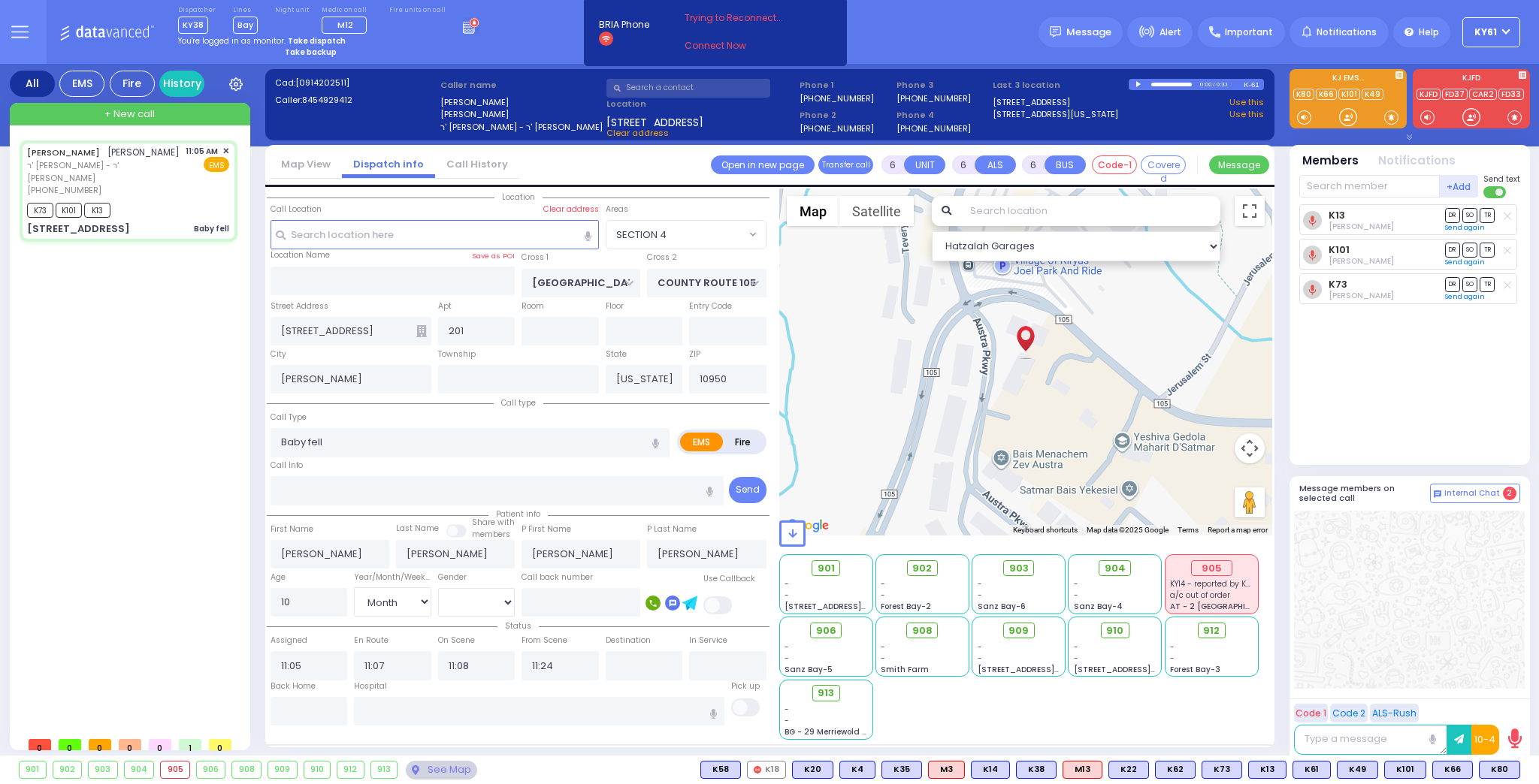
select select "Hatzalah Garages"
select select "SECTION 4"
select select
radio input "true"
select select "Month"
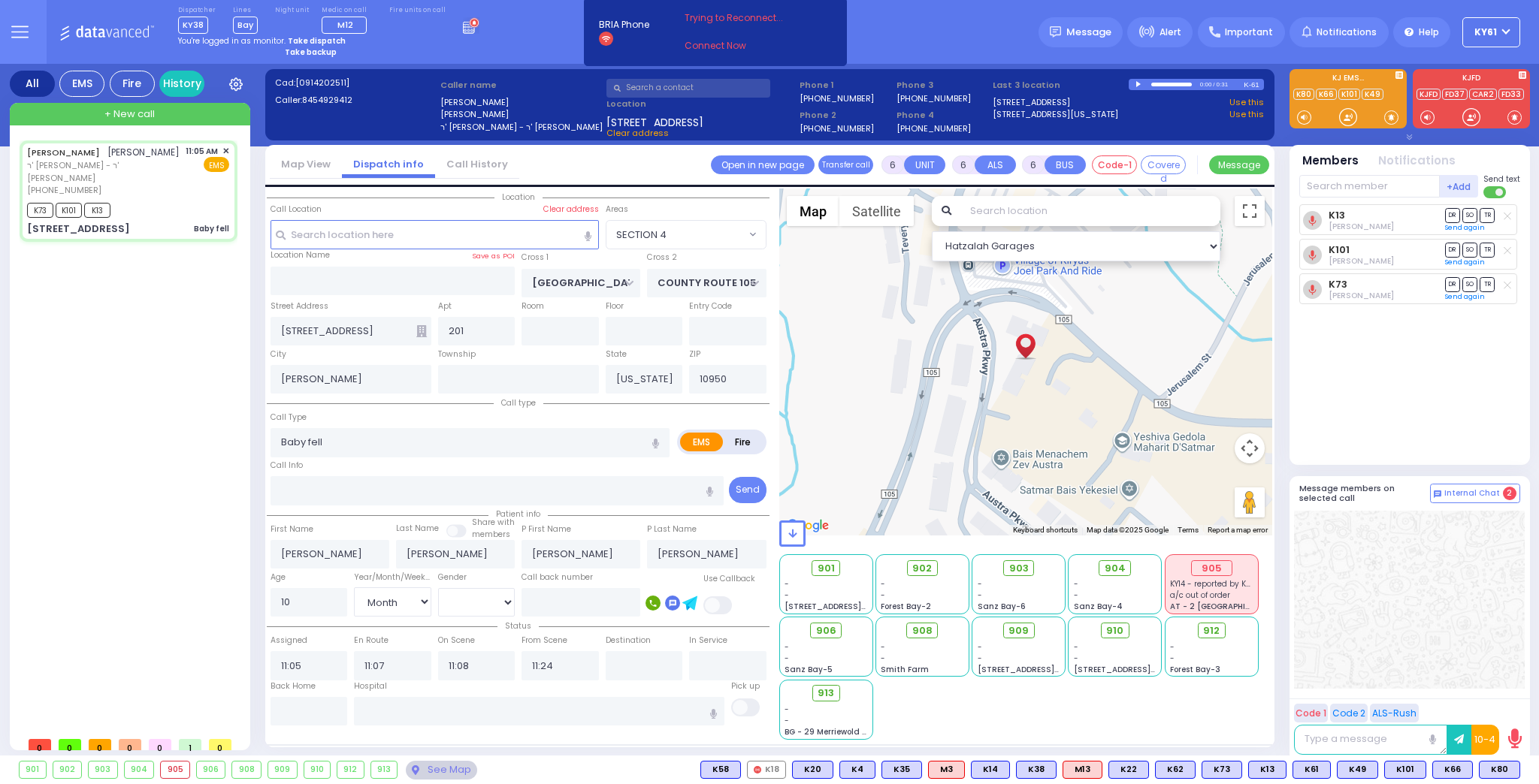
select select "[DEMOGRAPHIC_DATA]"
select select "Hatzalah Garages"
select select "SECTION 4"
select select
radio input "true"
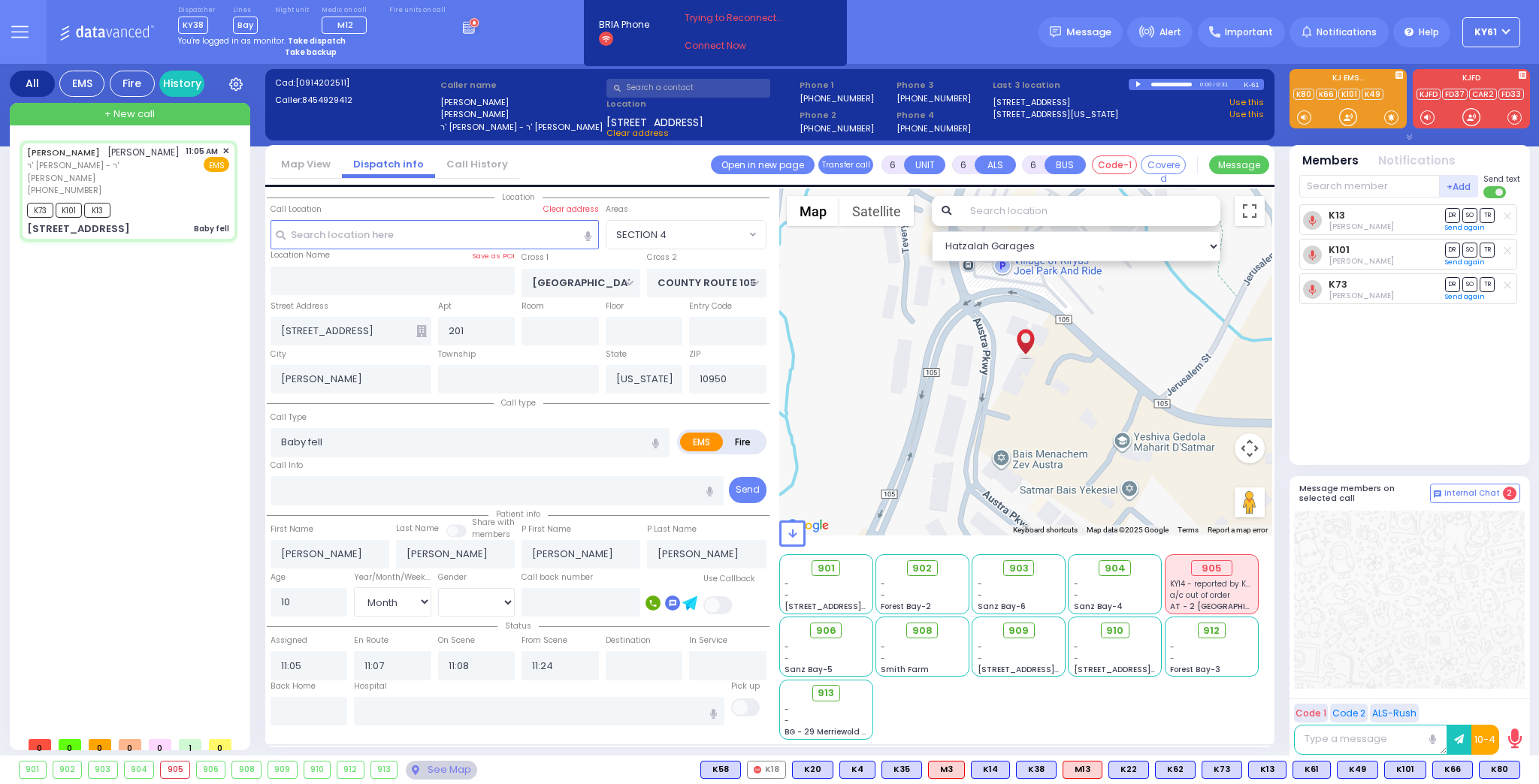
select select "Month"
select select "[DEMOGRAPHIC_DATA]"
select select "Hatzalah Garages"
select select "SECTION 4"
select select "Month"
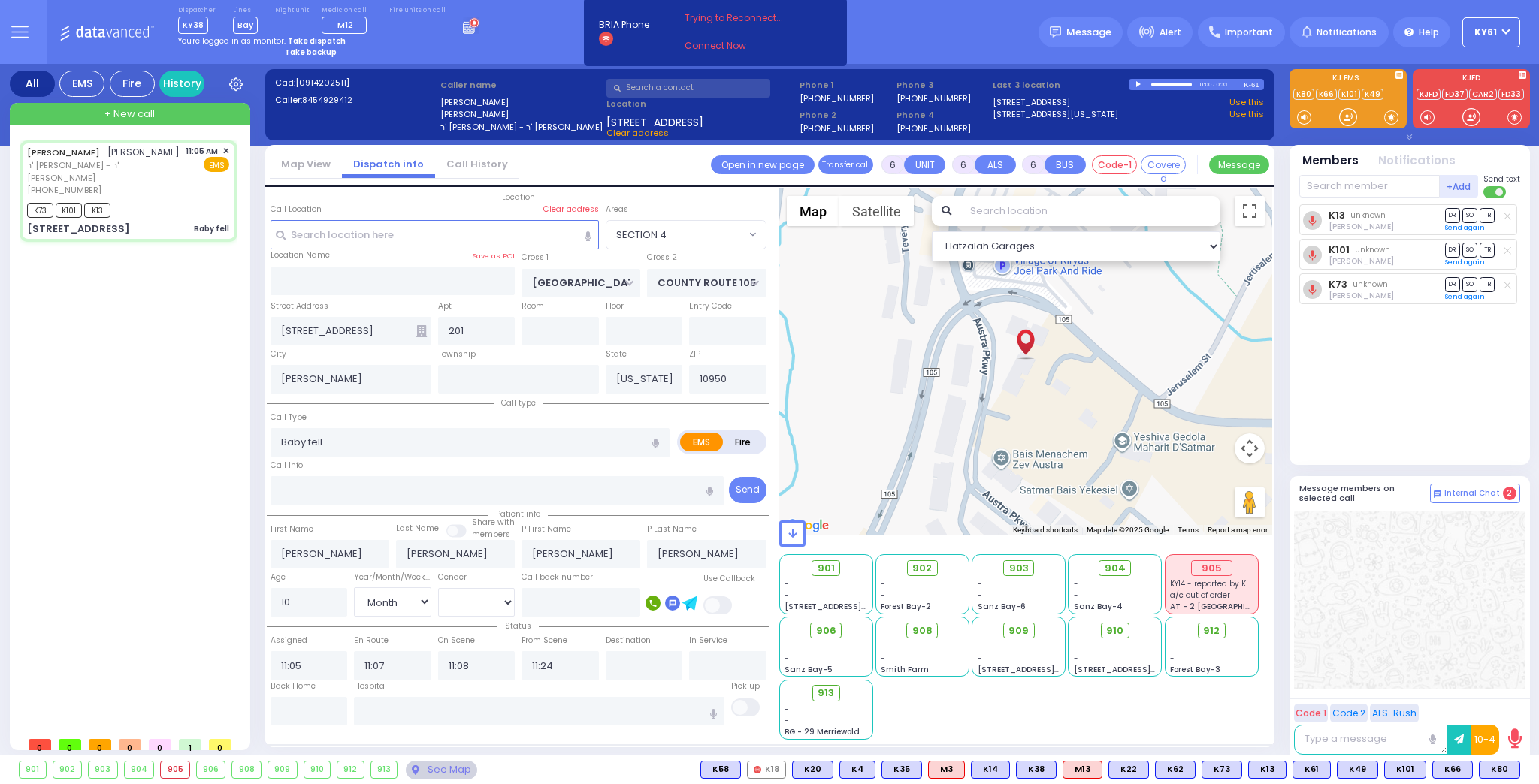
select select "[DEMOGRAPHIC_DATA]"
select select
radio input "true"
select select "Month"
select select "[DEMOGRAPHIC_DATA]"
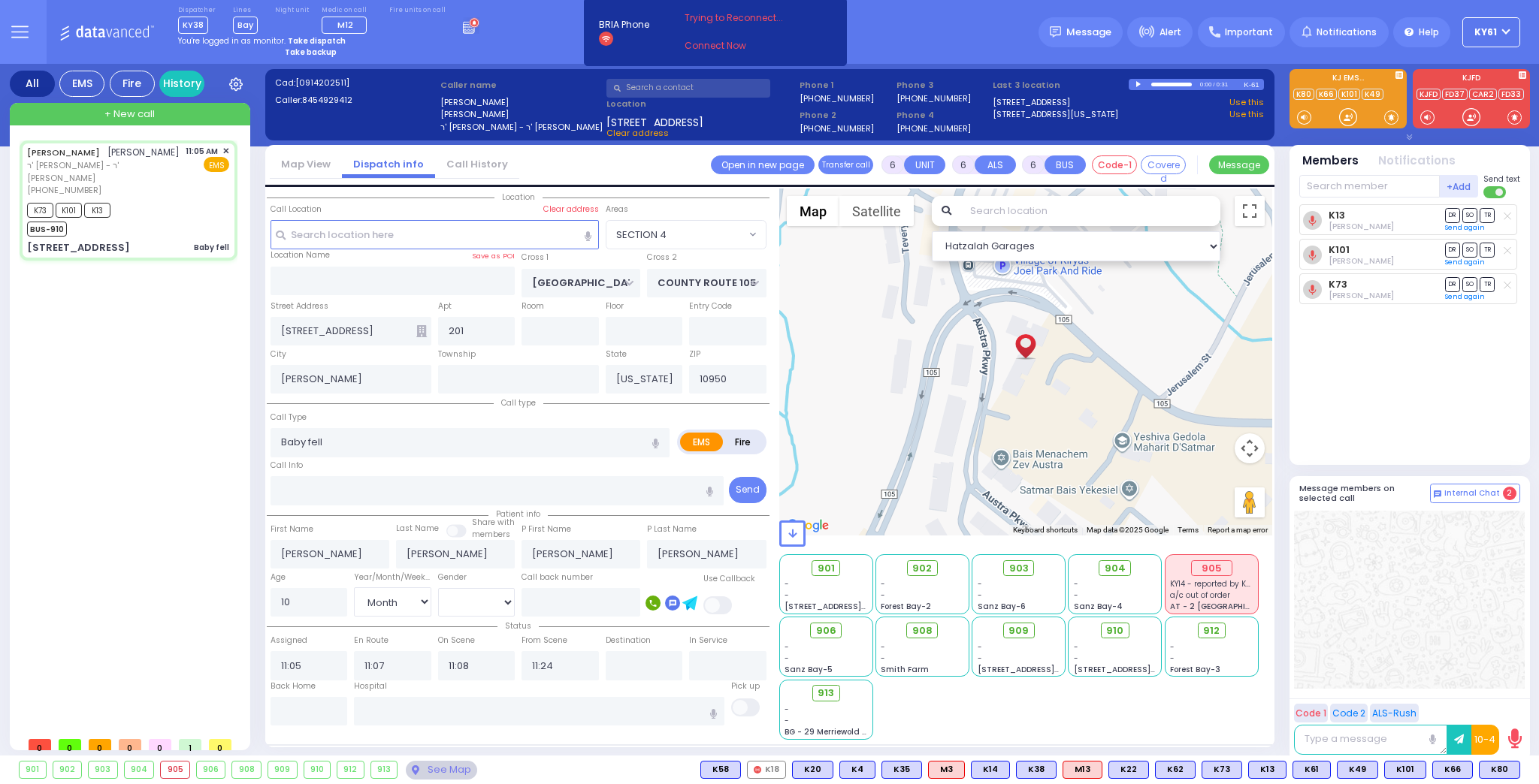
select select "Hatzalah Garages"
select select "SECTION 4"
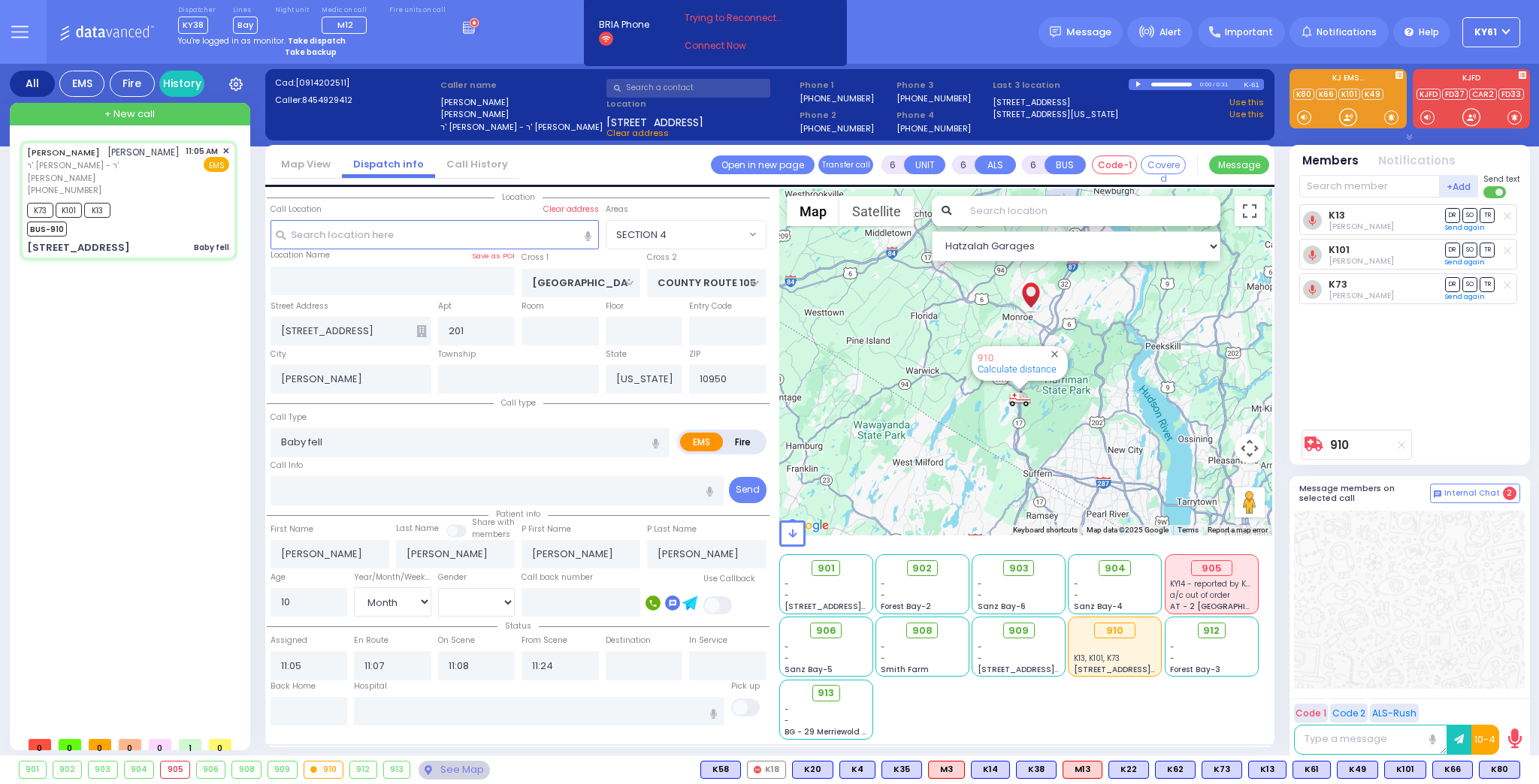
select select
radio input "true"
select select "Month"
select select "[DEMOGRAPHIC_DATA]"
select select "Hatzalah Garages"
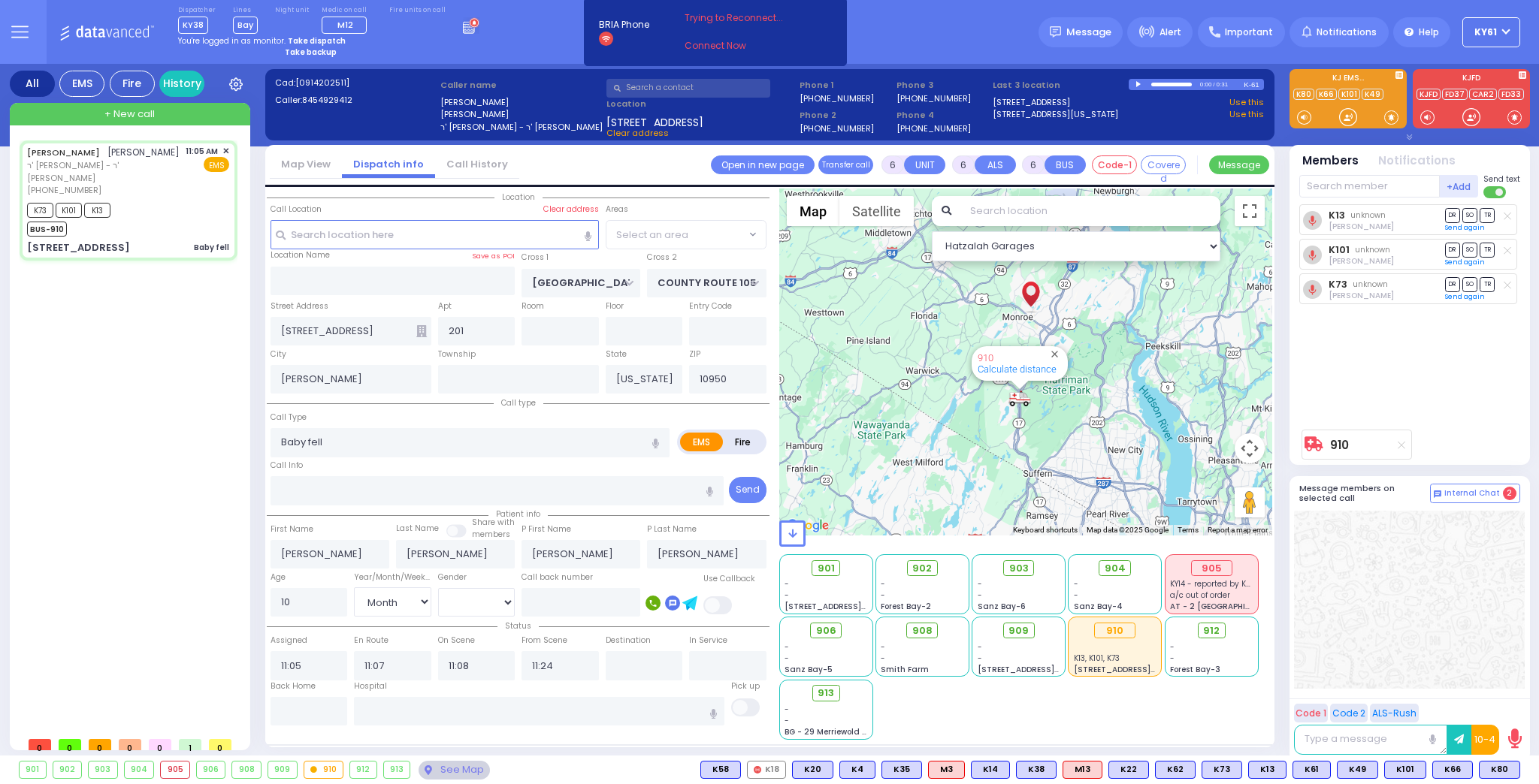
select select "SECTION 4"
select select
radio input "true"
select select "Month"
select select "[DEMOGRAPHIC_DATA]"
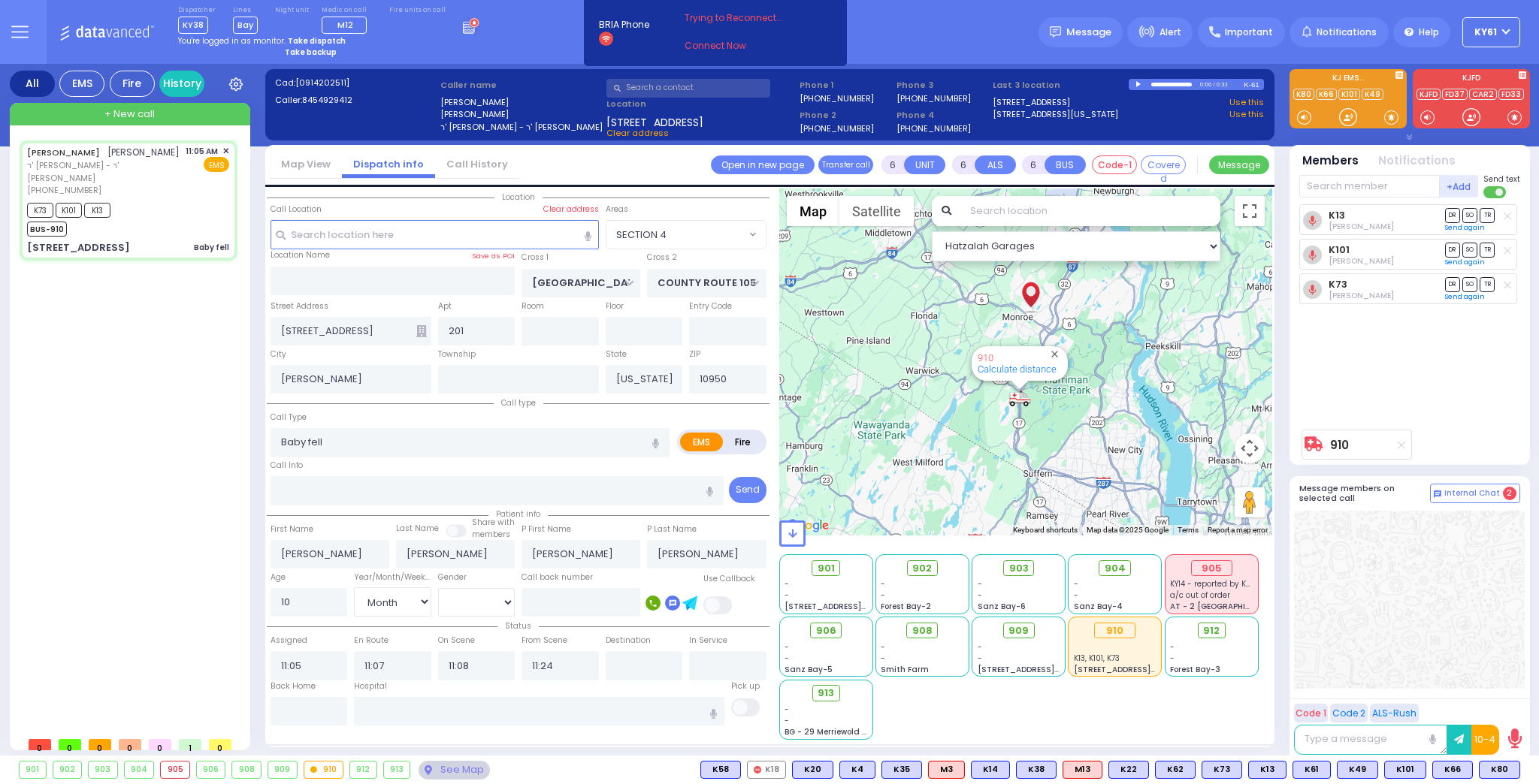
select select "Hatzalah Garages"
select select "SECTION 4"
select select
radio input "true"
select select "Month"
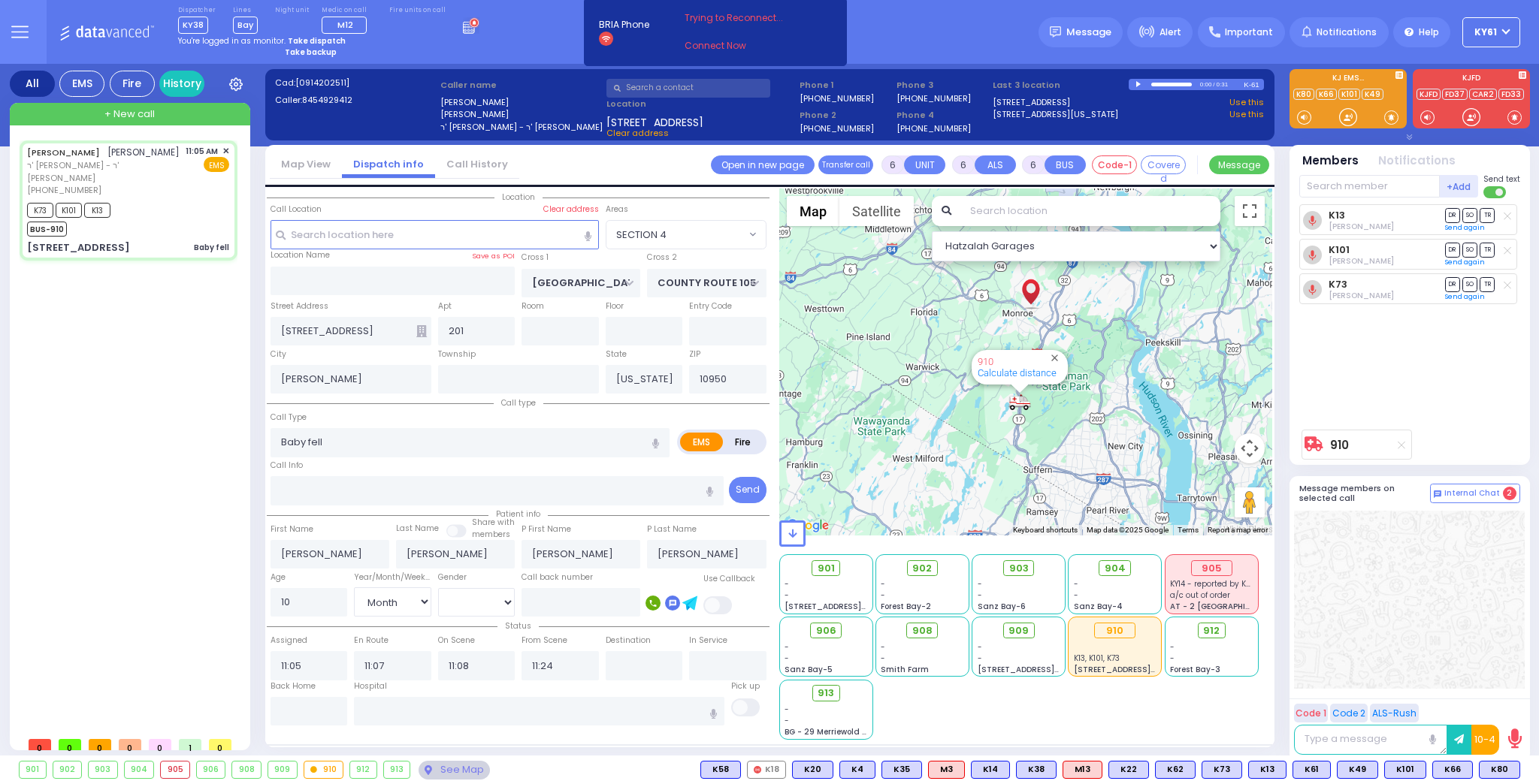
select select "[DEMOGRAPHIC_DATA]"
type input "11:20"
select select "Hatzalah Garages"
select select "SECTION 4"
select select
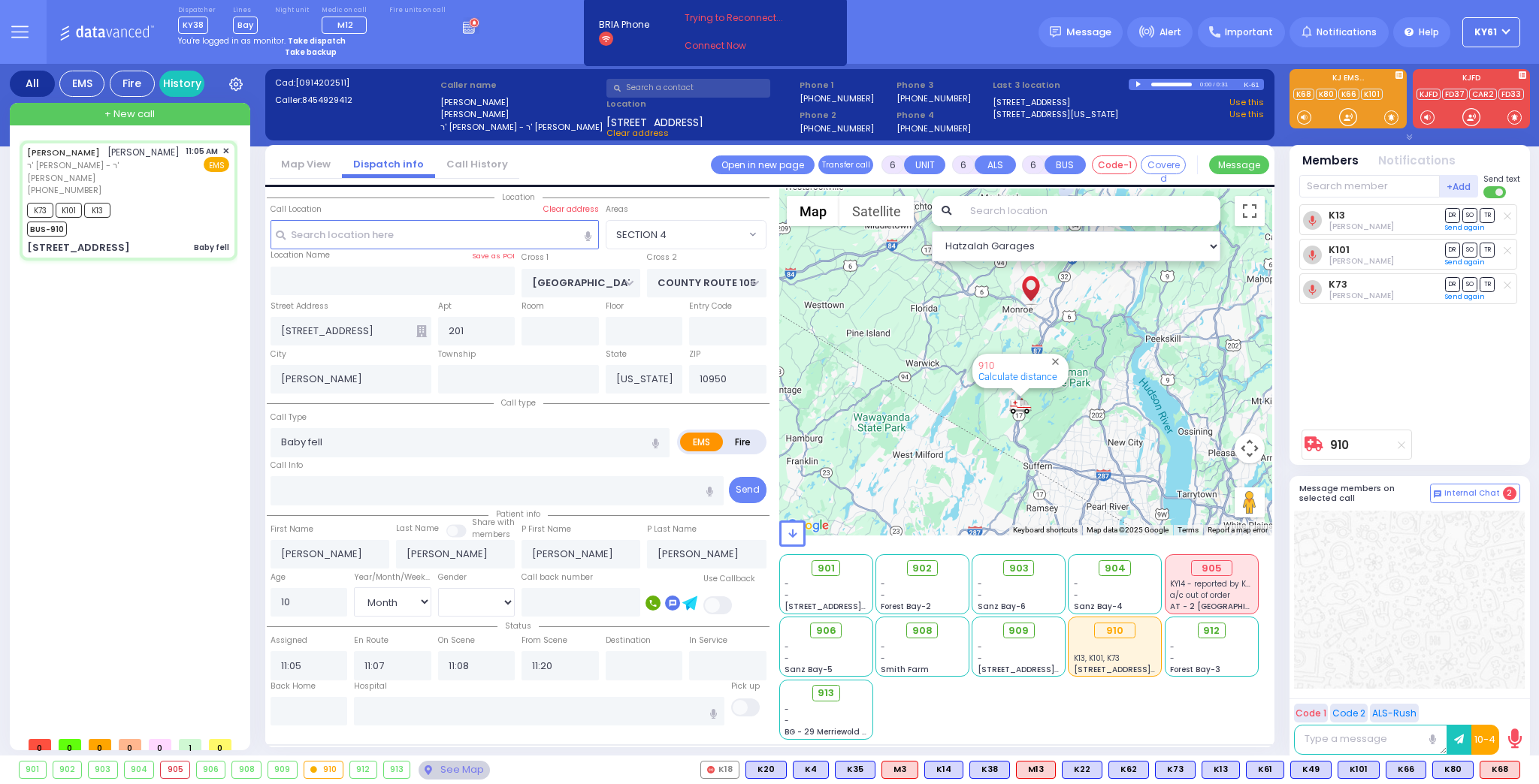
radio input "true"
select select "Month"
select select "[DEMOGRAPHIC_DATA]"
select select "Hatzalah Garages"
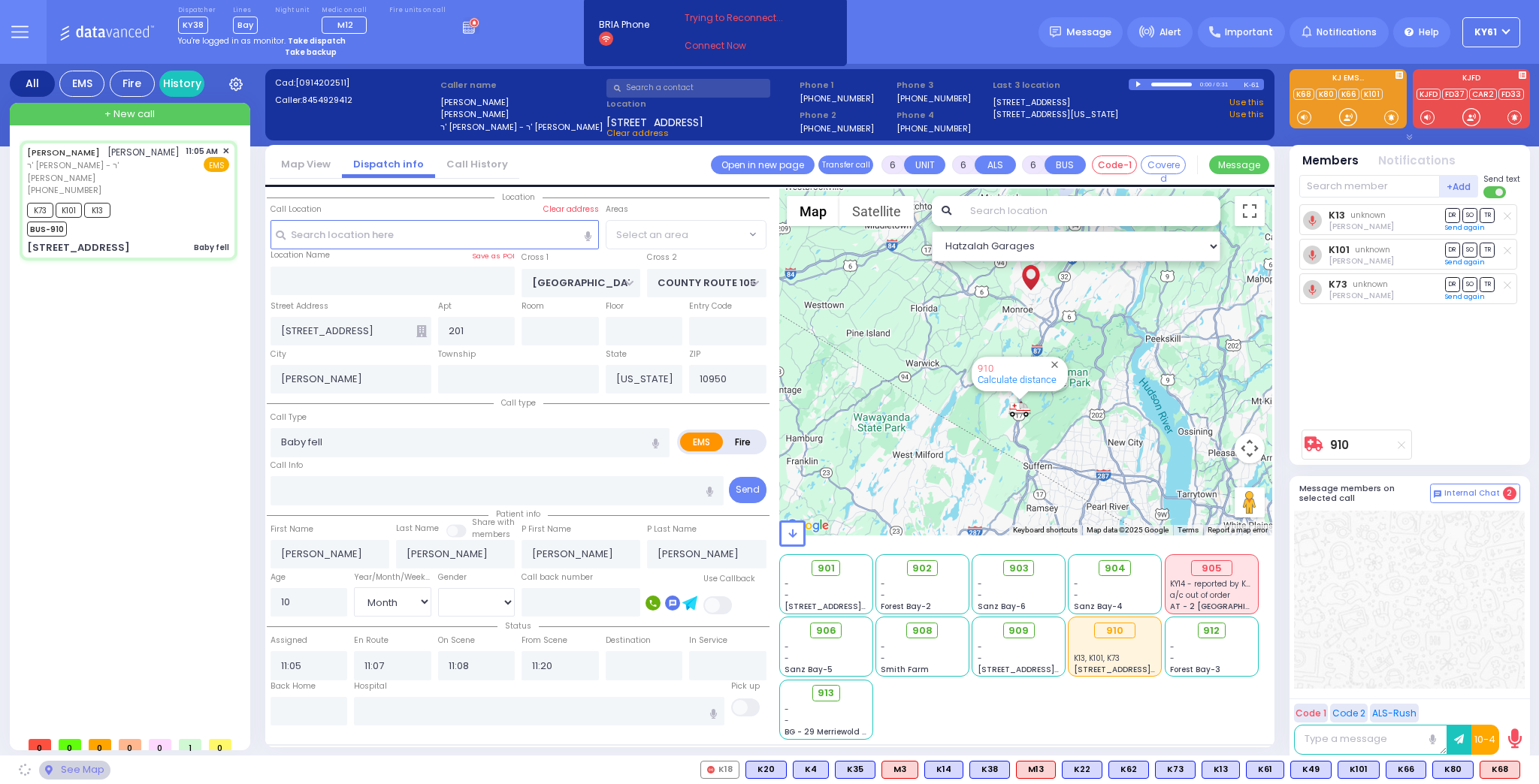
select select "SECTION 4"
select select
radio input "true"
select select "Month"
select select "[DEMOGRAPHIC_DATA]"
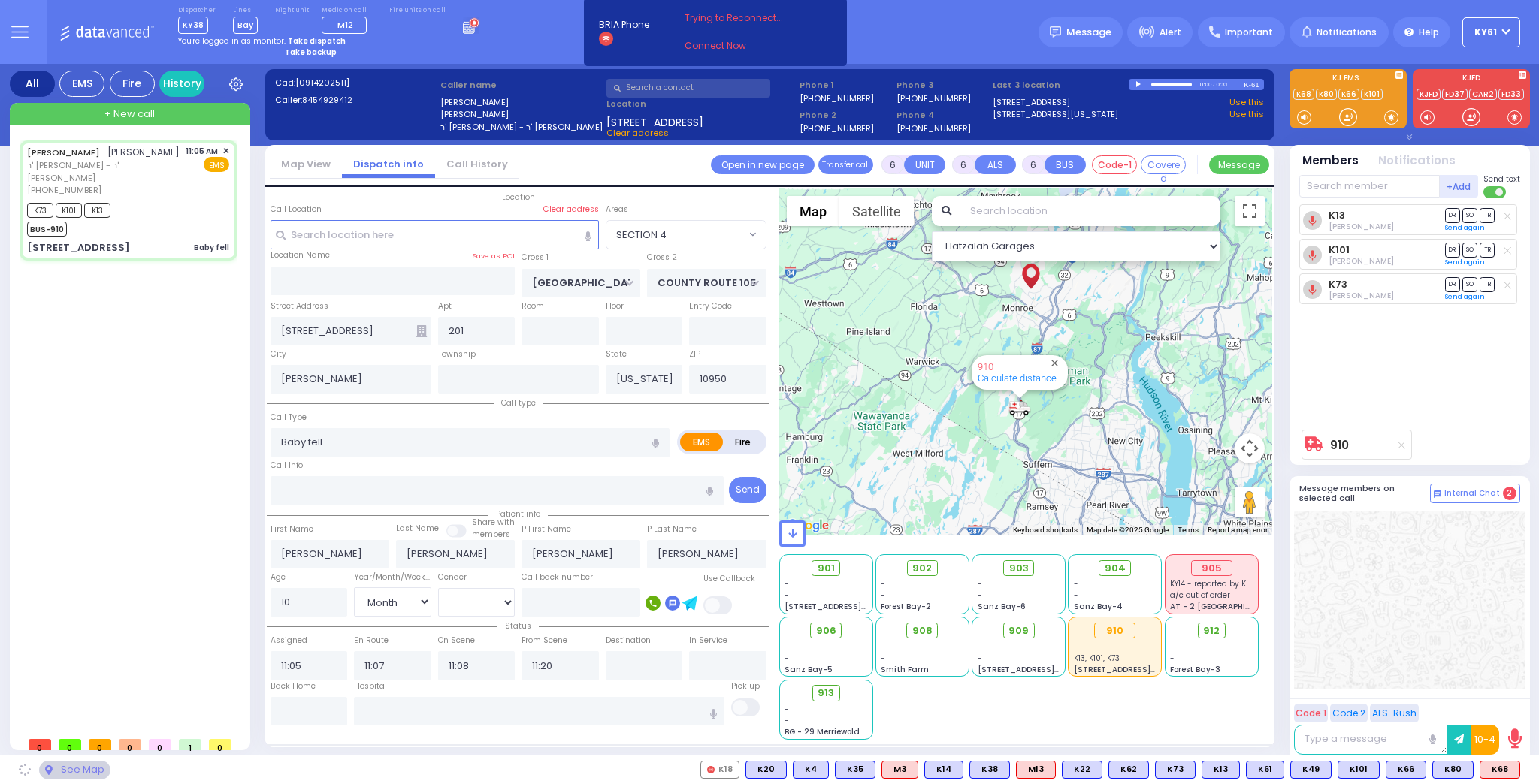
select select "Hatzalah Garages"
select select "SECTION 4"
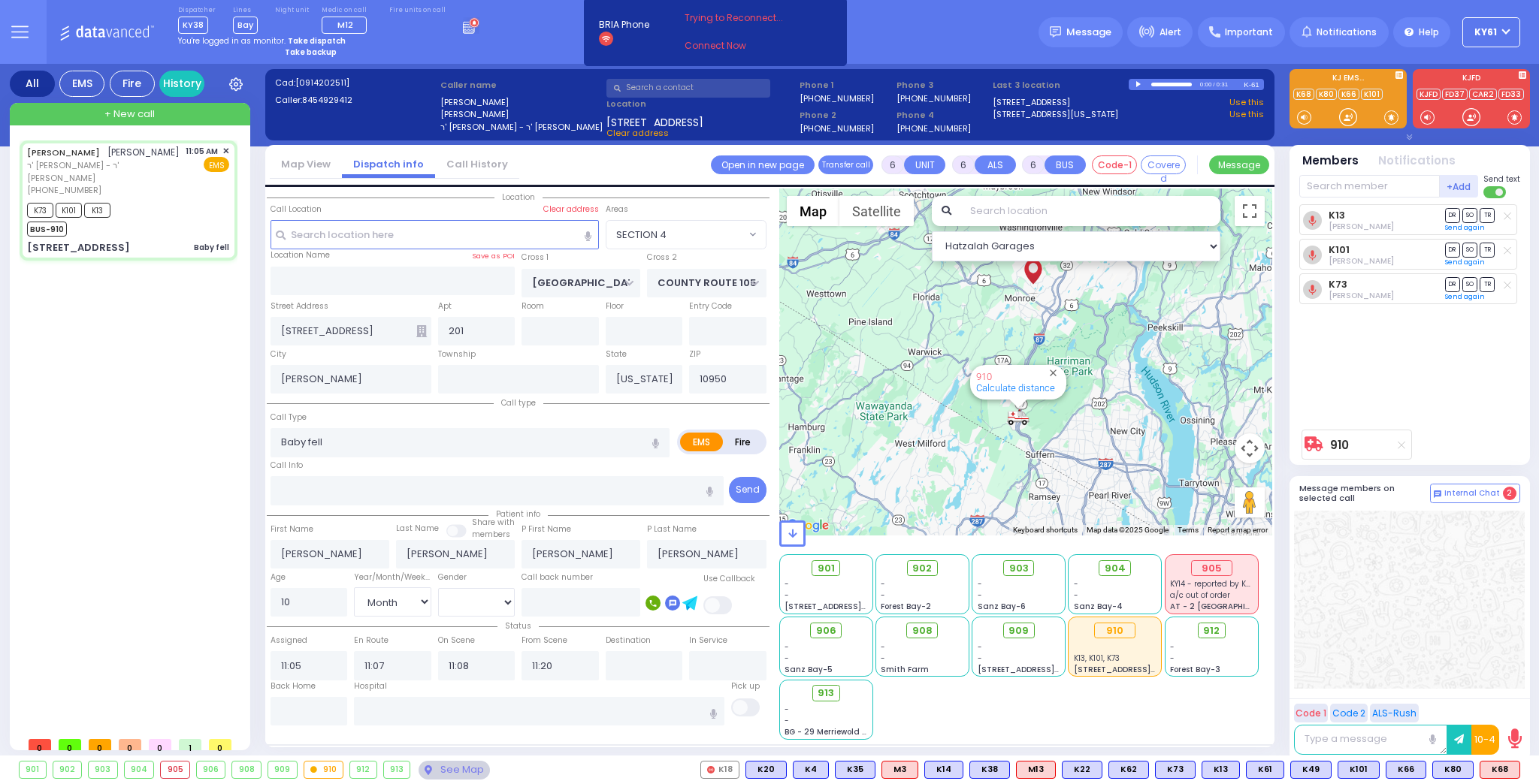
select select
radio input "true"
select select "Month"
select select "[DEMOGRAPHIC_DATA]"
type input "Hackensack University Medical Center 30 Essex Street Hackensack"
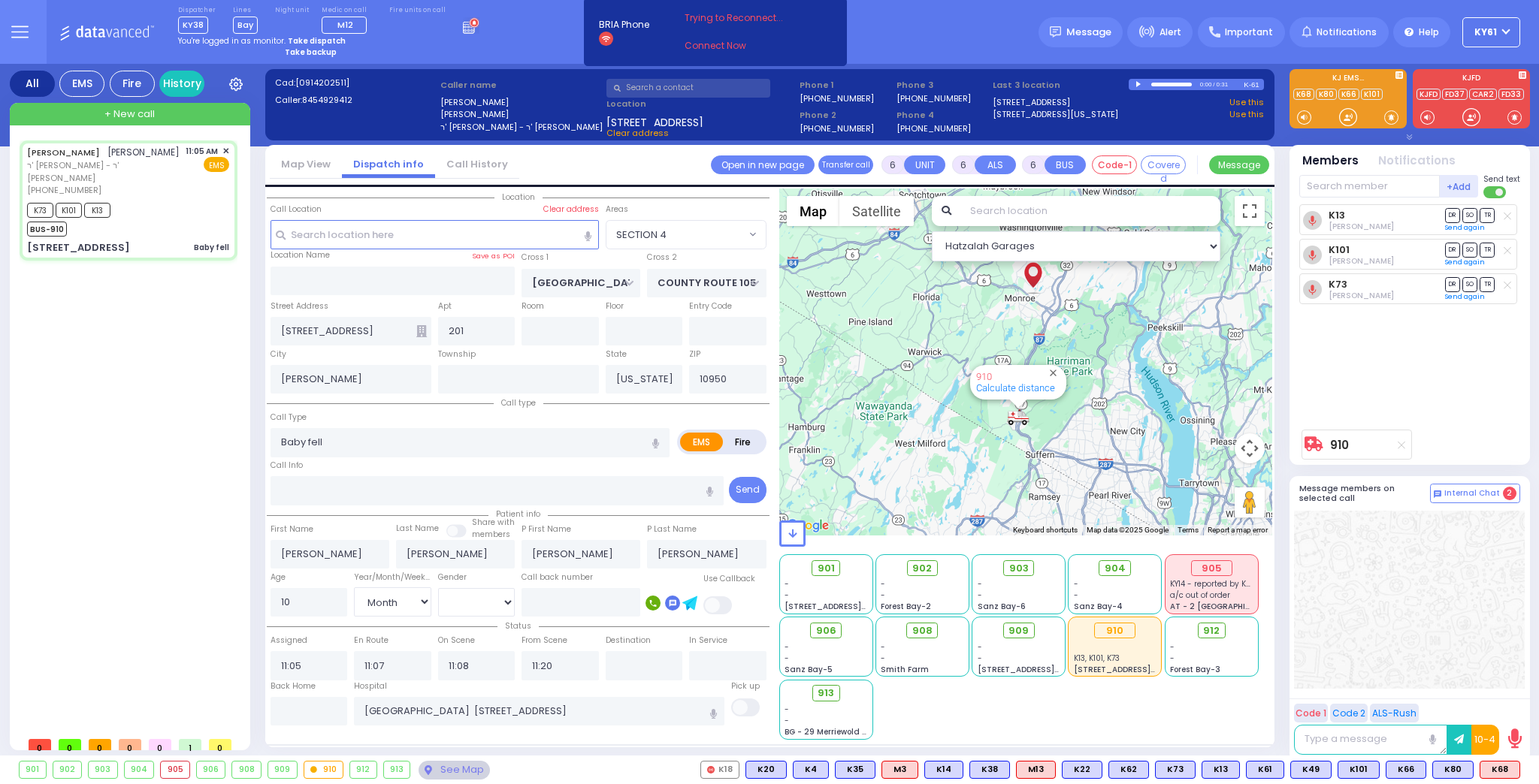
select select "Hatzalah Garages"
select select "SECTION 4"
select select
radio input "true"
select select "Month"
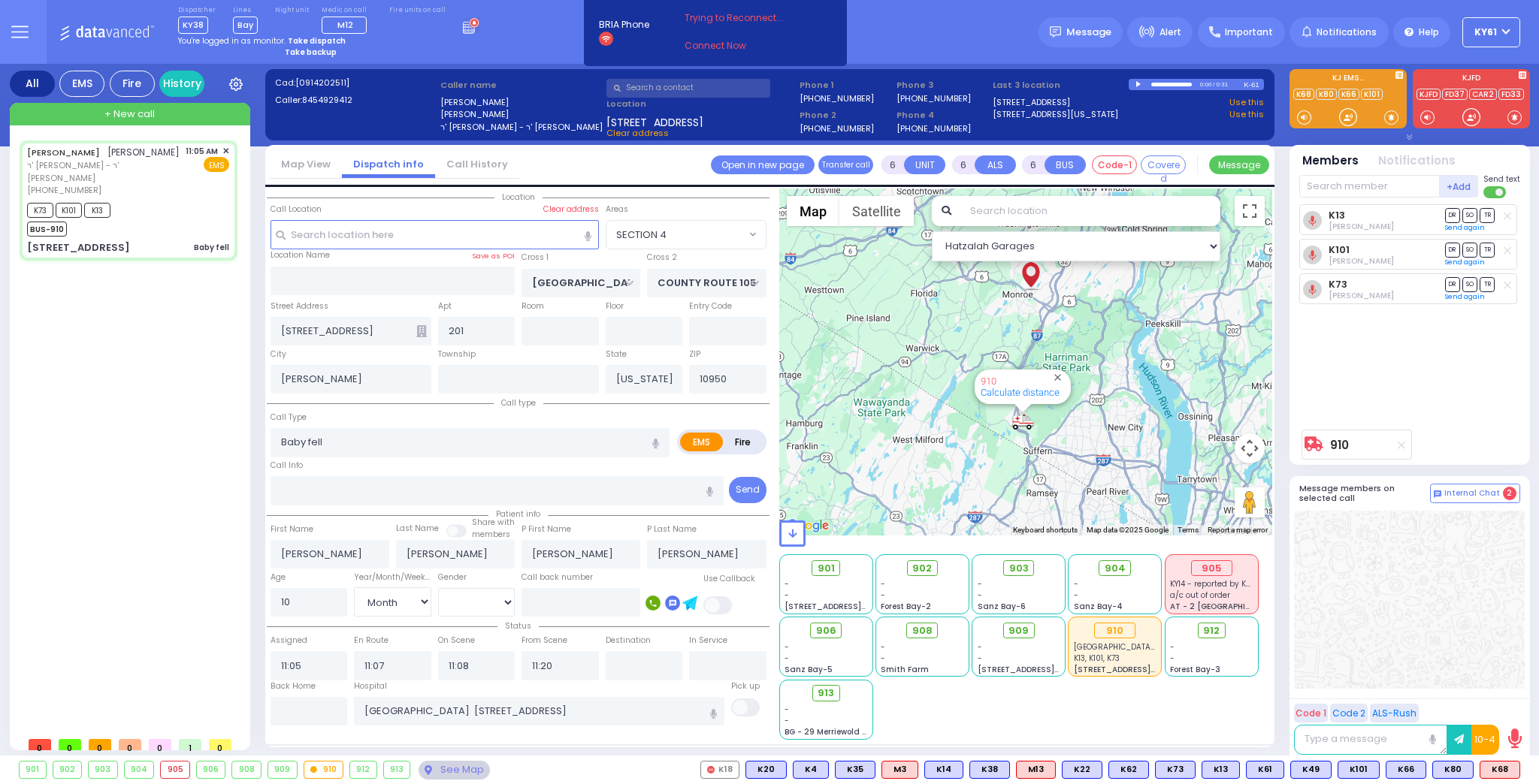
select select "[DEMOGRAPHIC_DATA]"
select select "Hatzalah Garages"
select select "SECTION 4"
select select
radio input "true"
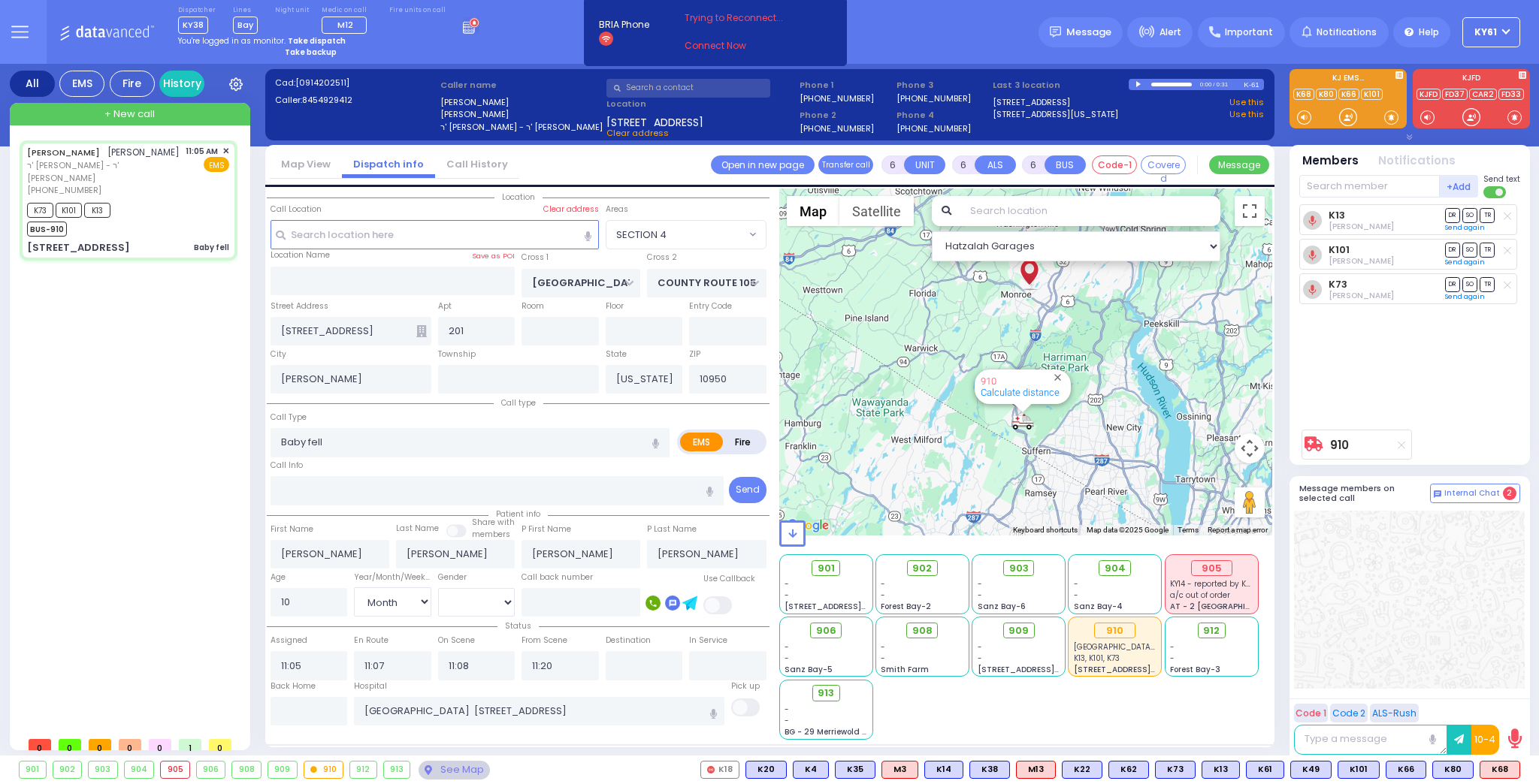
select select "Month"
select select "[DEMOGRAPHIC_DATA]"
select select "Hatzalah Garages"
select select "SECTION 4"
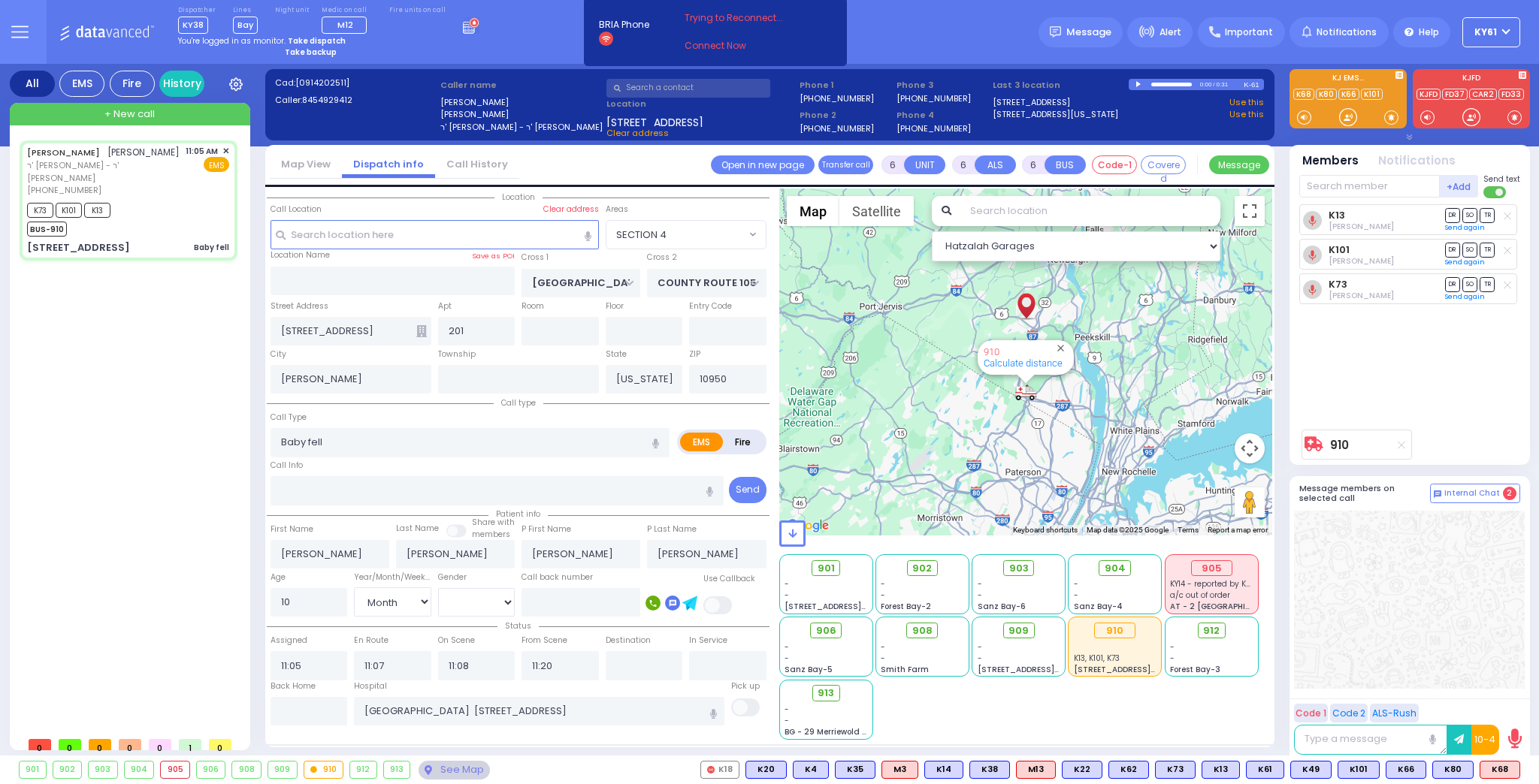
select select
radio input "true"
select select "Month"
select select "[DEMOGRAPHIC_DATA]"
type input "11:24"
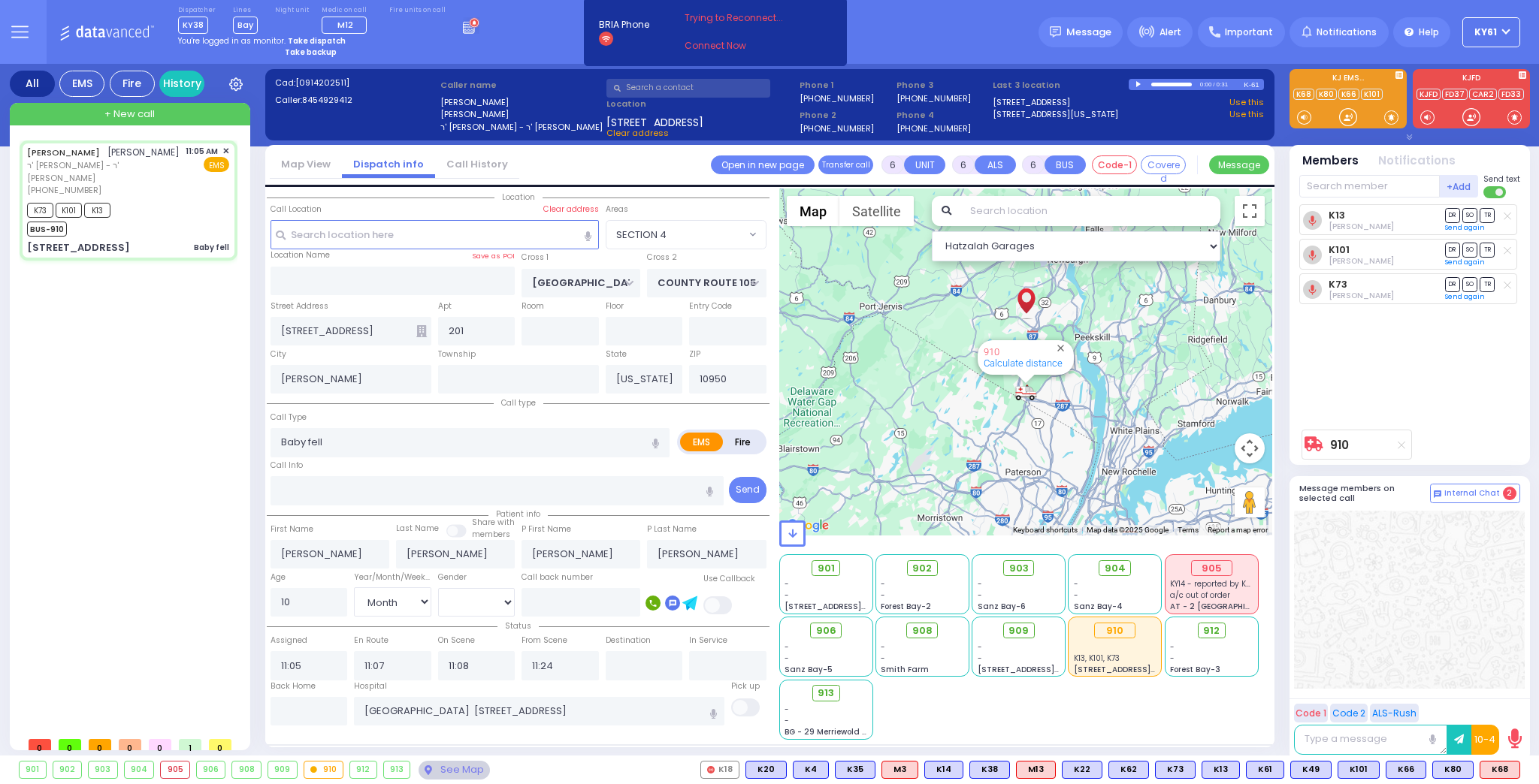
select select "Hatzalah Garages"
select select "SECTION 4"
select select
radio input "true"
select select "Month"
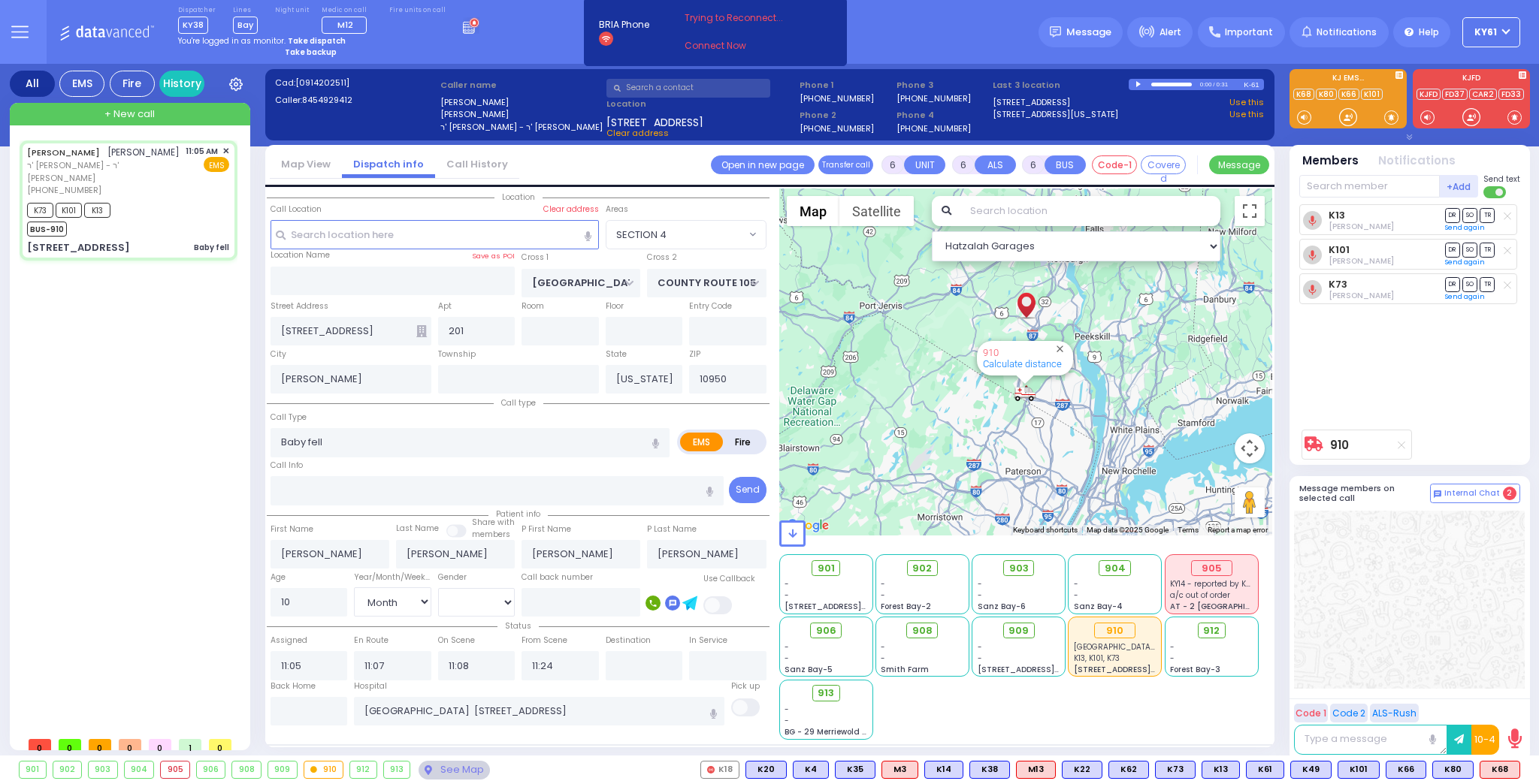
select select "[DEMOGRAPHIC_DATA]"
type input "11:20"
select select "Hatzalah Garages"
select select "SECTION 4"
select select
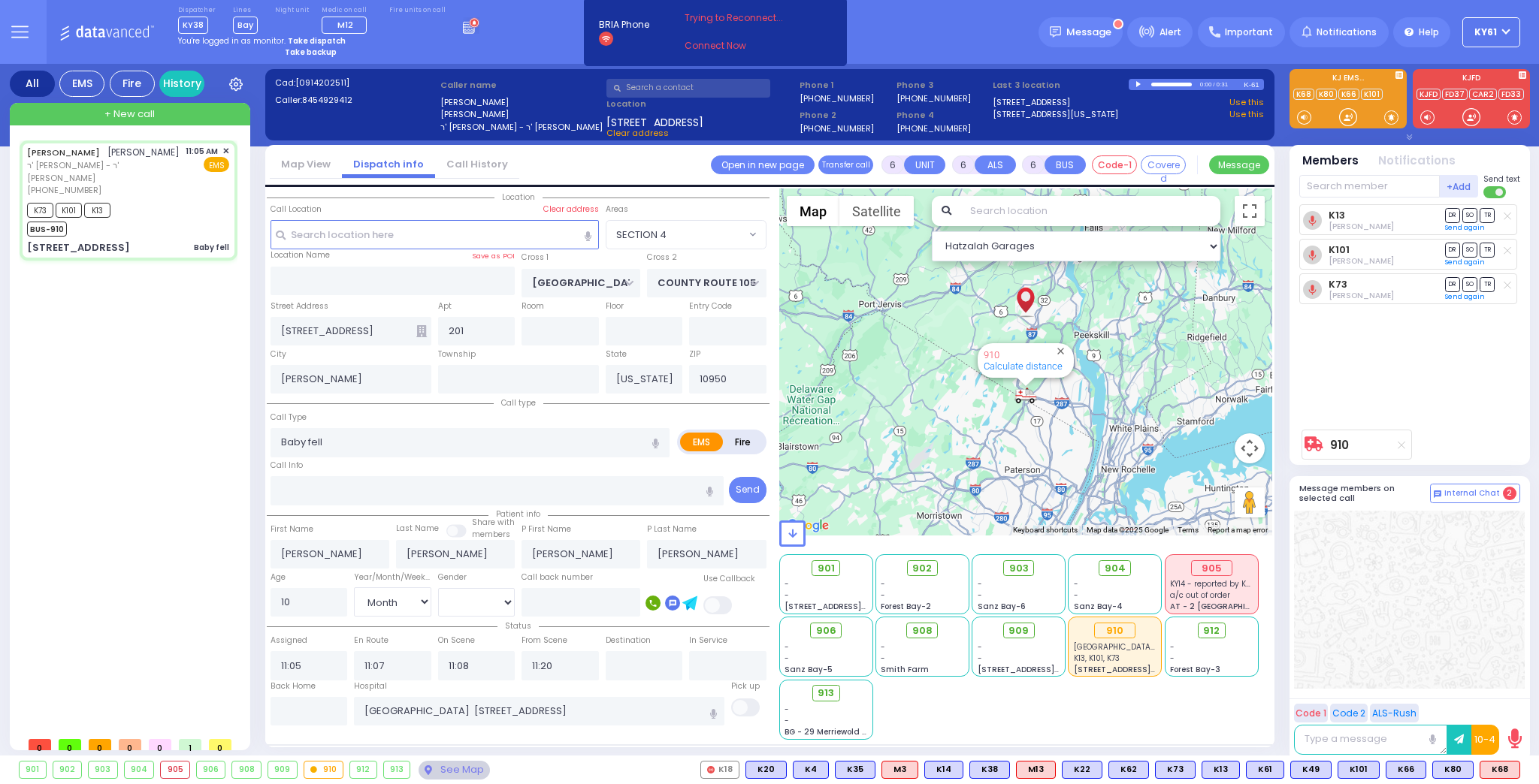
radio input "true"
select select "Month"
select select "[DEMOGRAPHIC_DATA]"
type input "11:24"
select select "Hatzalah Garages"
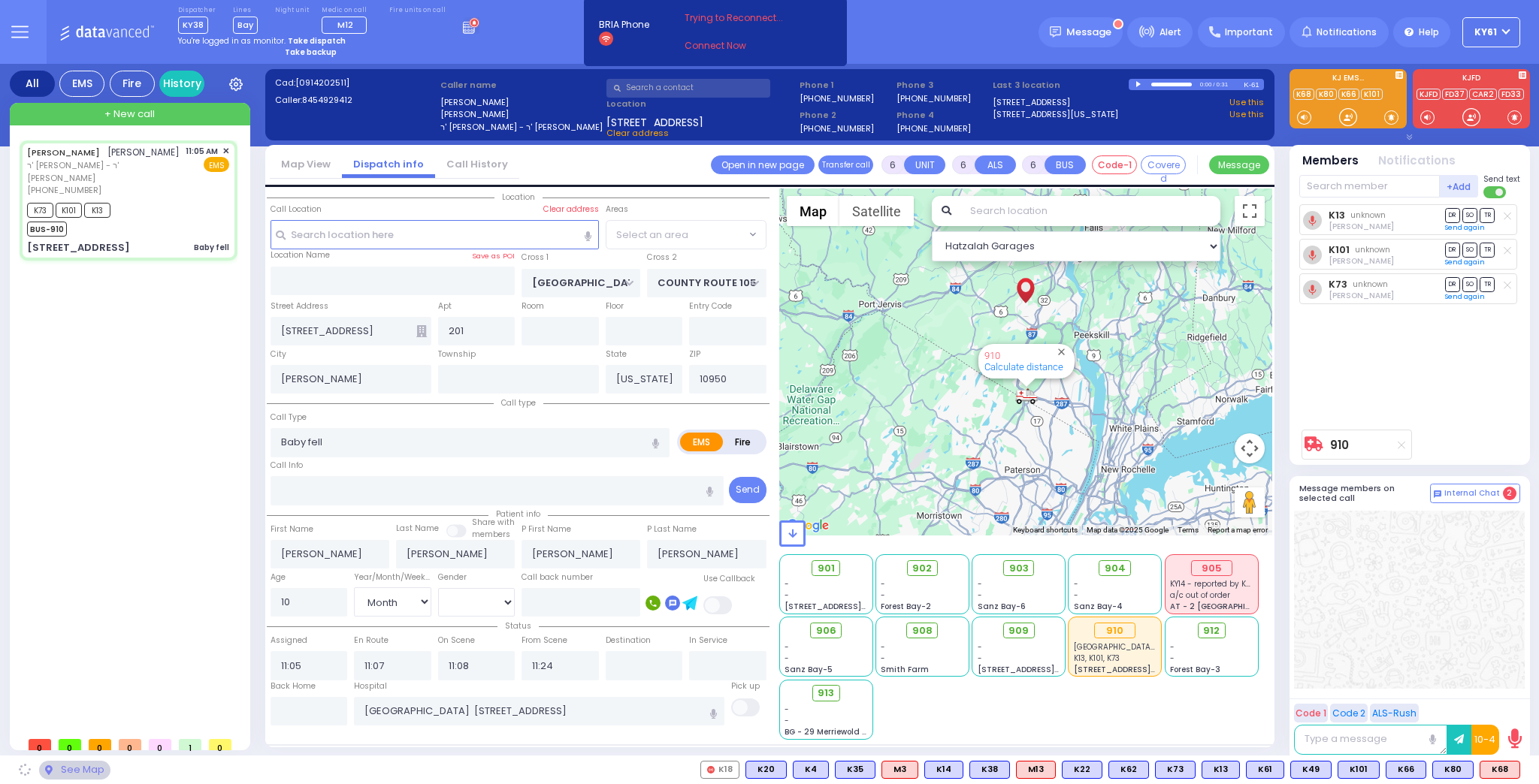
select select "SECTION 4"
select select
radio input "true"
select select "Month"
select select "[DEMOGRAPHIC_DATA]"
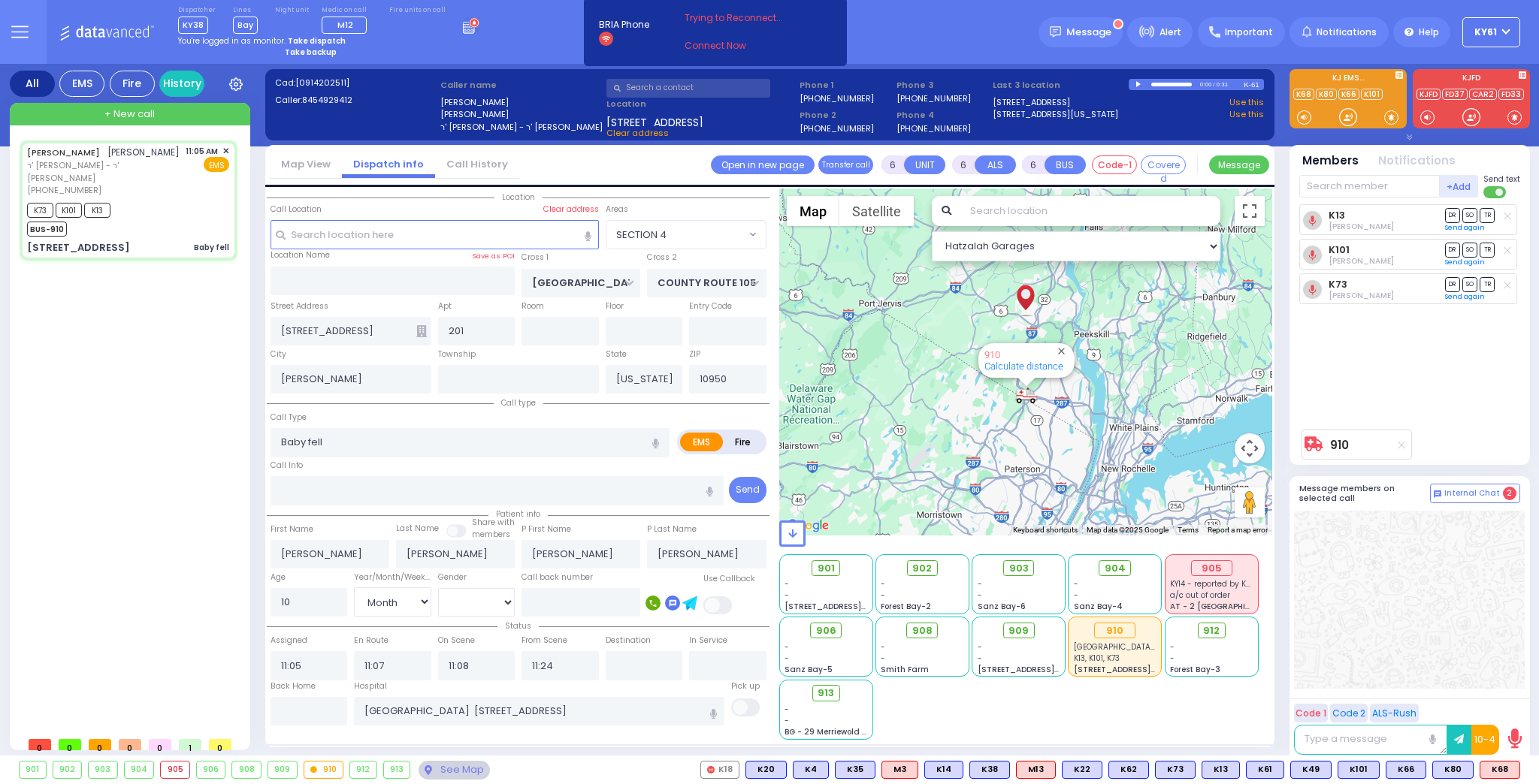
select select "Hatzalah Garages"
select select "SECTION 4"
select select
radio input "true"
select select "Month"
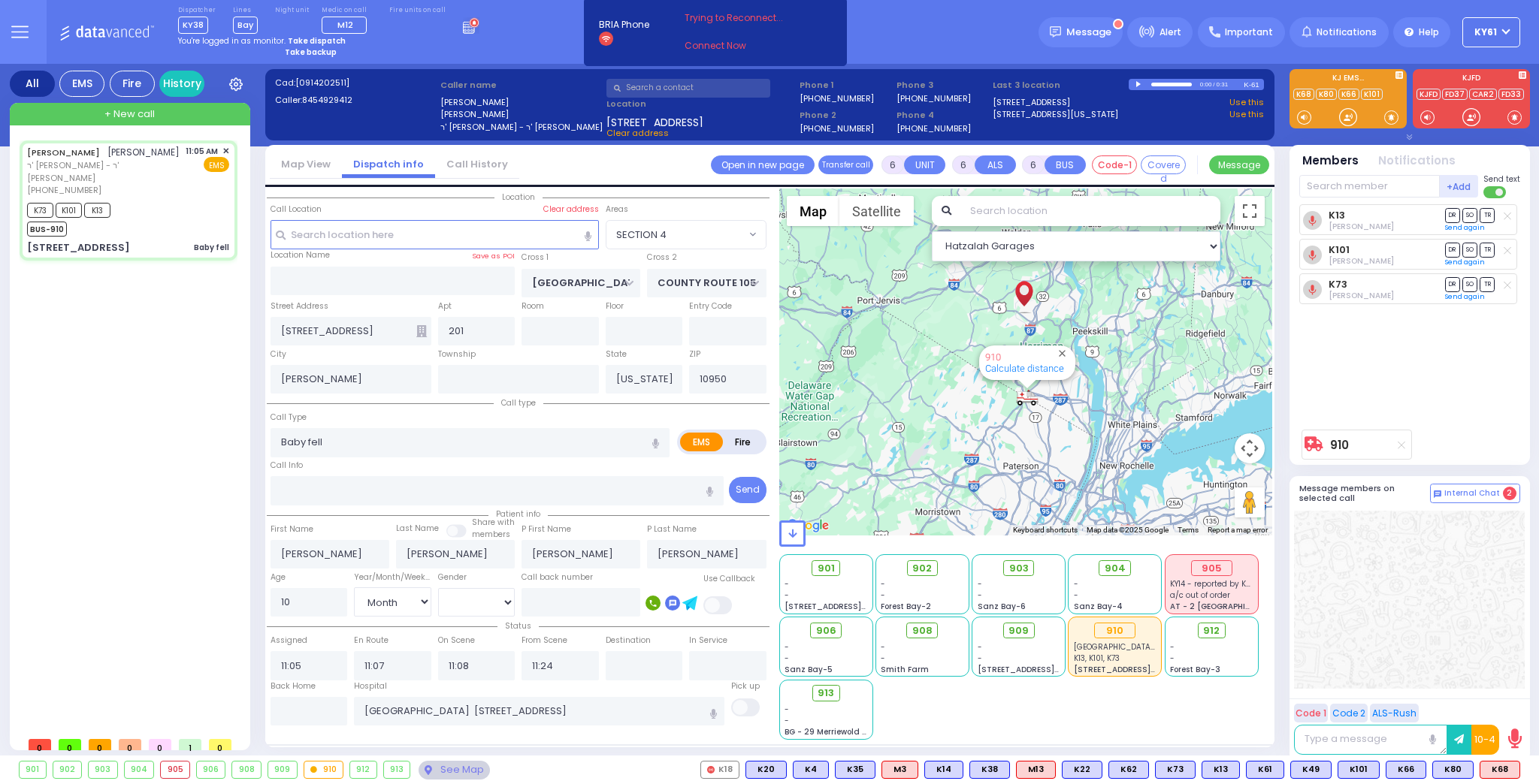
select select "[DEMOGRAPHIC_DATA]"
type input "11:20"
select select "Hatzalah Garages"
select select "SECTION 4"
select select
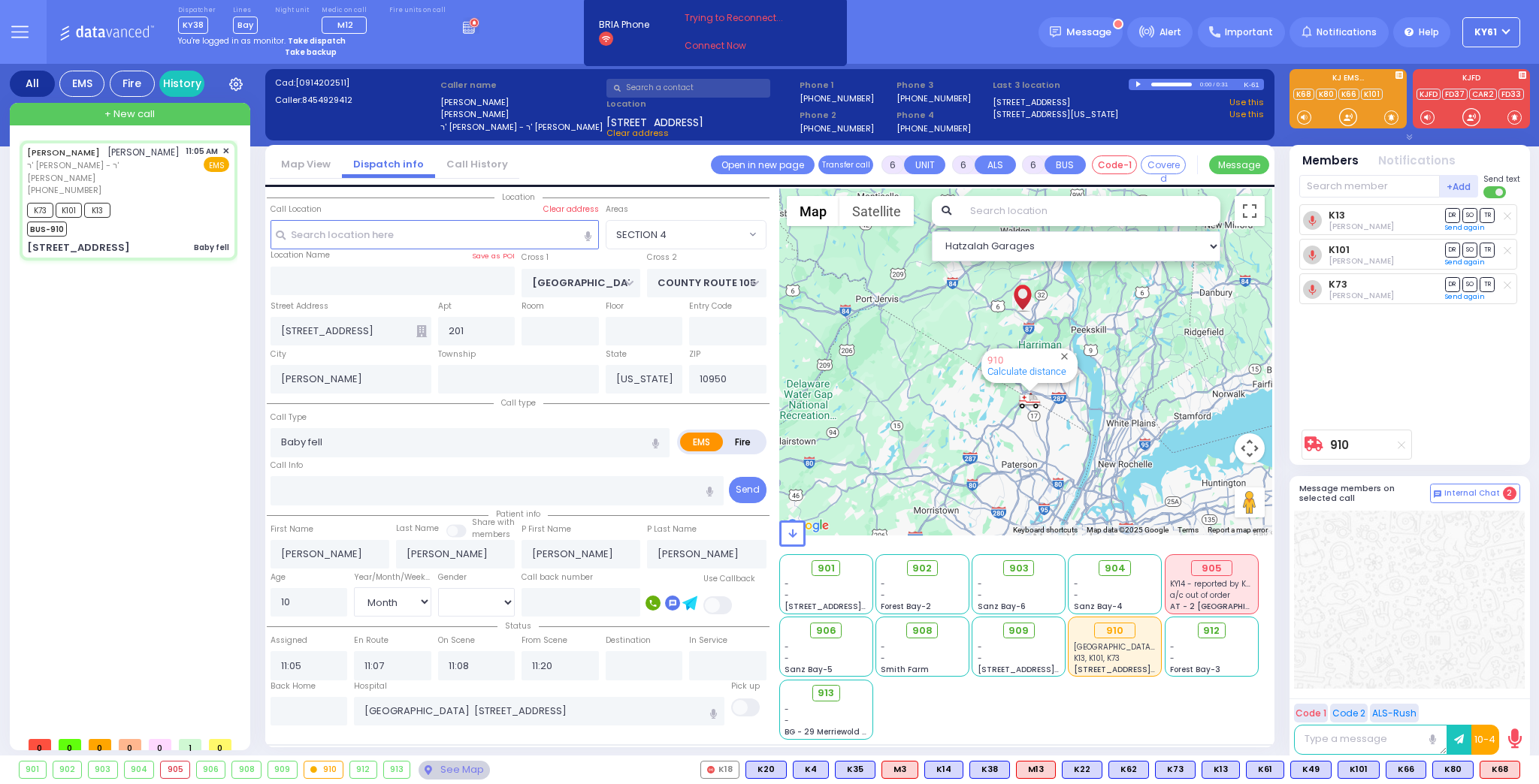
radio input "true"
select select "Month"
select select "[DEMOGRAPHIC_DATA]"
type input "11:24"
select select "Hatzalah Garages"
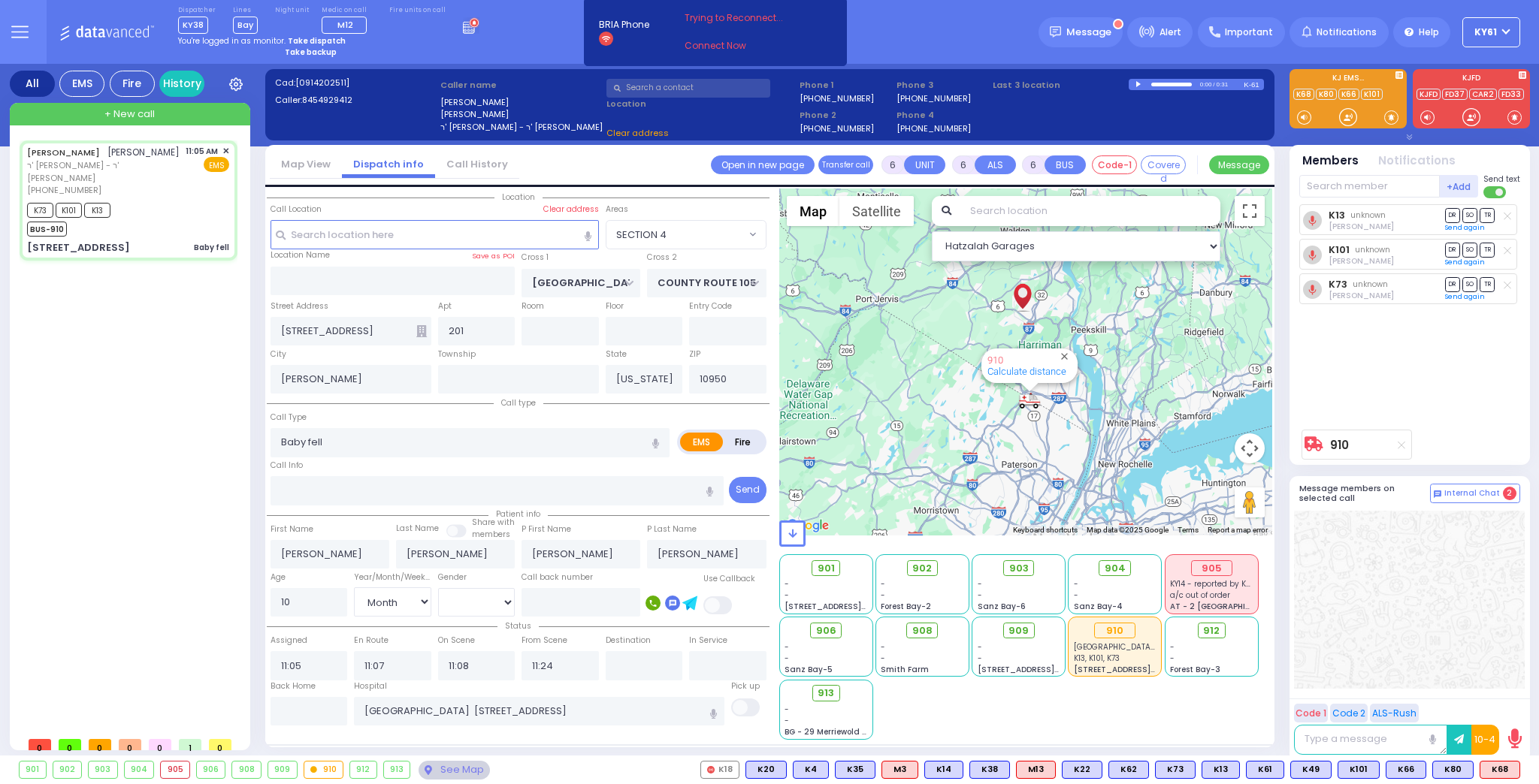
select select "SECTION 4"
select select
radio input "true"
select select "Month"
select select "[DEMOGRAPHIC_DATA]"
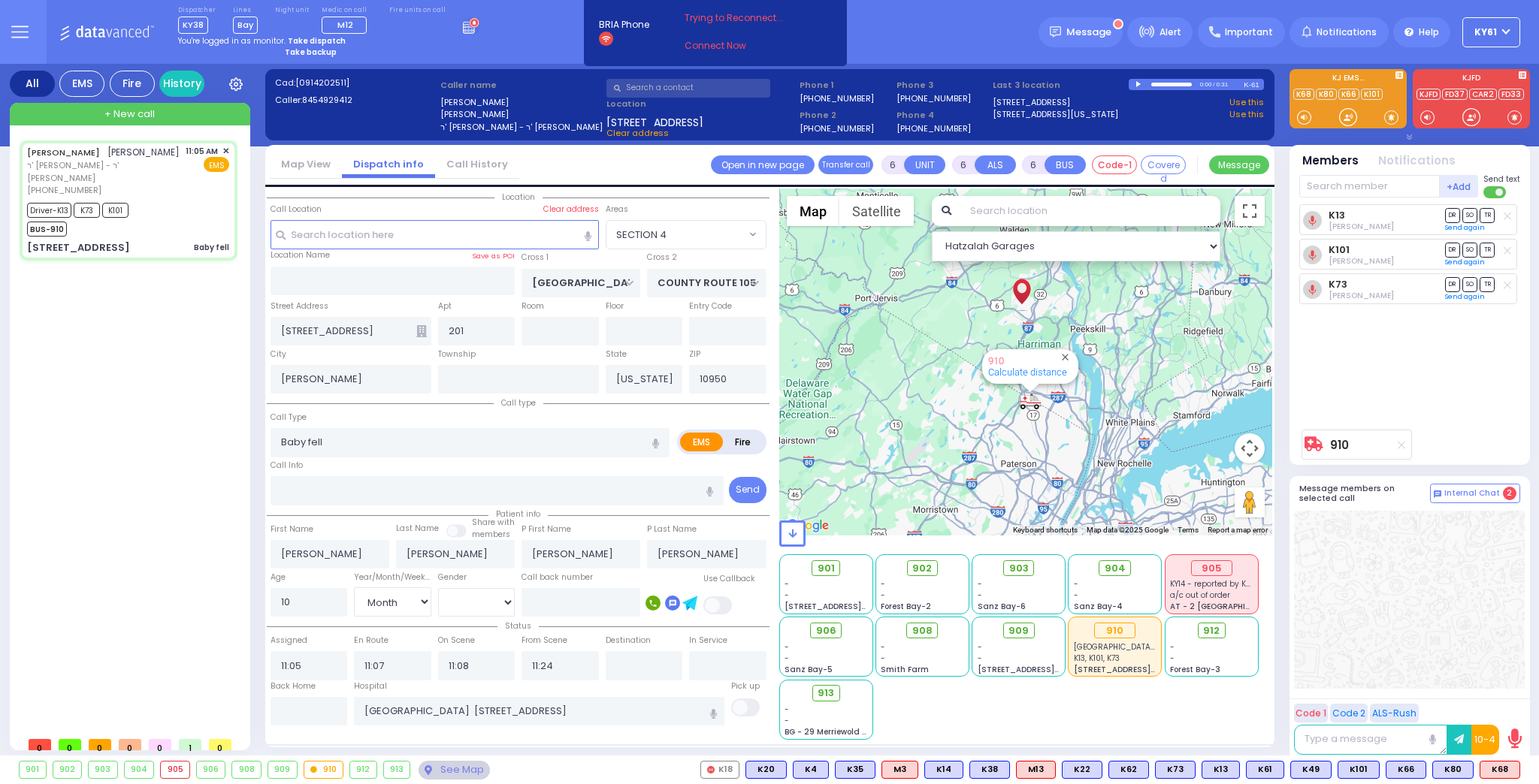
select select "Hatzalah Garages"
select select "SECTION 4"
select select
radio input "true"
select select "Month"
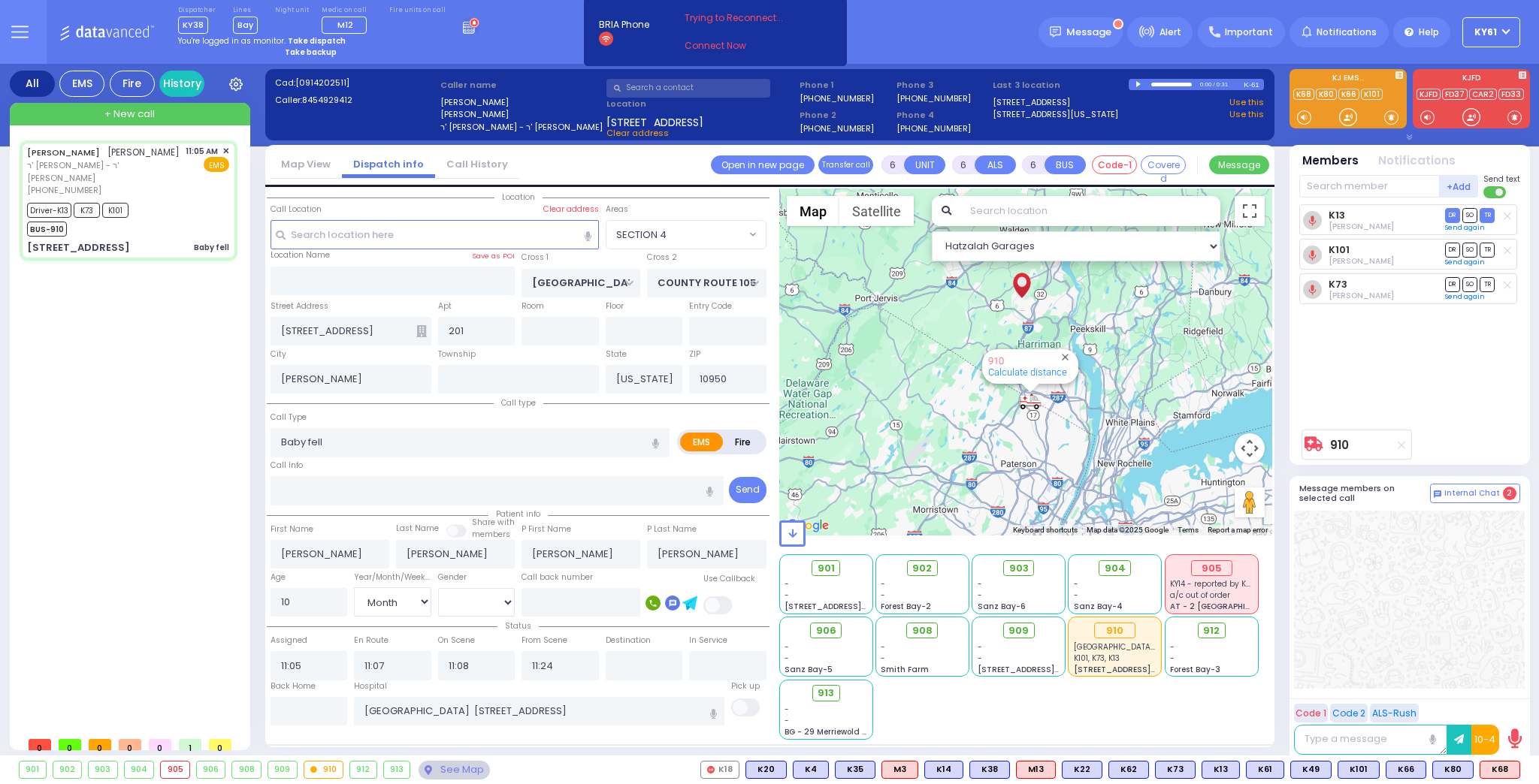
select select "[DEMOGRAPHIC_DATA]"
select select "Hatzalah Garages"
select select "SECTION 4"
select select
radio input "true"
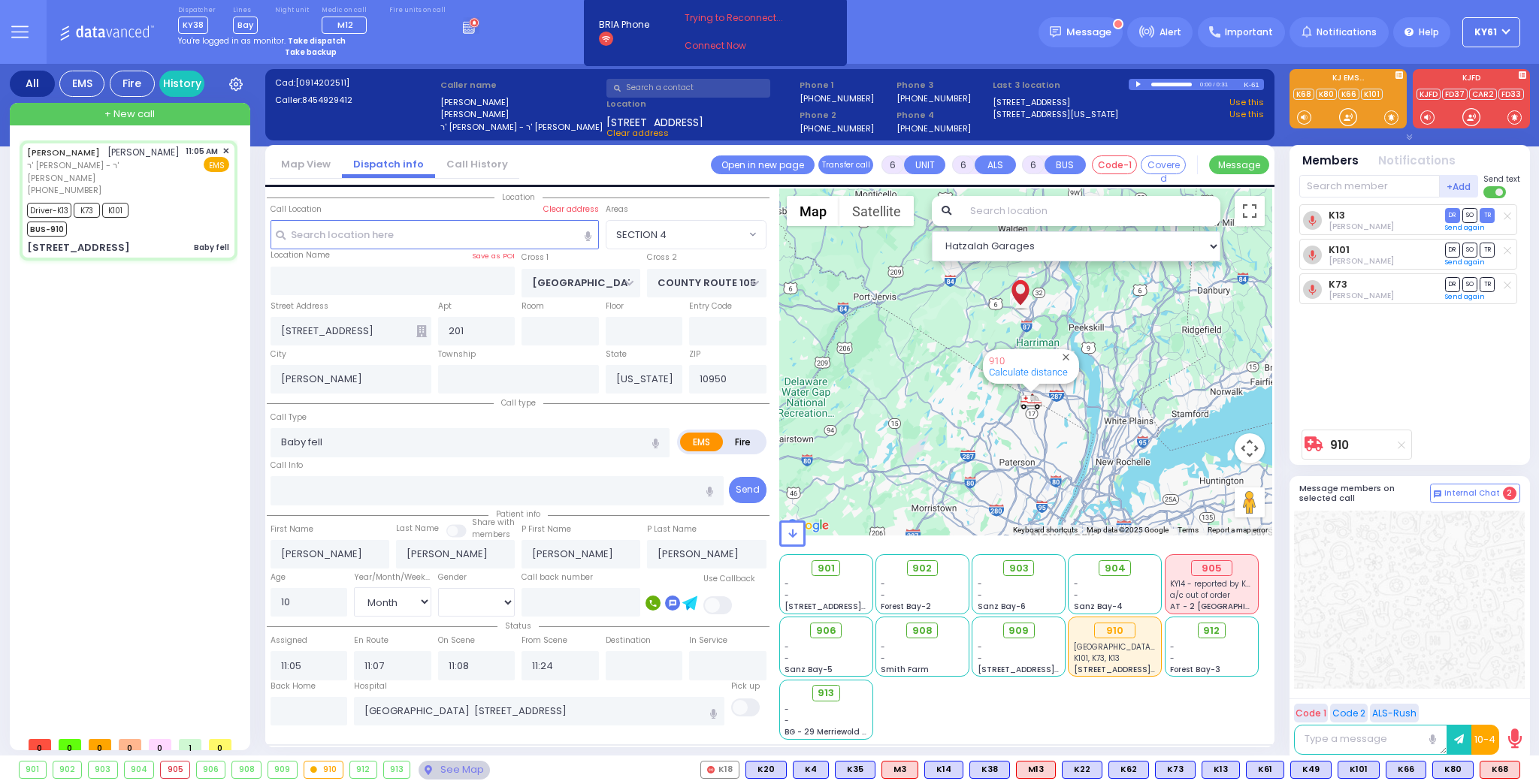
select select "Month"
select select "[DEMOGRAPHIC_DATA]"
select select "Hatzalah Garages"
select select "SECTION 4"
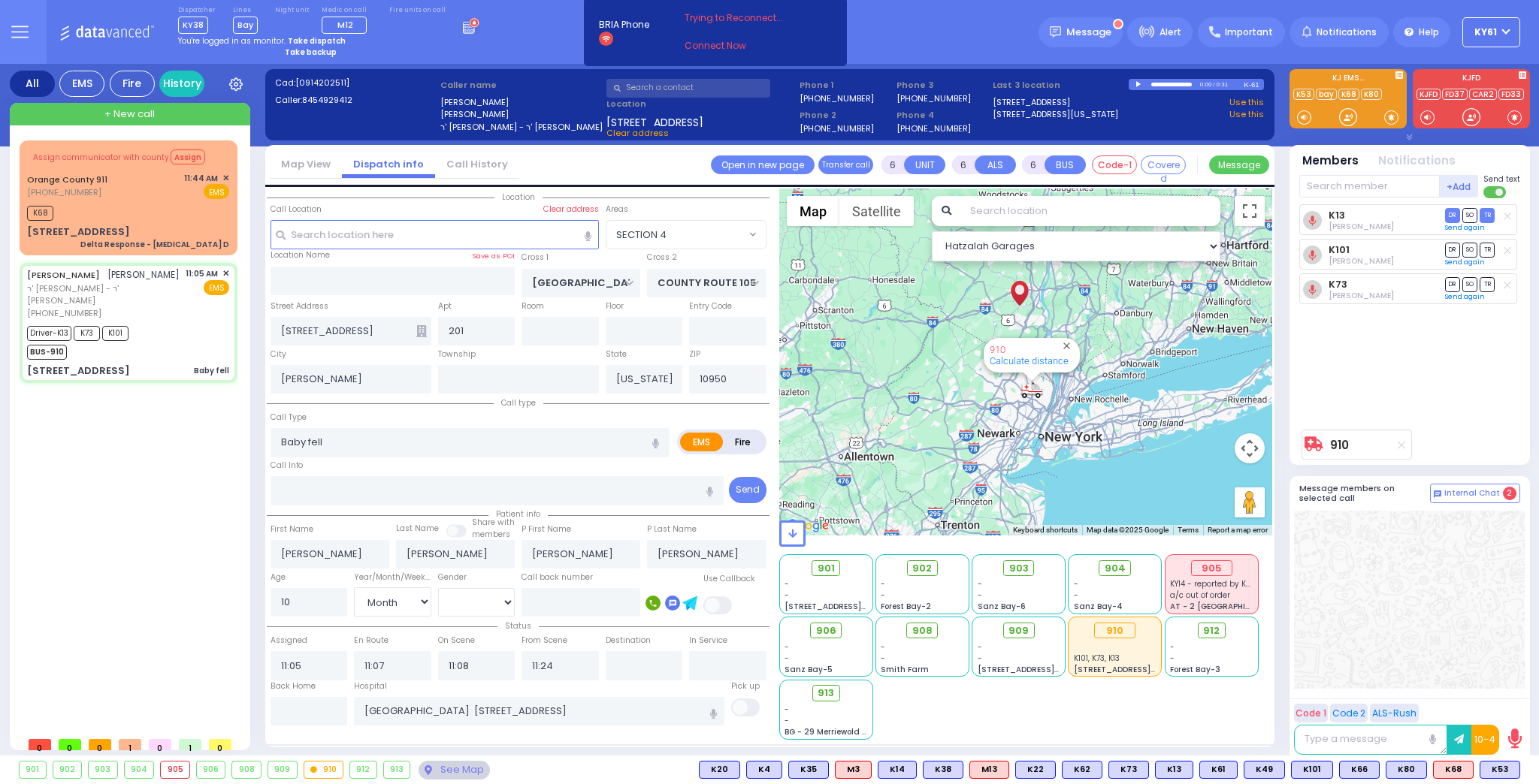
select select
radio input "true"
select select "Month"
select select "[DEMOGRAPHIC_DATA]"
select select "Hatzalah Garages"
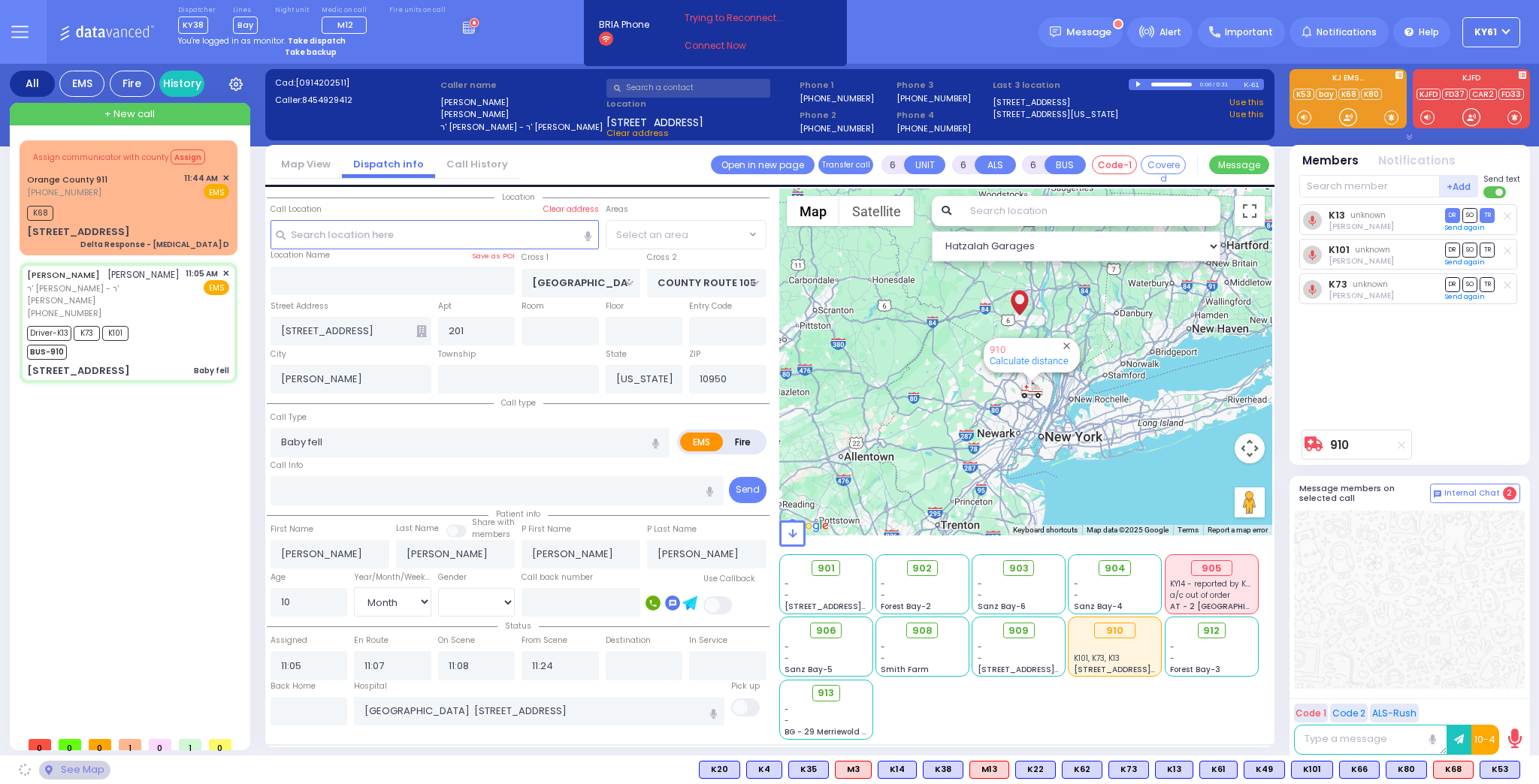
select select "SECTION 4"
select select
radio input "true"
select select "Month"
select select "[DEMOGRAPHIC_DATA]"
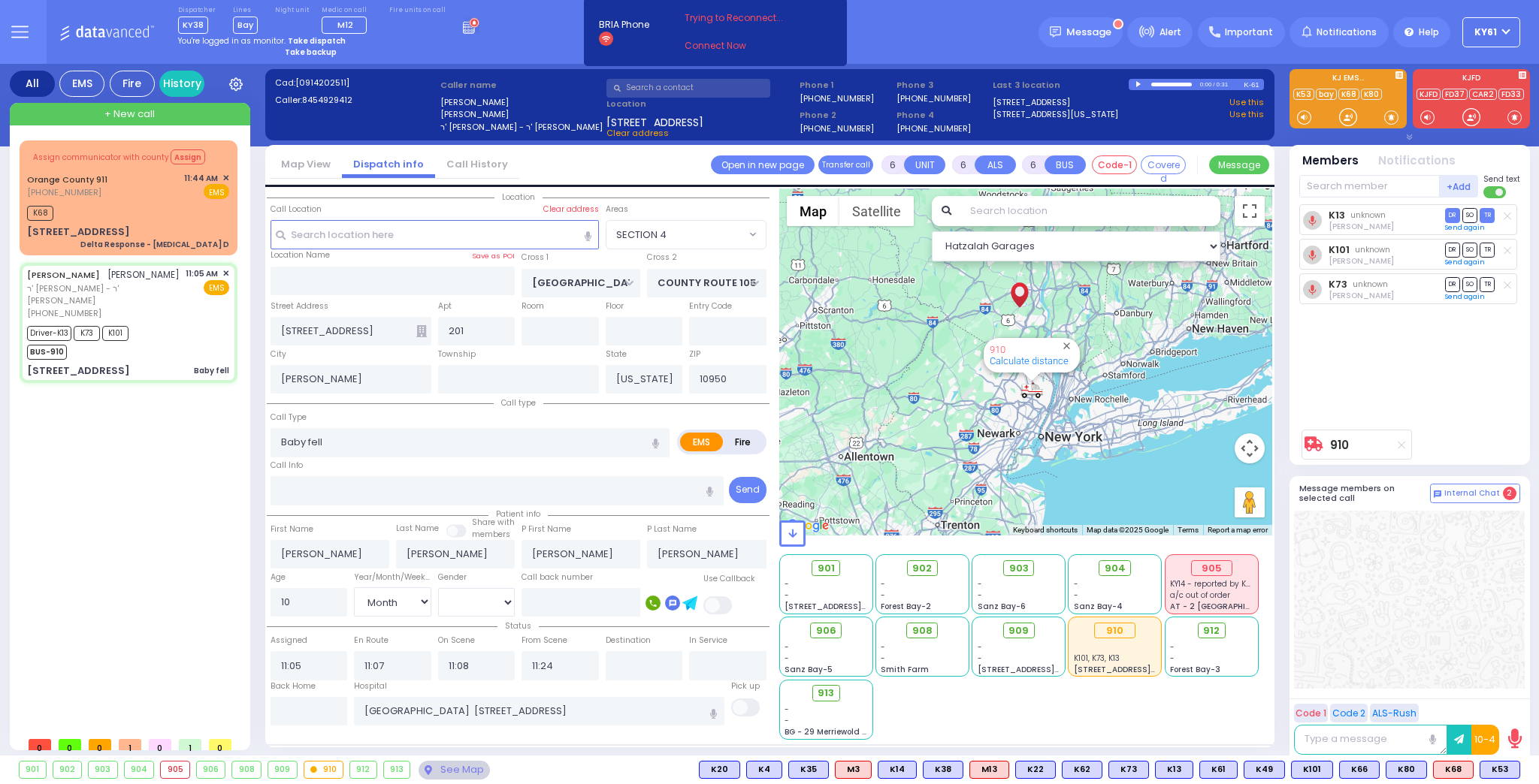
select select "Hatzalah Garages"
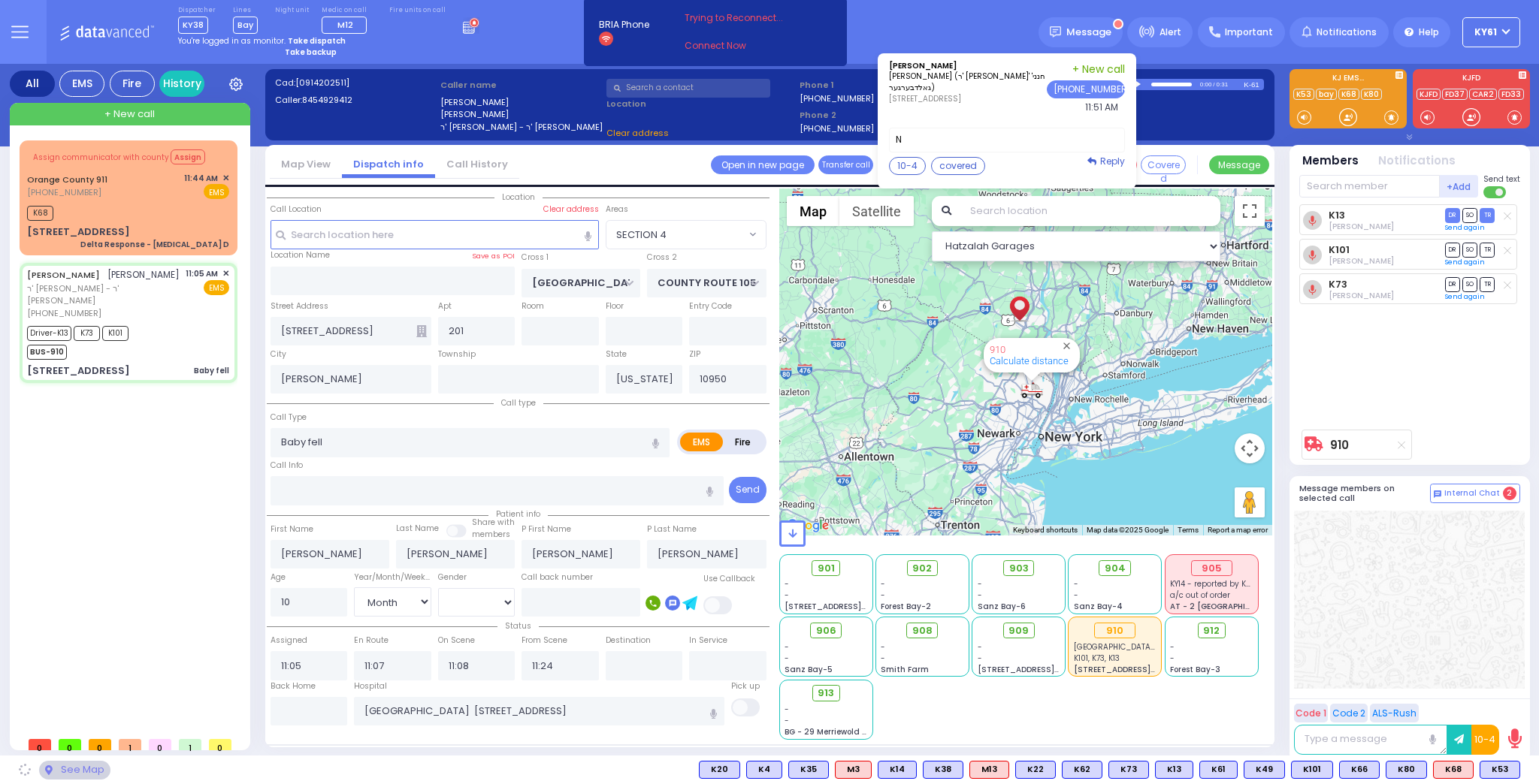
select select "SECTION 4"
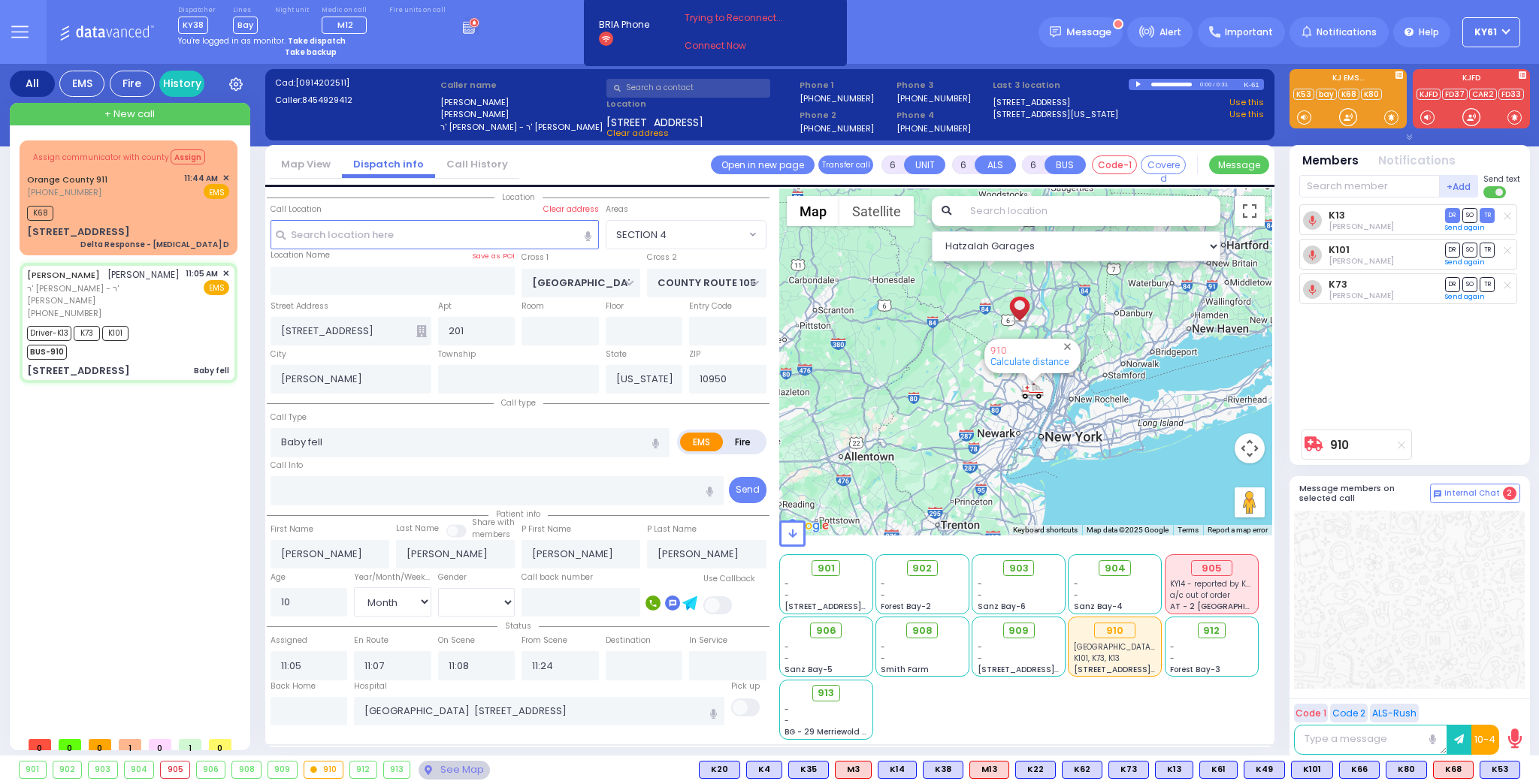
select select
radio input "true"
select select "Month"
select select "[DEMOGRAPHIC_DATA]"
select select "Hatzalah Garages"
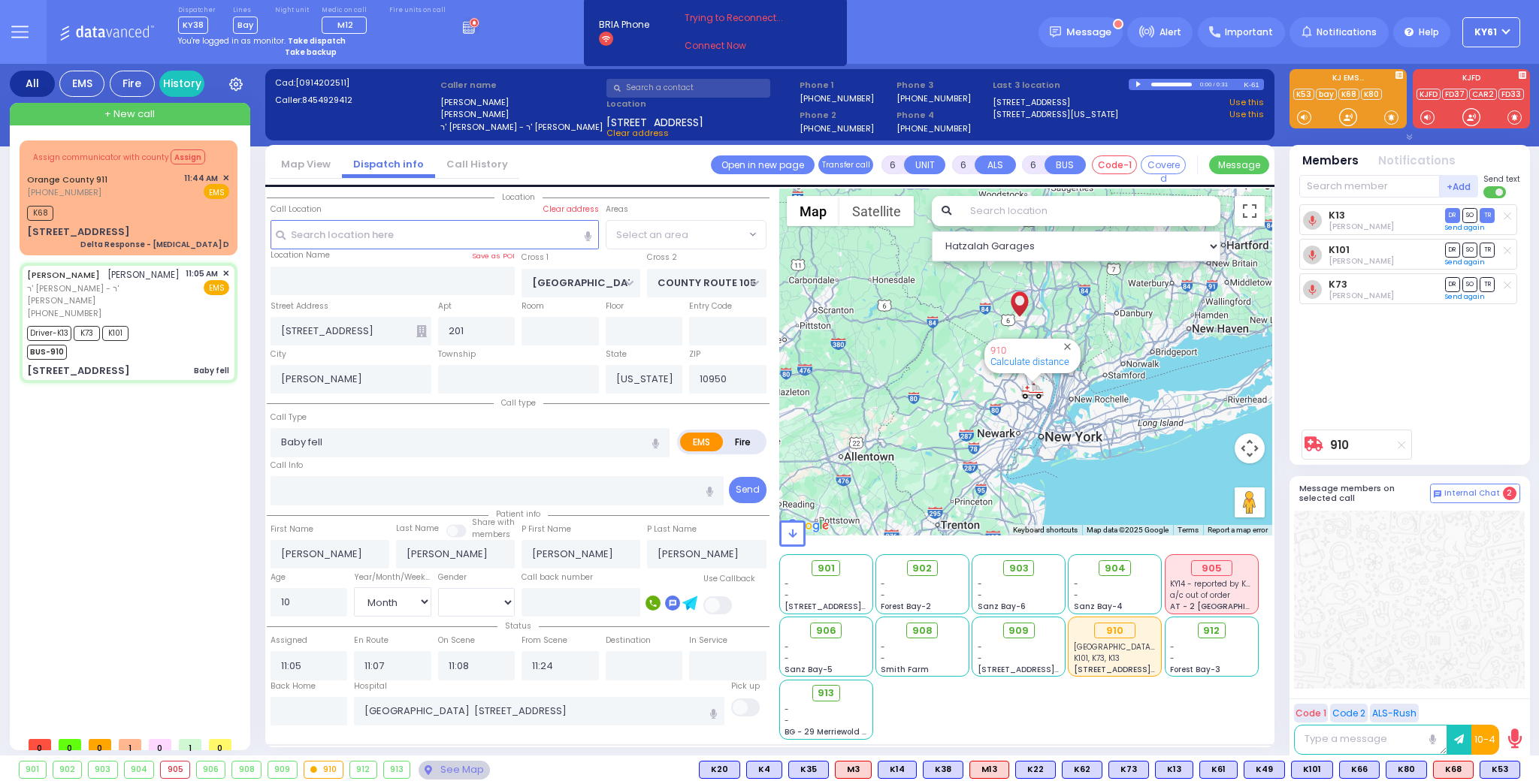
select select "SECTION 4"
select select
radio input "true"
select select "Month"
select select "[DEMOGRAPHIC_DATA]"
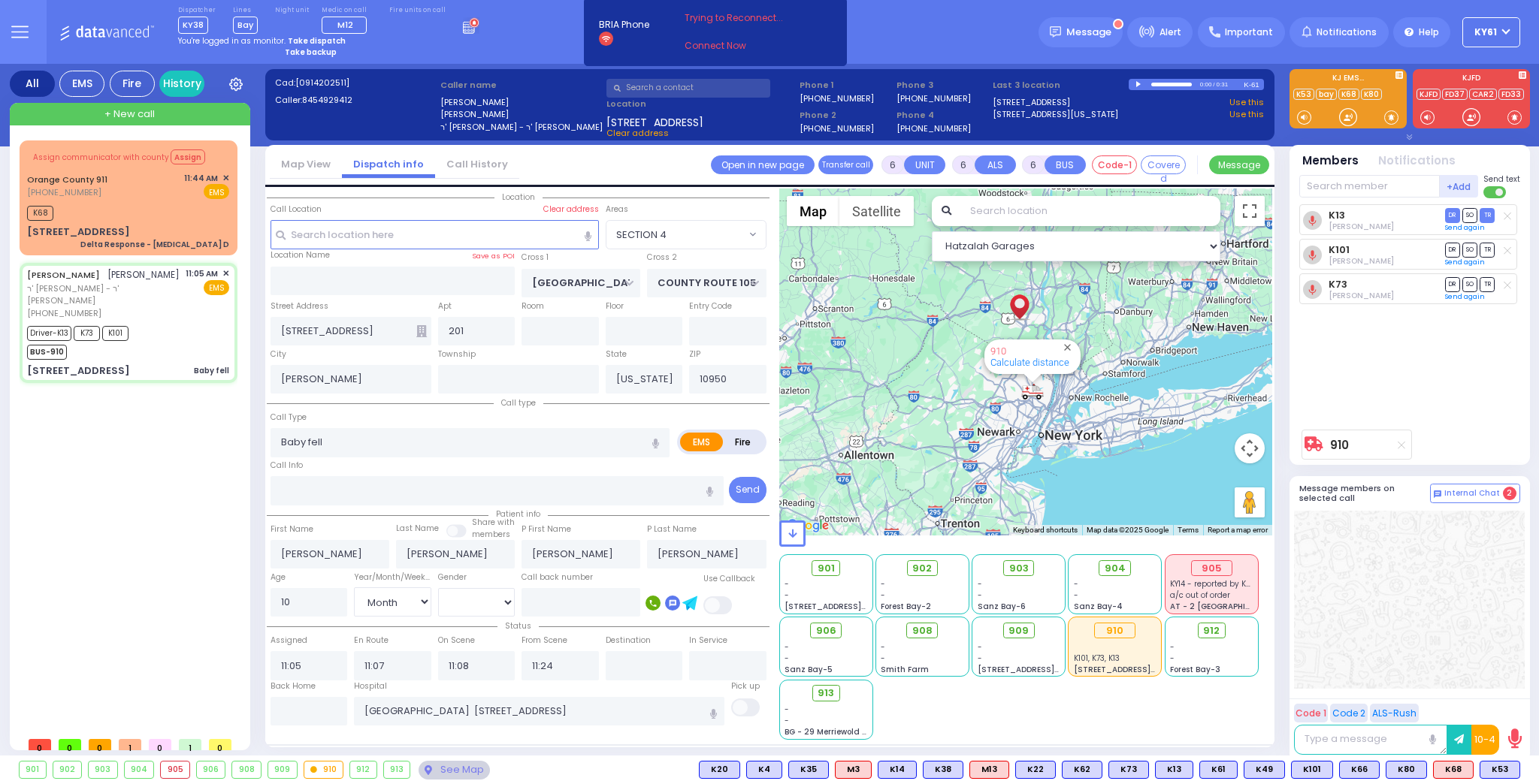
select select "Hatzalah Garages"
select select
radio input "true"
select select "Month"
select select "[DEMOGRAPHIC_DATA]"
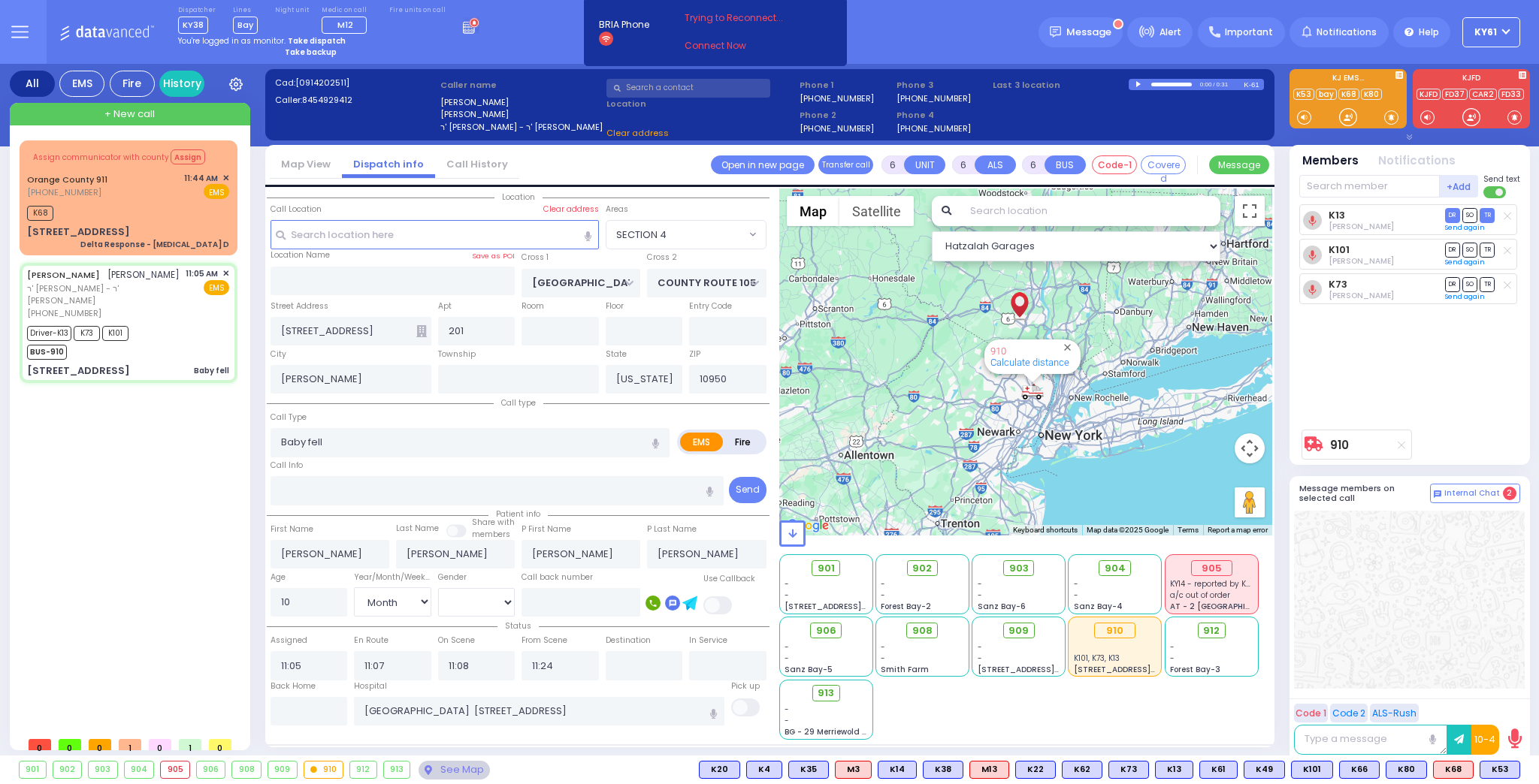
select select "Hatzalah Garages"
select select "SECTION 4"
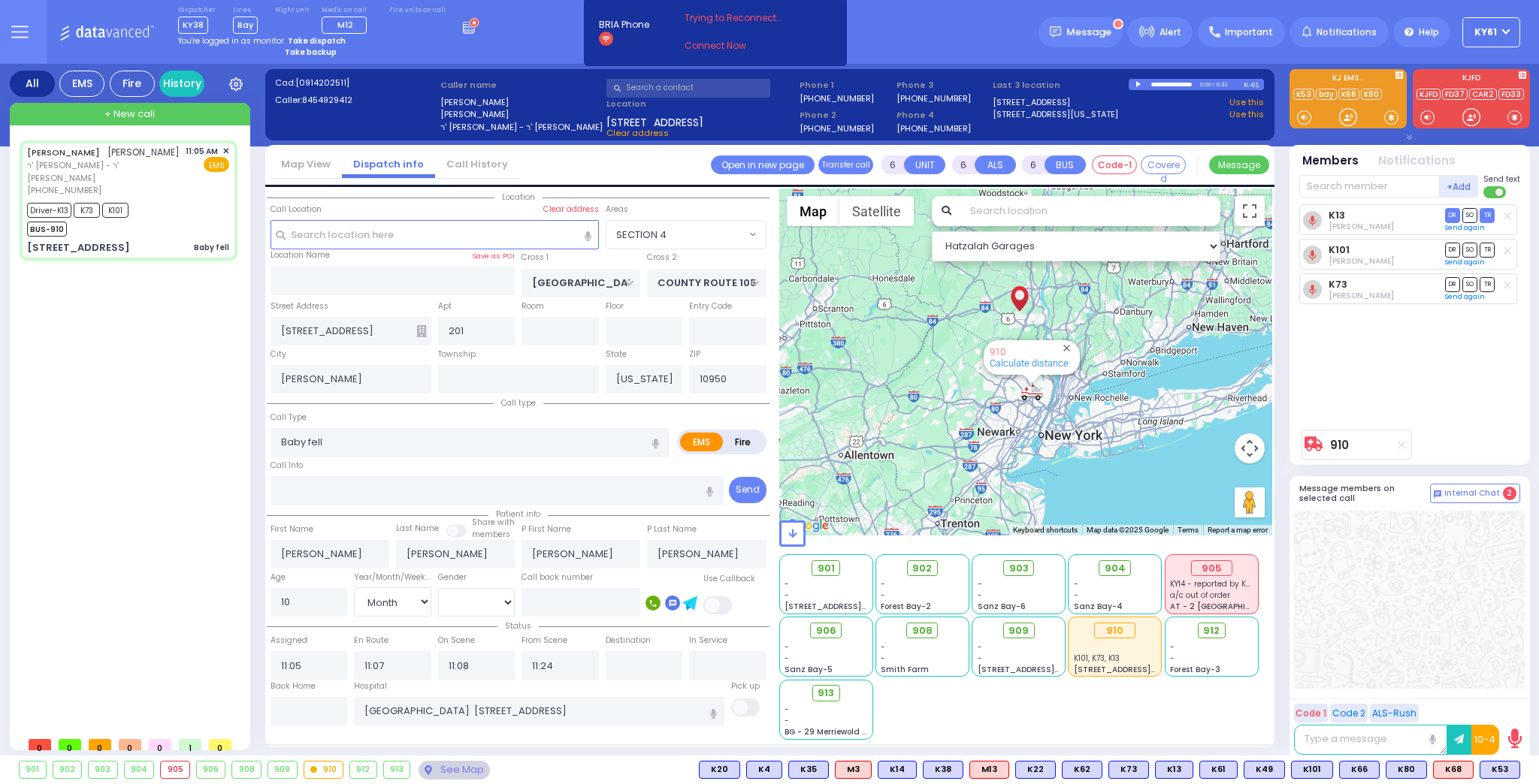
select select
radio input "true"
select select "Month"
select select "[DEMOGRAPHIC_DATA]"
select select "Hatzalah Garages"
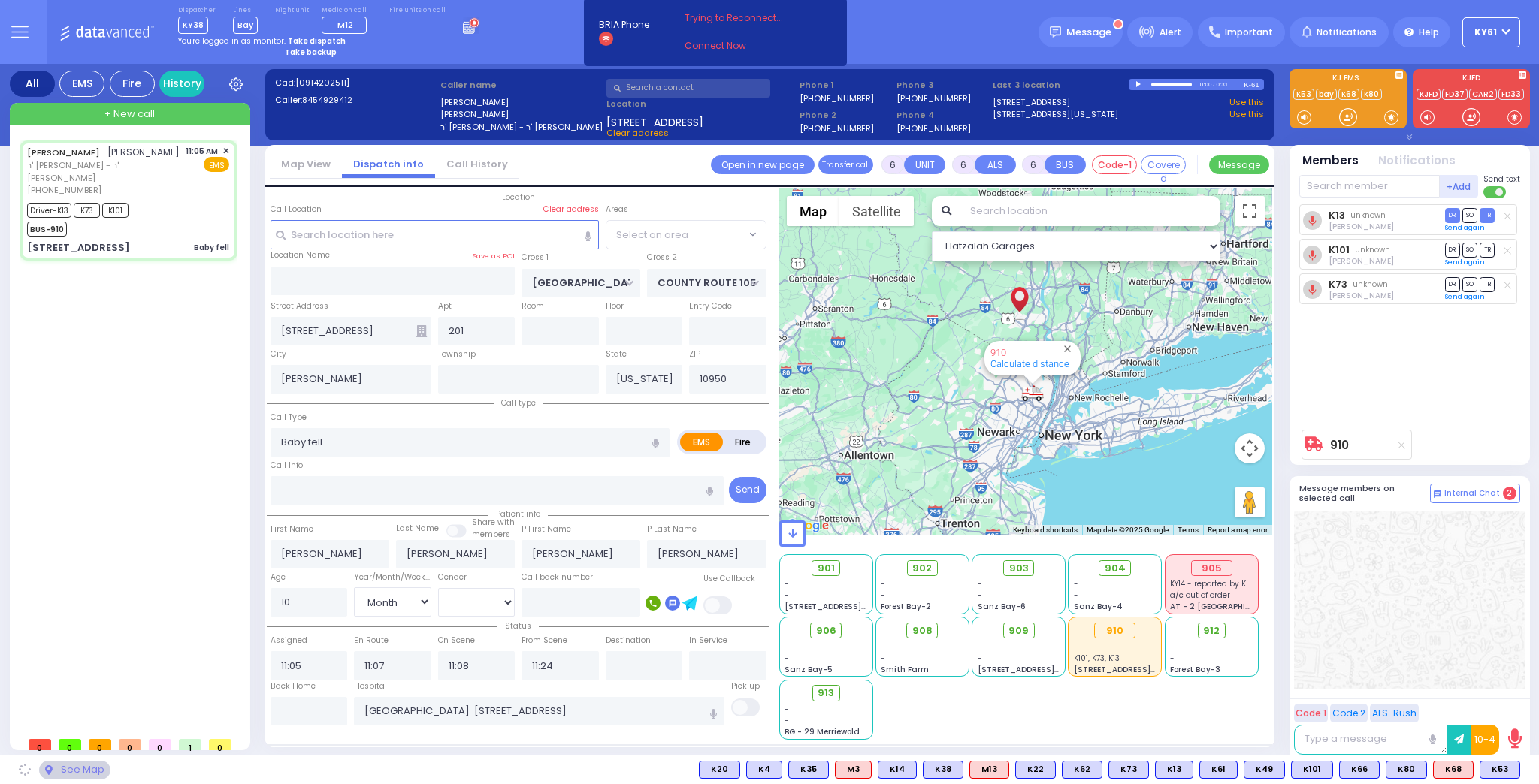
select select "SECTION 4"
select select
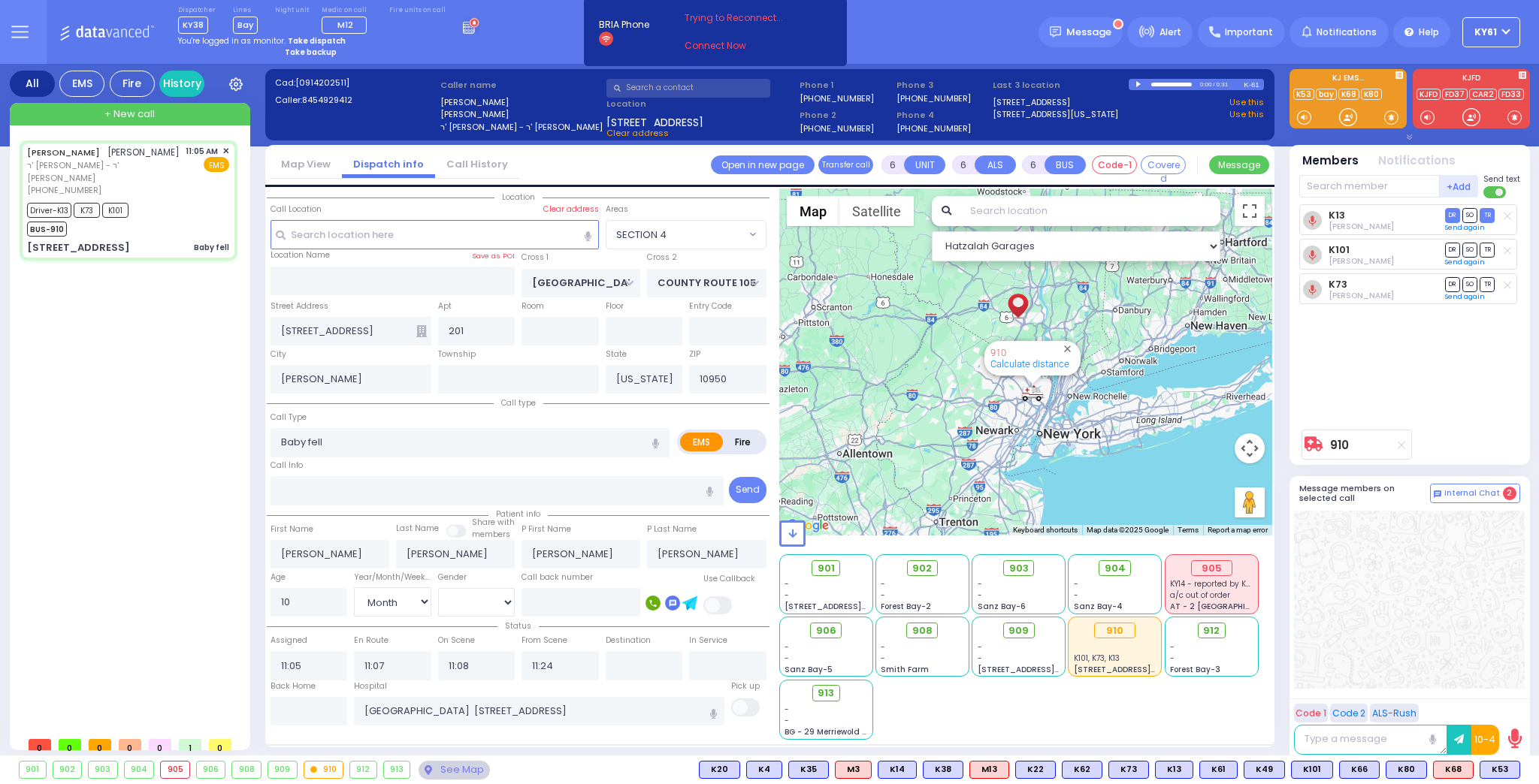
radio input "true"
select select "Month"
select select "[DEMOGRAPHIC_DATA]"
select select "Hatzalah Garages"
select select "SECTION 4"
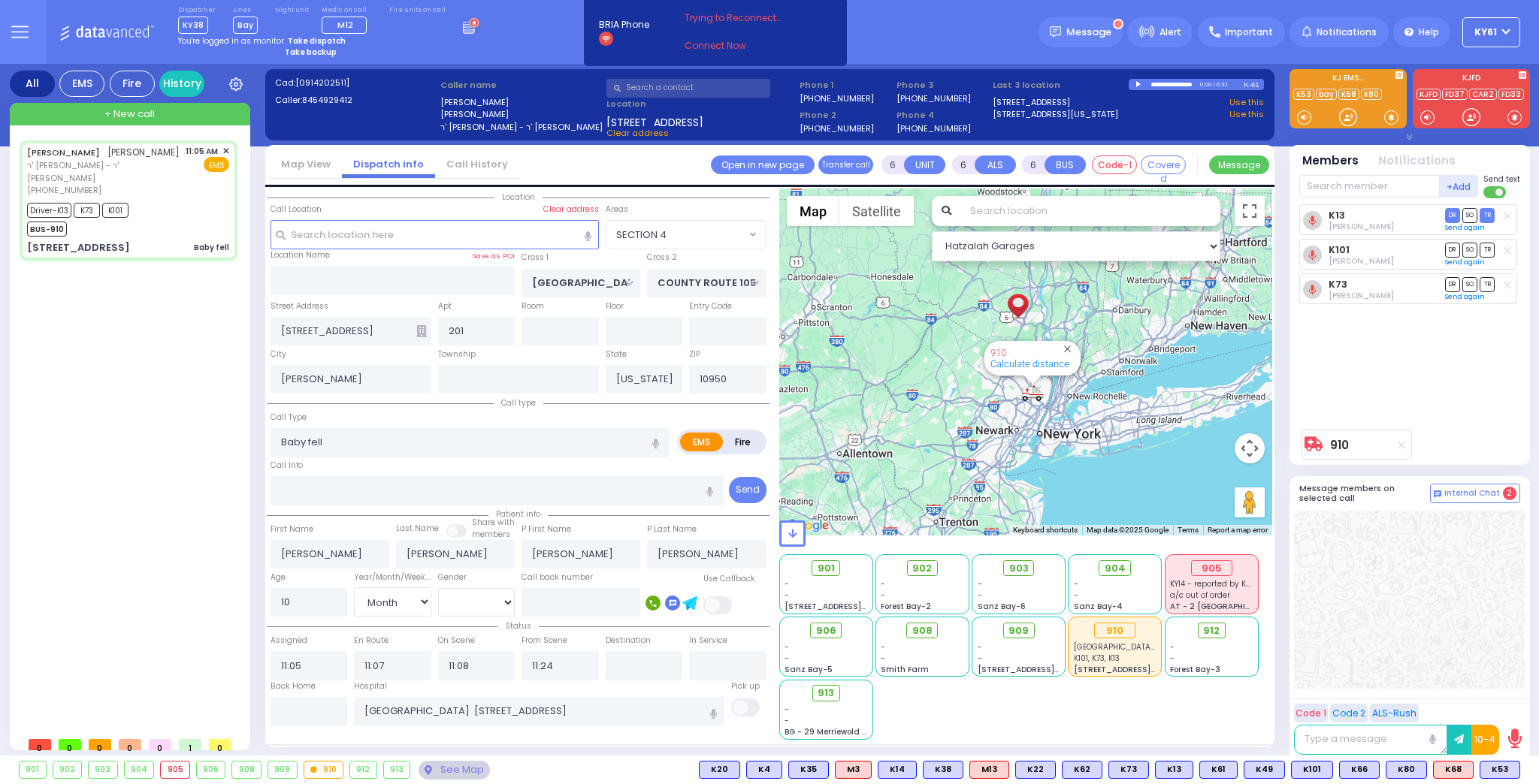
select select
radio input "true"
select select "Month"
select select "[DEMOGRAPHIC_DATA]"
type input "11:56"
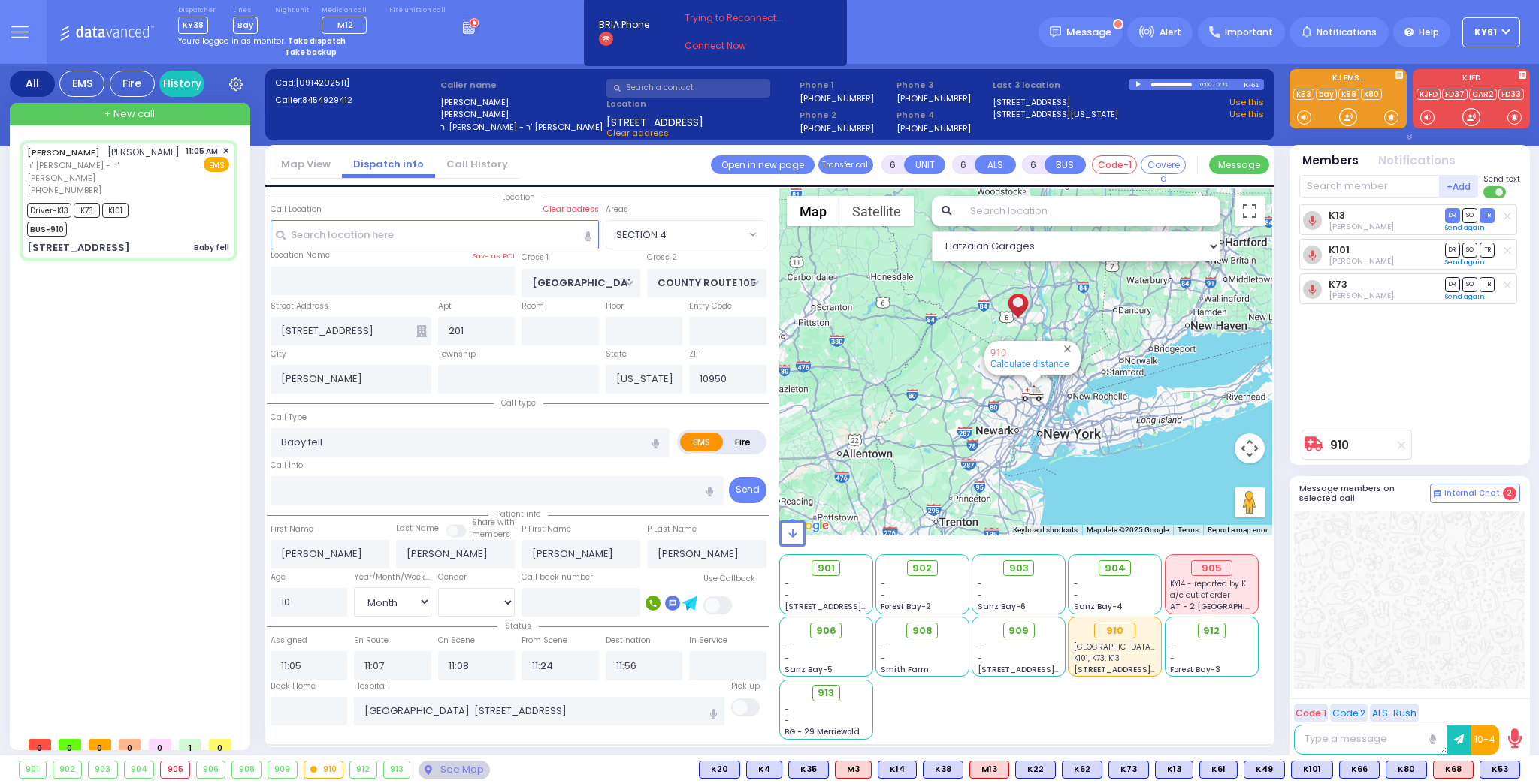
select select "Hatzalah Garages"
select select "SECTION 4"
select select
radio input "true"
select select "Month"
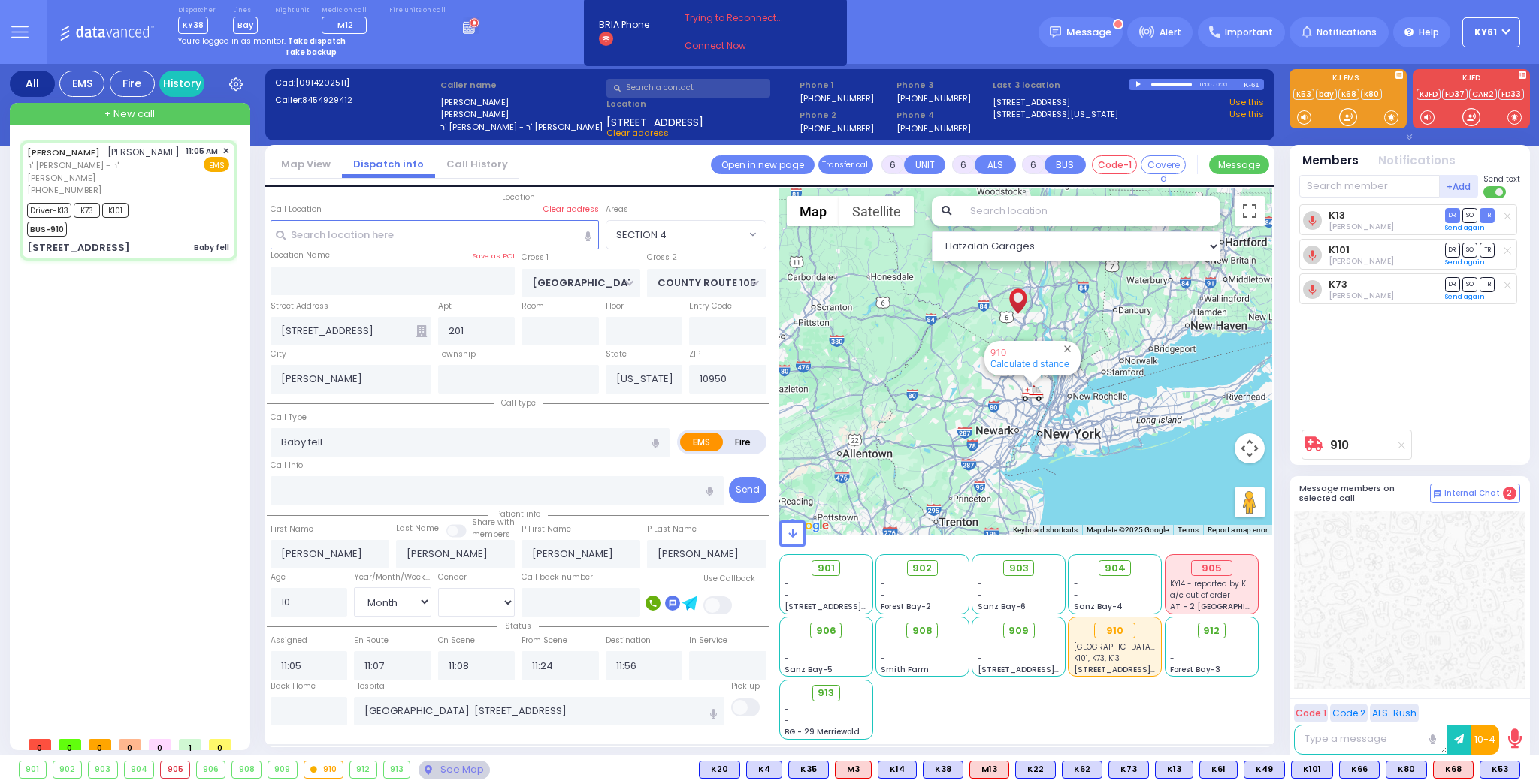
select select "[DEMOGRAPHIC_DATA]"
select select "Hatzalah Garages"
select select "SECTION 4"
